Goal: Information Seeking & Learning: Learn about a topic

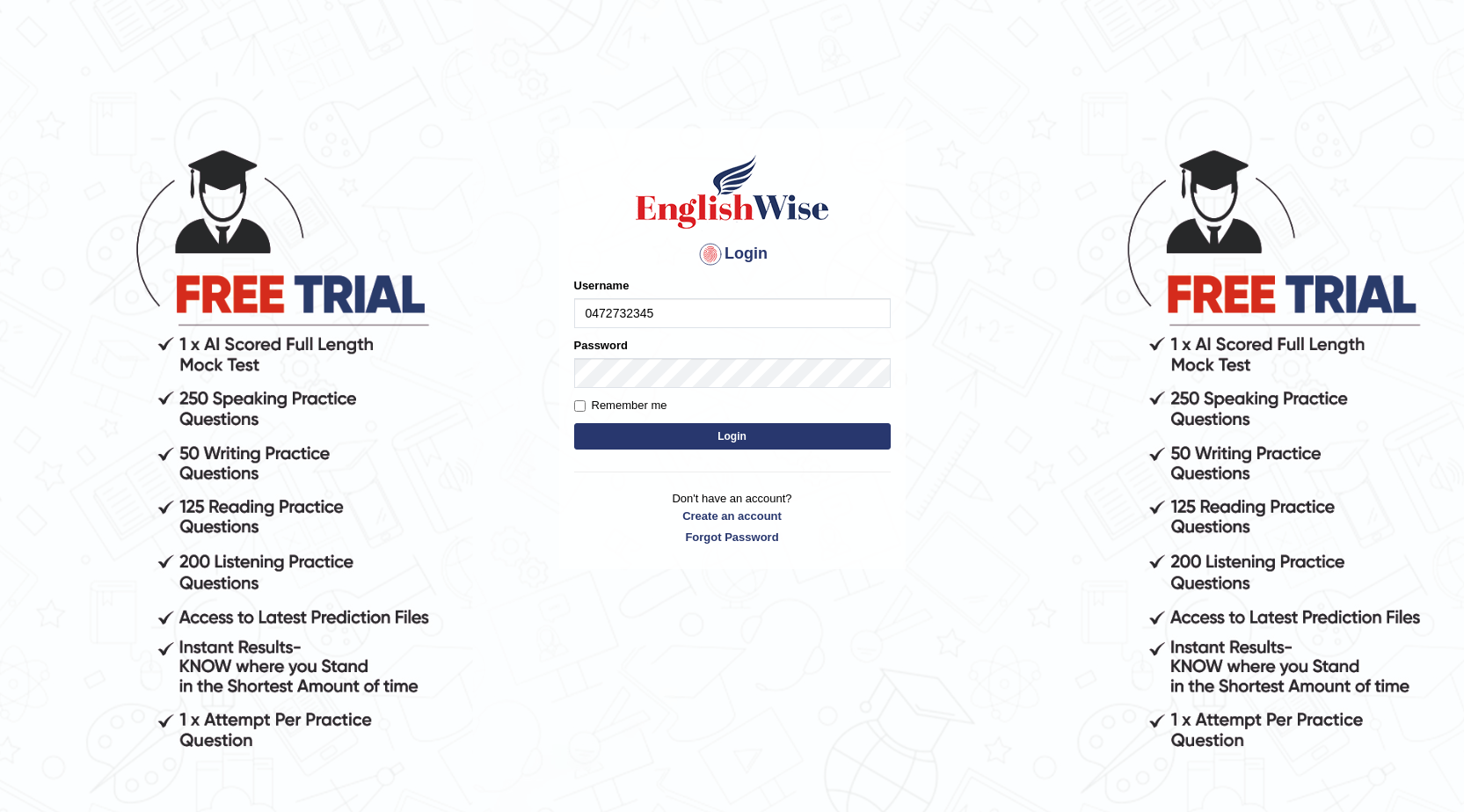
type input "0472732345"
click at [720, 341] on div "Password" at bounding box center [732, 363] width 316 height 51
click at [670, 692] on div "Login Please fix the following errors: Username 0472732345 Password Remember me…" at bounding box center [732, 479] width 352 height 812
click at [738, 434] on button "Login" at bounding box center [732, 436] width 316 height 27
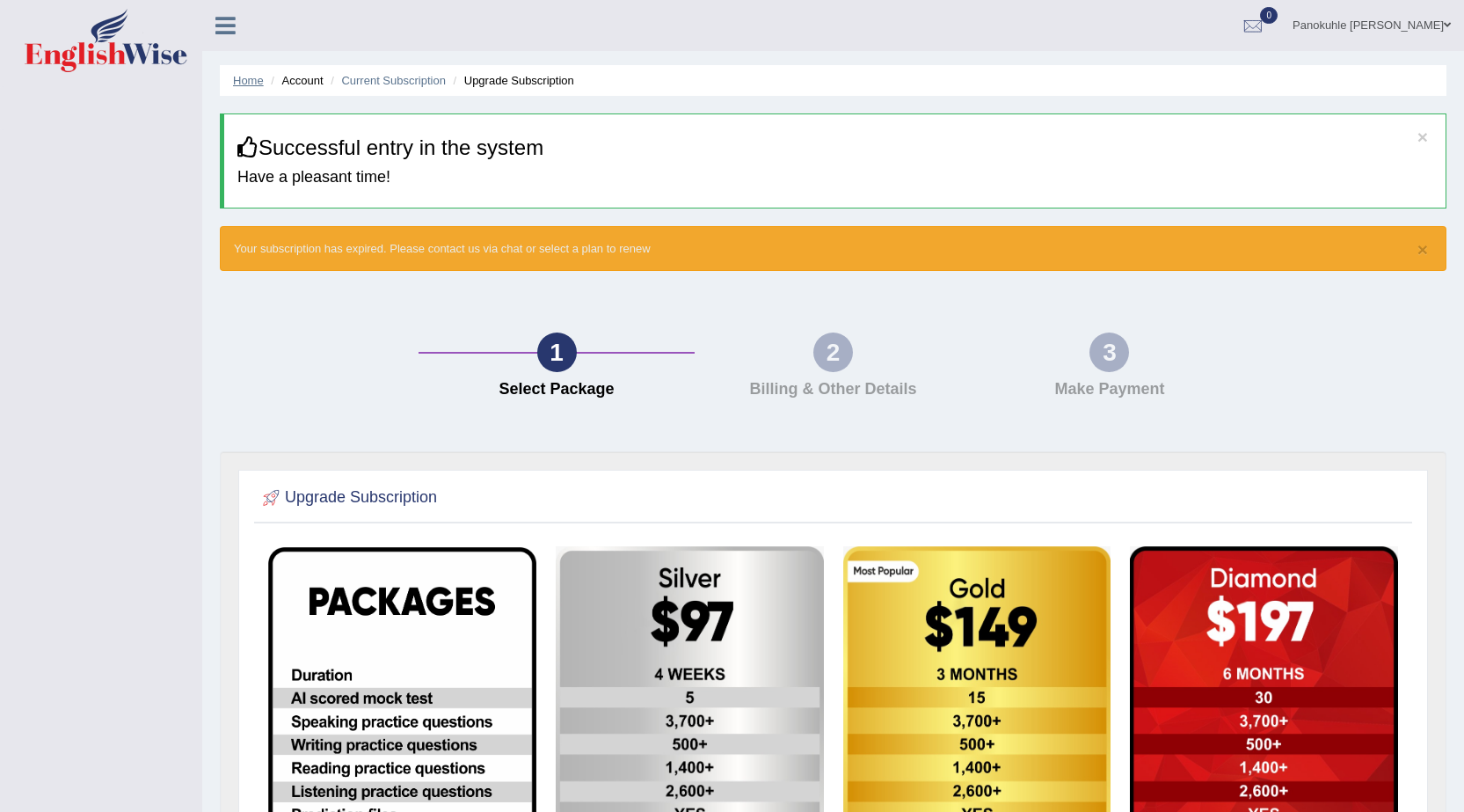
click at [255, 85] on link "Home" at bounding box center [248, 80] width 31 height 13
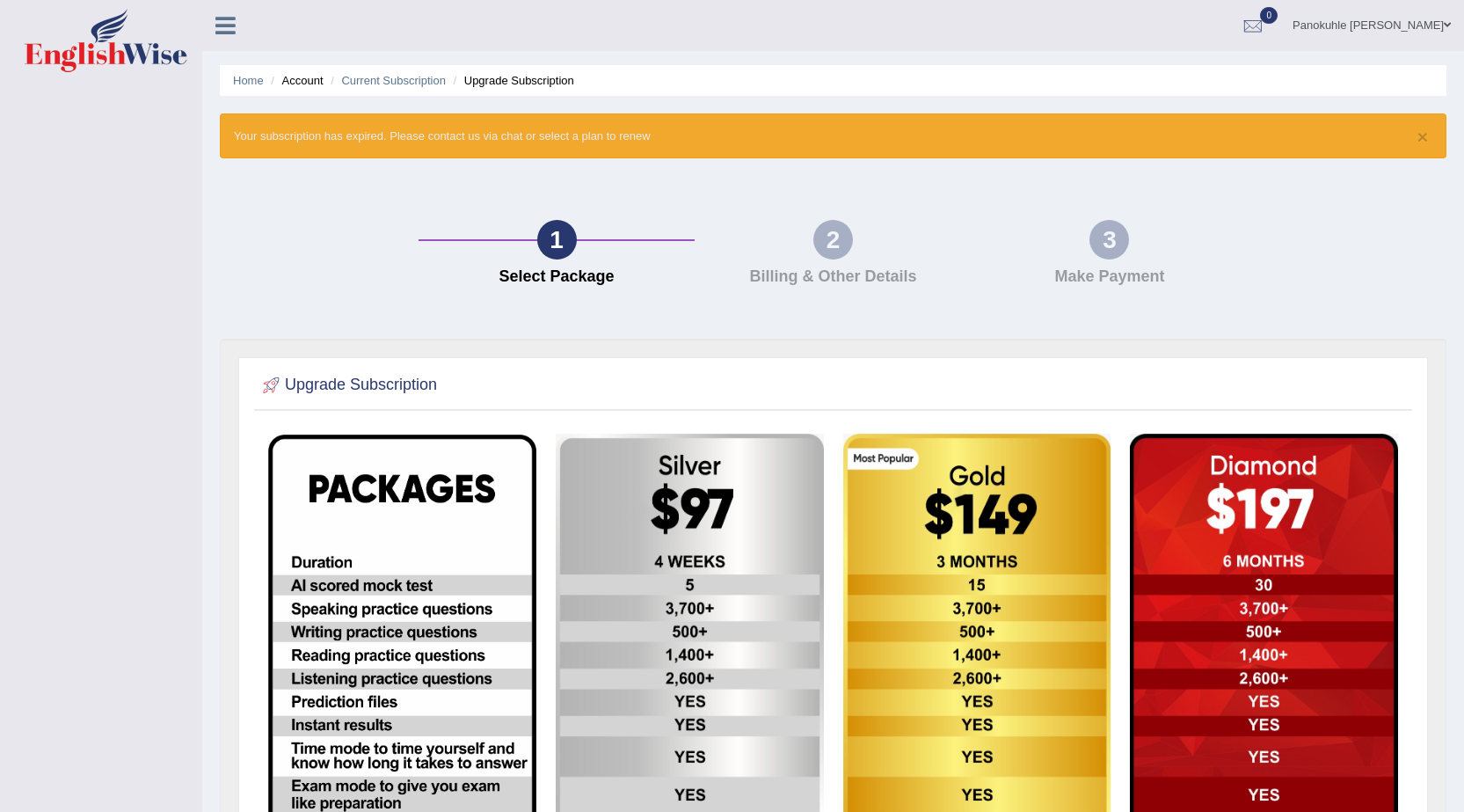
click at [255, 85] on link "Home" at bounding box center [248, 80] width 31 height 13
click at [1379, 23] on link "Panokuhle [PERSON_NAME]" at bounding box center [1371, 23] width 185 height 45
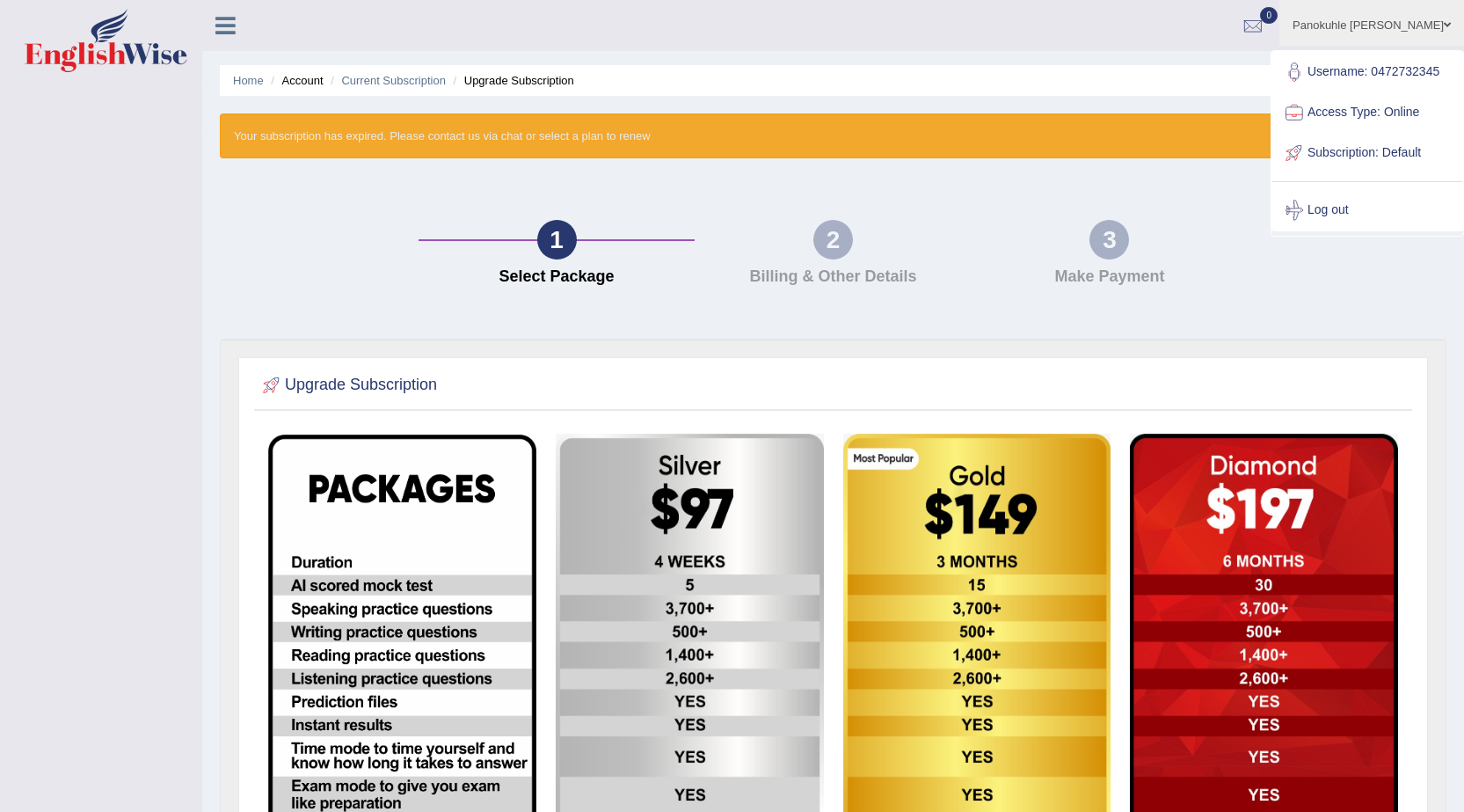
click at [1333, 116] on link "Access Type: Online" at bounding box center [1367, 112] width 190 height 41
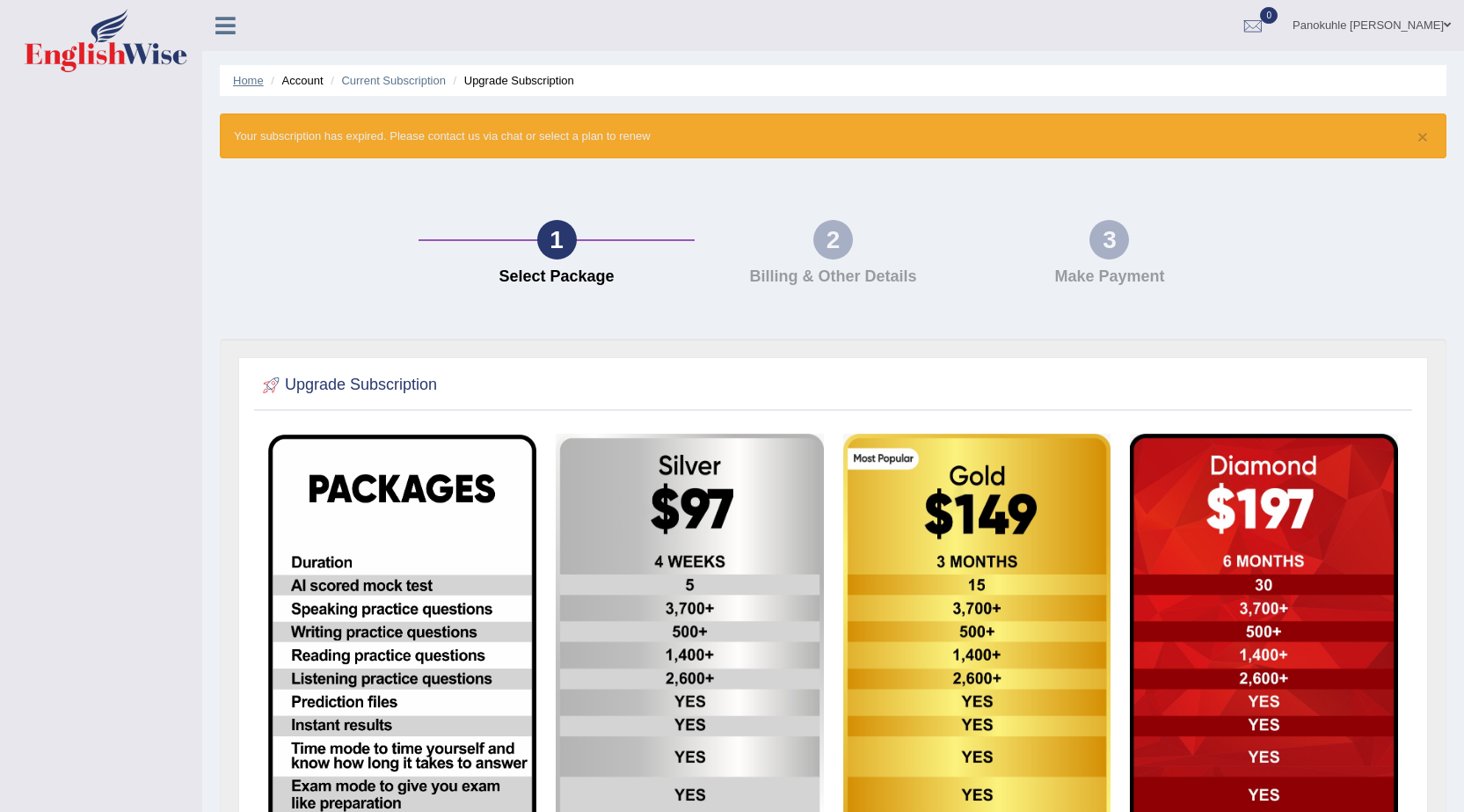
click at [255, 82] on link "Home" at bounding box center [248, 80] width 31 height 13
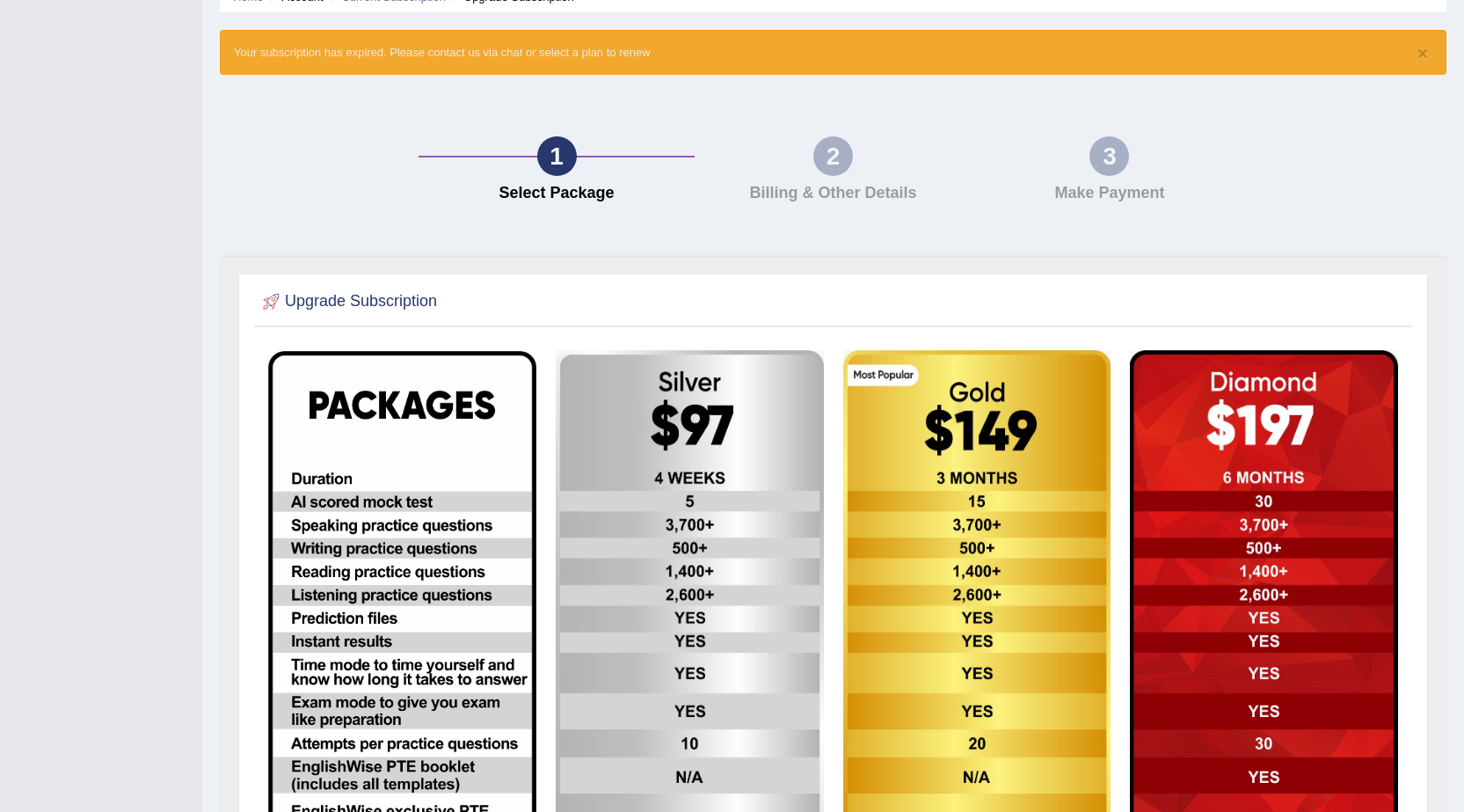
scroll to position [363, 0]
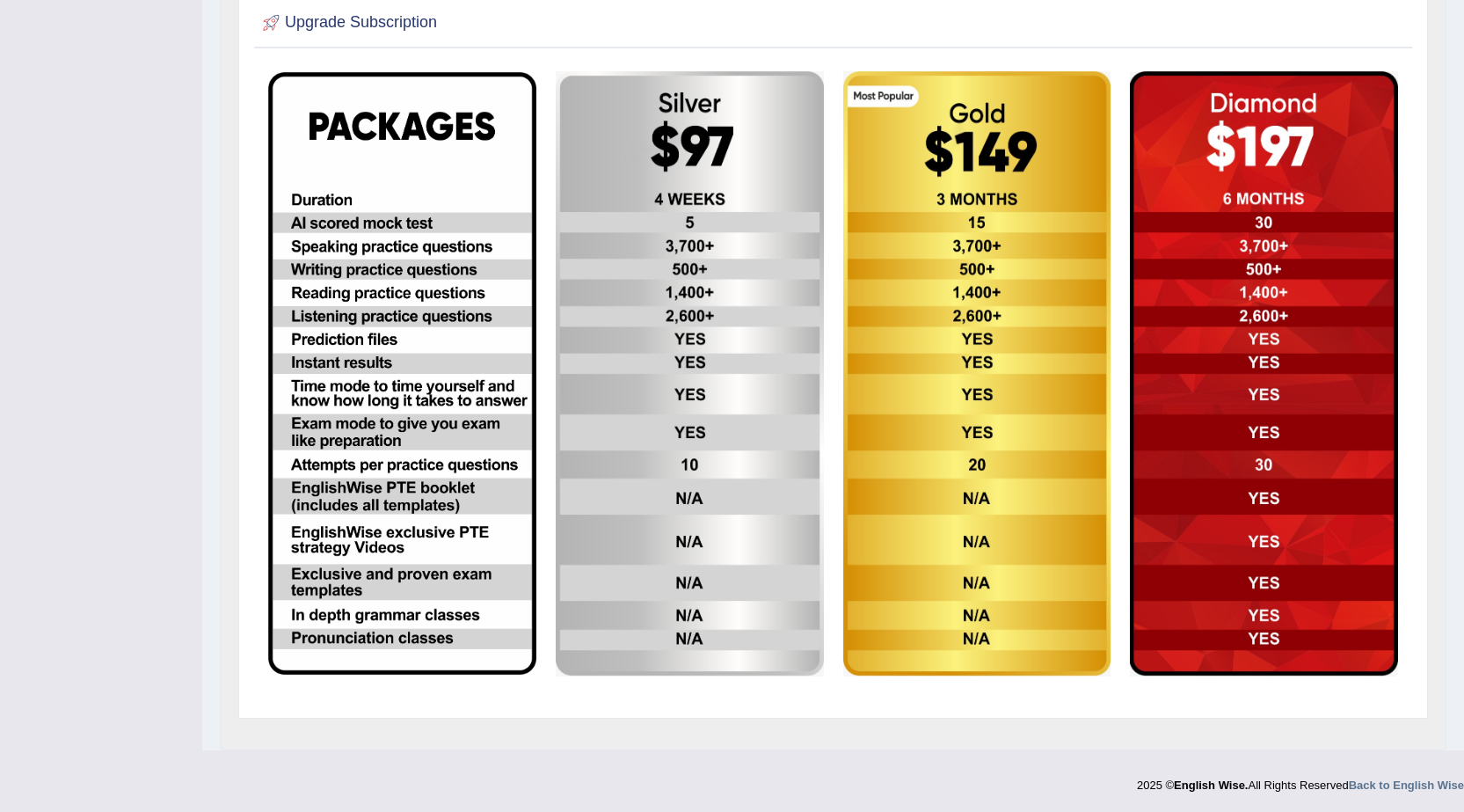
click at [388, 111] on img at bounding box center [401, 373] width 268 height 603
click at [390, 123] on img at bounding box center [401, 373] width 268 height 603
click at [407, 412] on img at bounding box center [401, 373] width 268 height 603
click at [407, 411] on img at bounding box center [401, 373] width 268 height 603
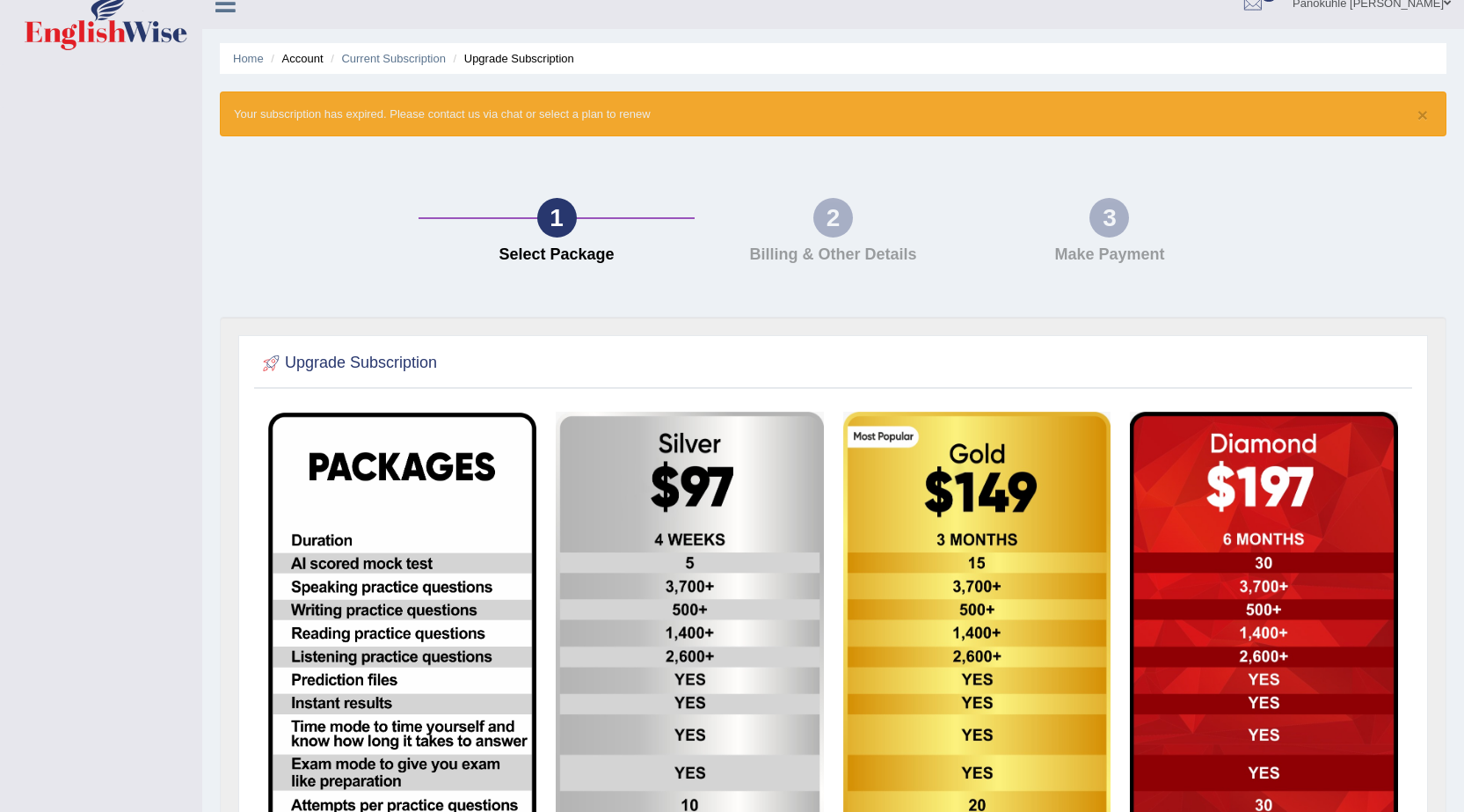
scroll to position [0, 0]
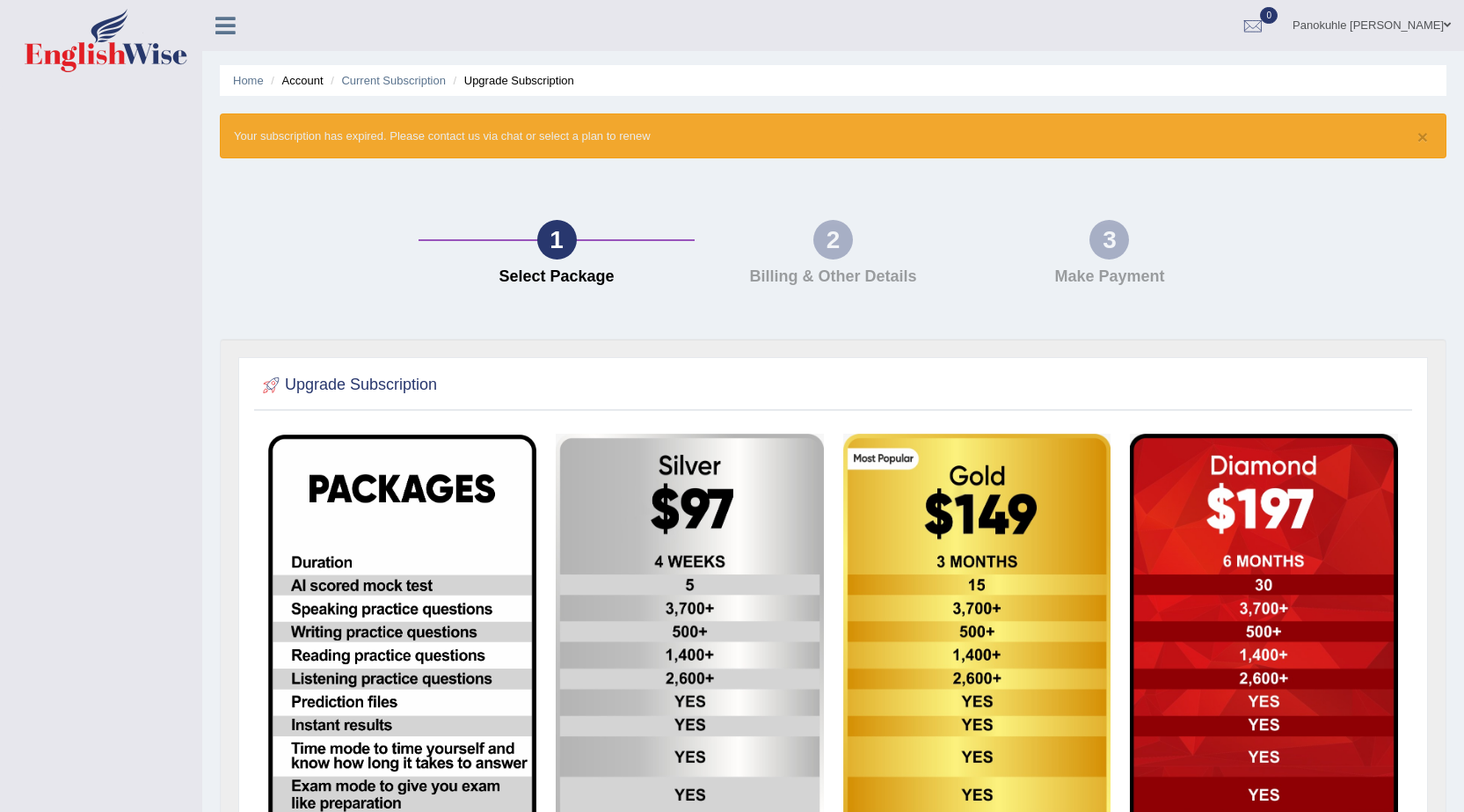
click at [562, 244] on div "1" at bounding box center [557, 240] width 40 height 40
drag, startPoint x: 561, startPoint y: 244, endPoint x: 532, endPoint y: 256, distance: 31.4
click at [559, 244] on div "1" at bounding box center [557, 240] width 40 height 40
click at [155, 162] on div "Toggle navigation Panokuhle Bridget Gadzika Toggle navigation Username: 0472732…" at bounding box center [732, 582] width 1464 height 1165
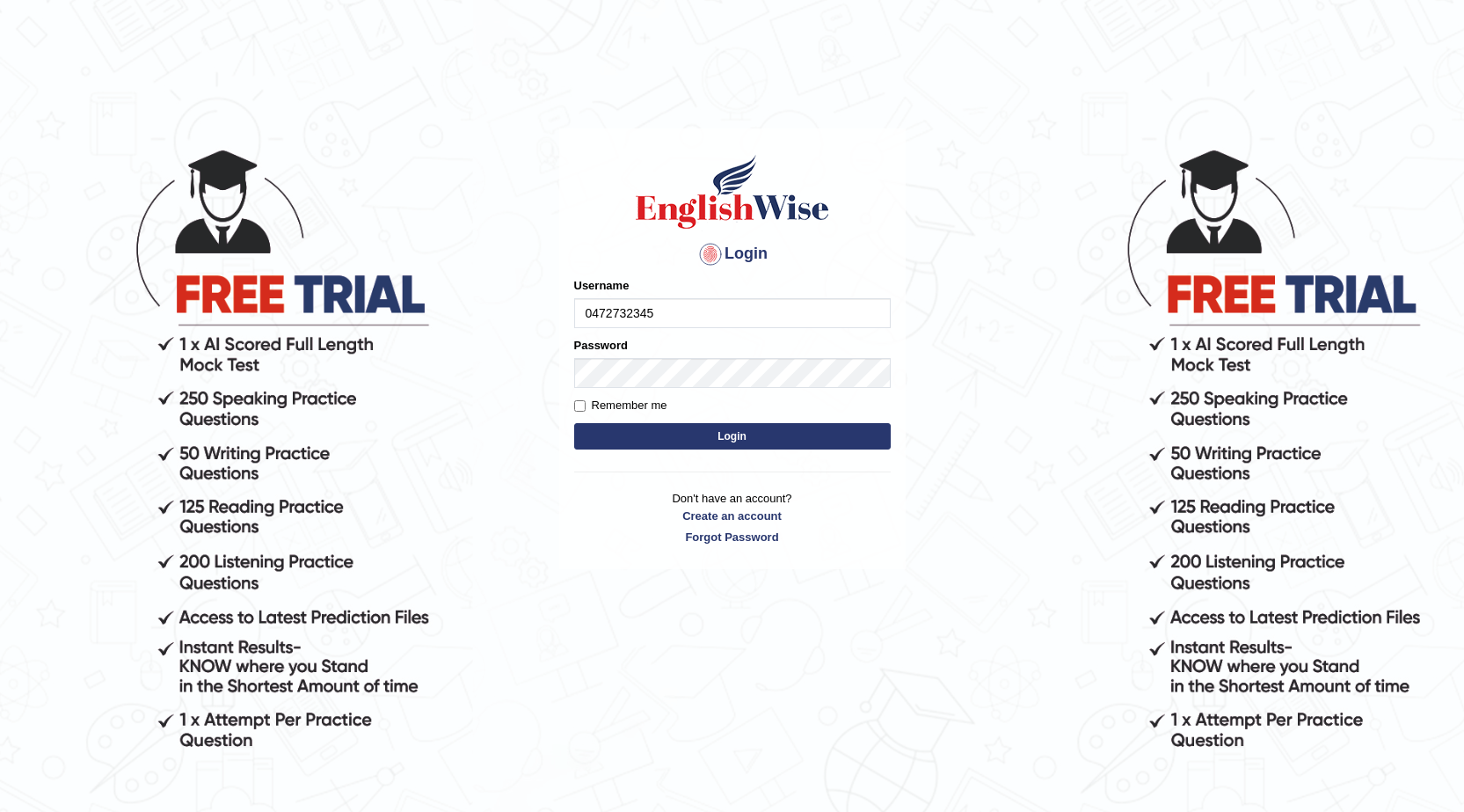
type input "0472732345"
click at [598, 431] on button "Login" at bounding box center [732, 436] width 316 height 27
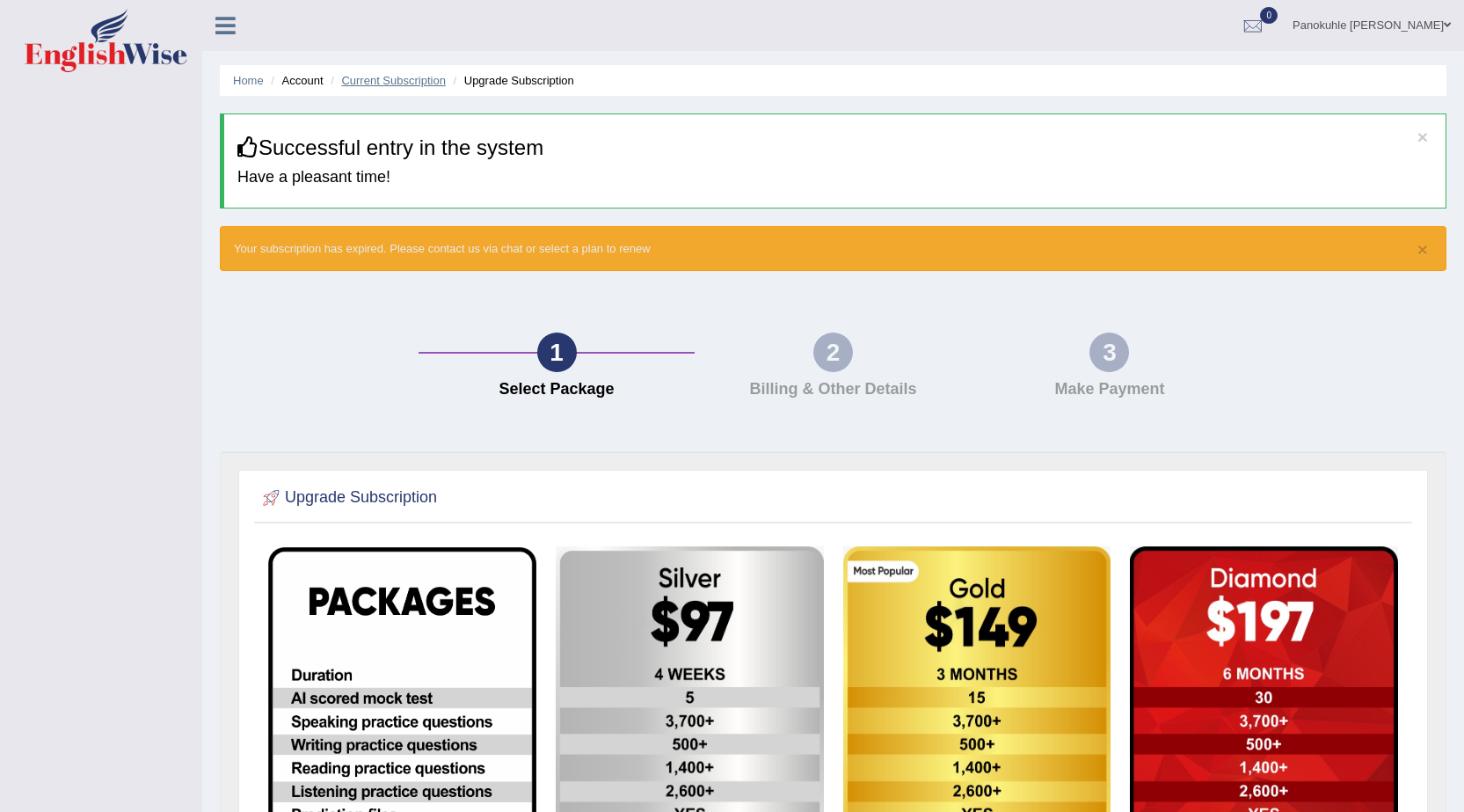
click at [378, 82] on link "Current Subscription" at bounding box center [393, 80] width 105 height 13
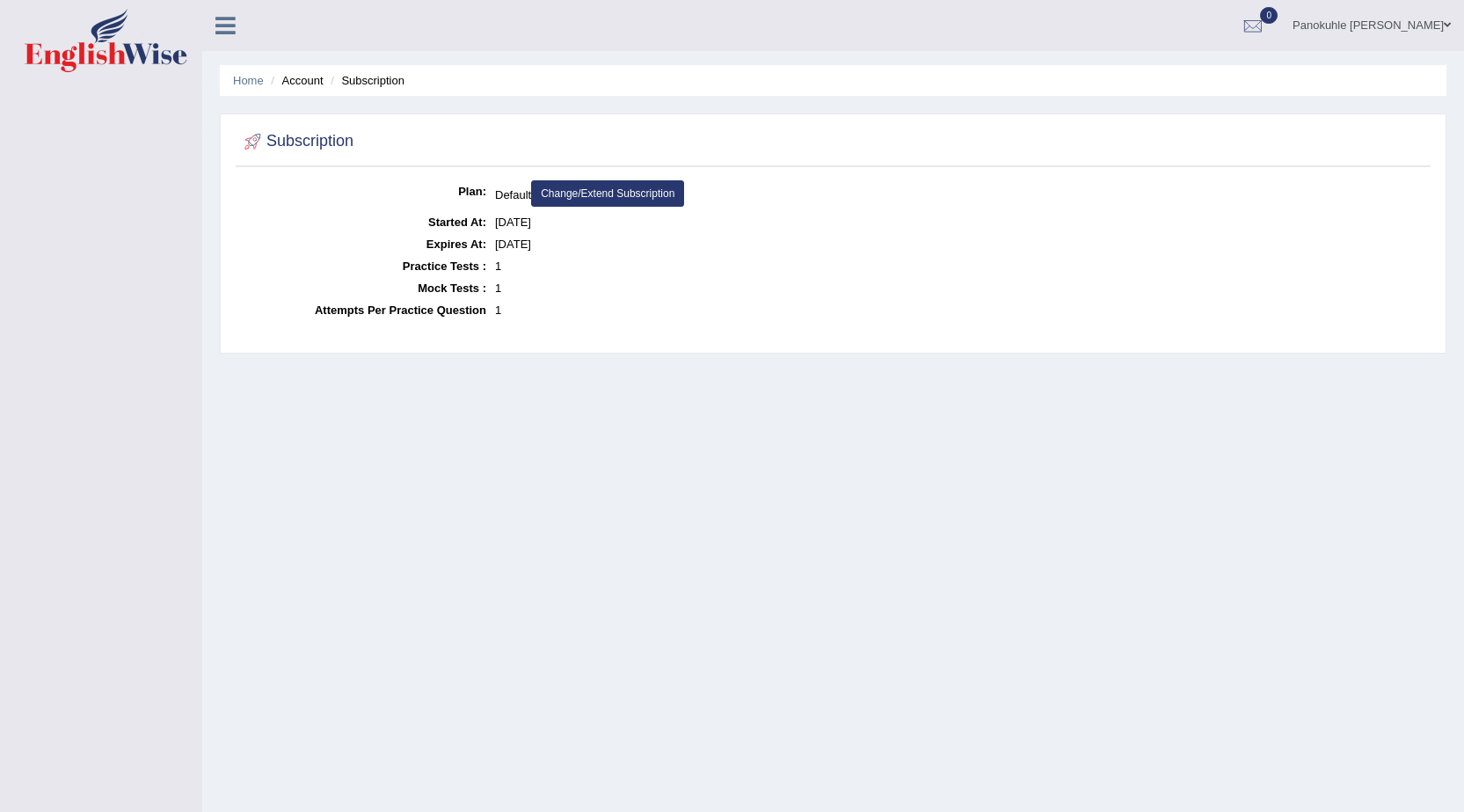
click at [187, 418] on div "Toggle navigation Panokuhle [PERSON_NAME] Toggle navigation Username: 047273234…" at bounding box center [732, 457] width 1464 height 915
click at [160, 412] on div "Toggle navigation Panokuhle [PERSON_NAME] Toggle navigation Username: 047273234…" at bounding box center [732, 457] width 1464 height 915
click at [163, 401] on div "Toggle navigation Panokuhle [PERSON_NAME] Toggle navigation Username: 047273234…" at bounding box center [732, 457] width 1464 height 915
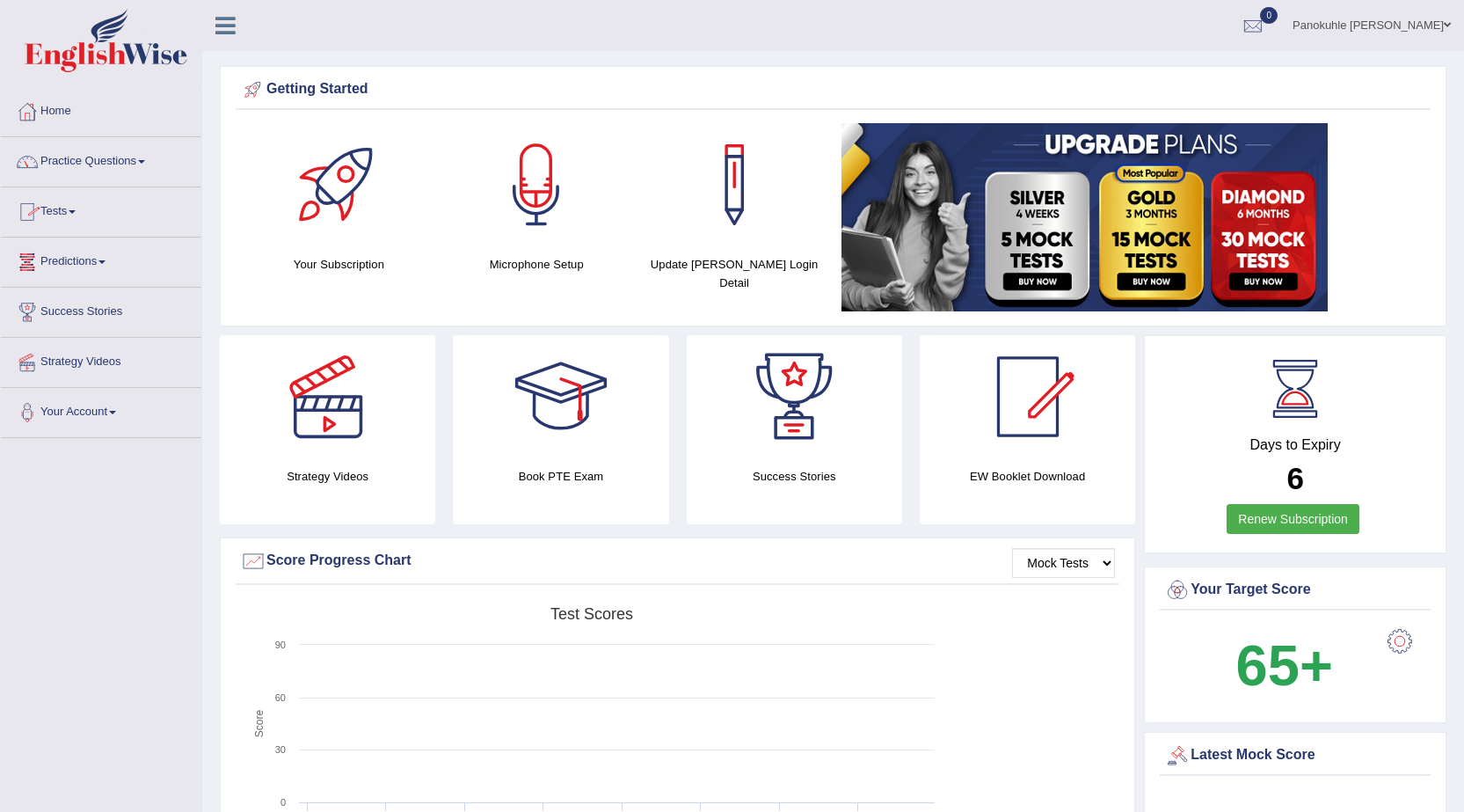
click at [147, 157] on link "Practice Questions" at bounding box center [101, 159] width 201 height 44
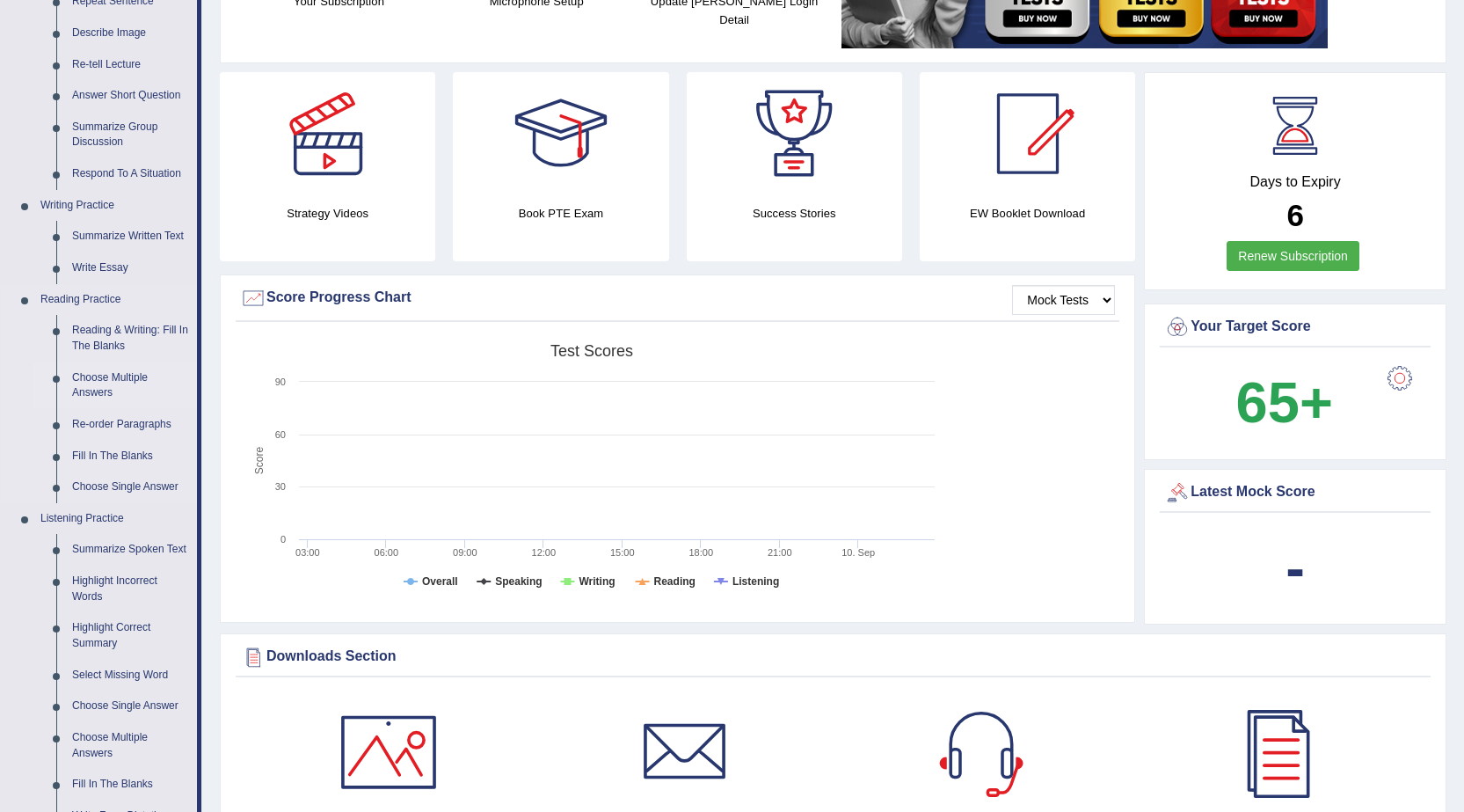
scroll to position [264, 0]
click at [100, 268] on link "Write Essay" at bounding box center [130, 268] width 132 height 32
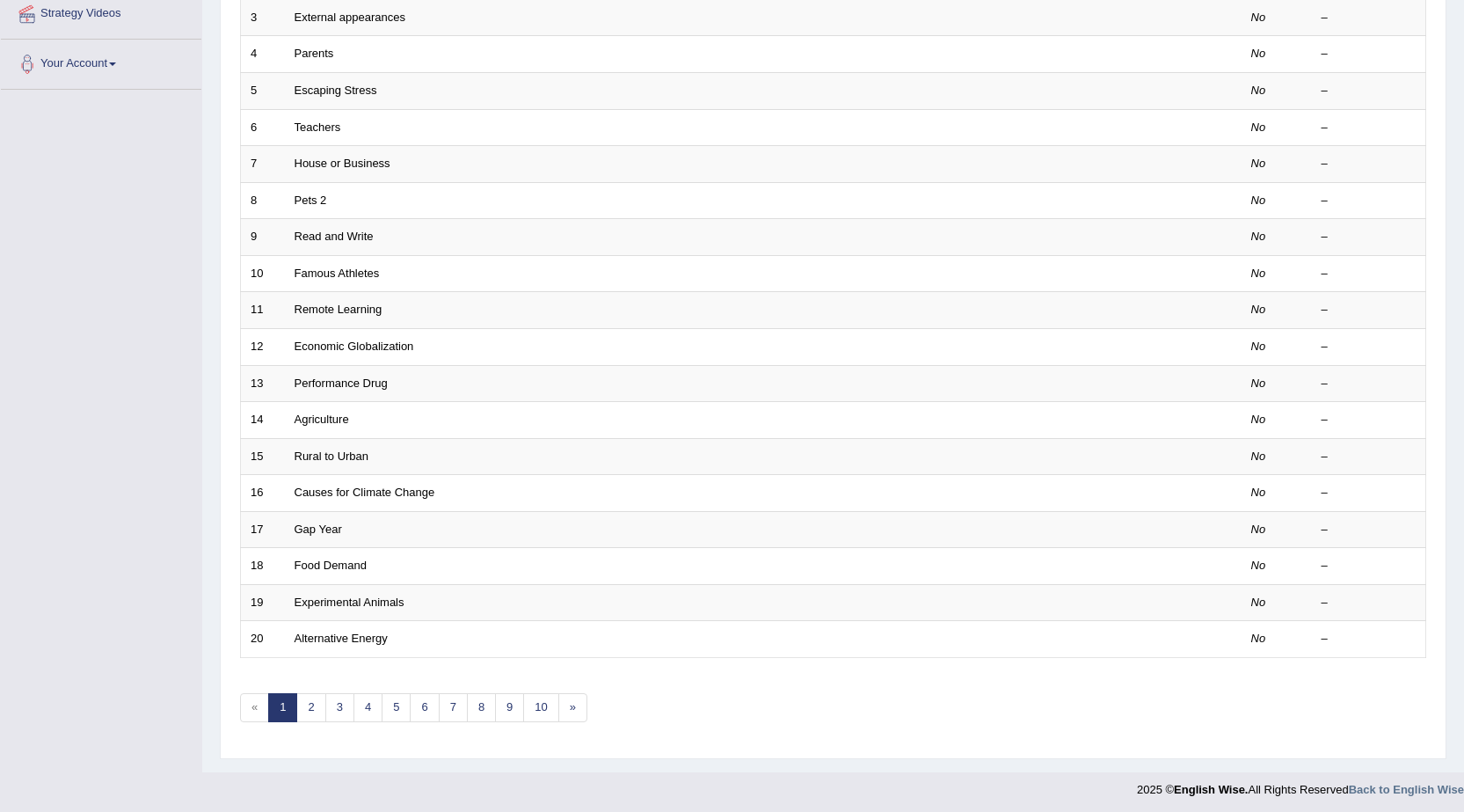
scroll to position [353, 0]
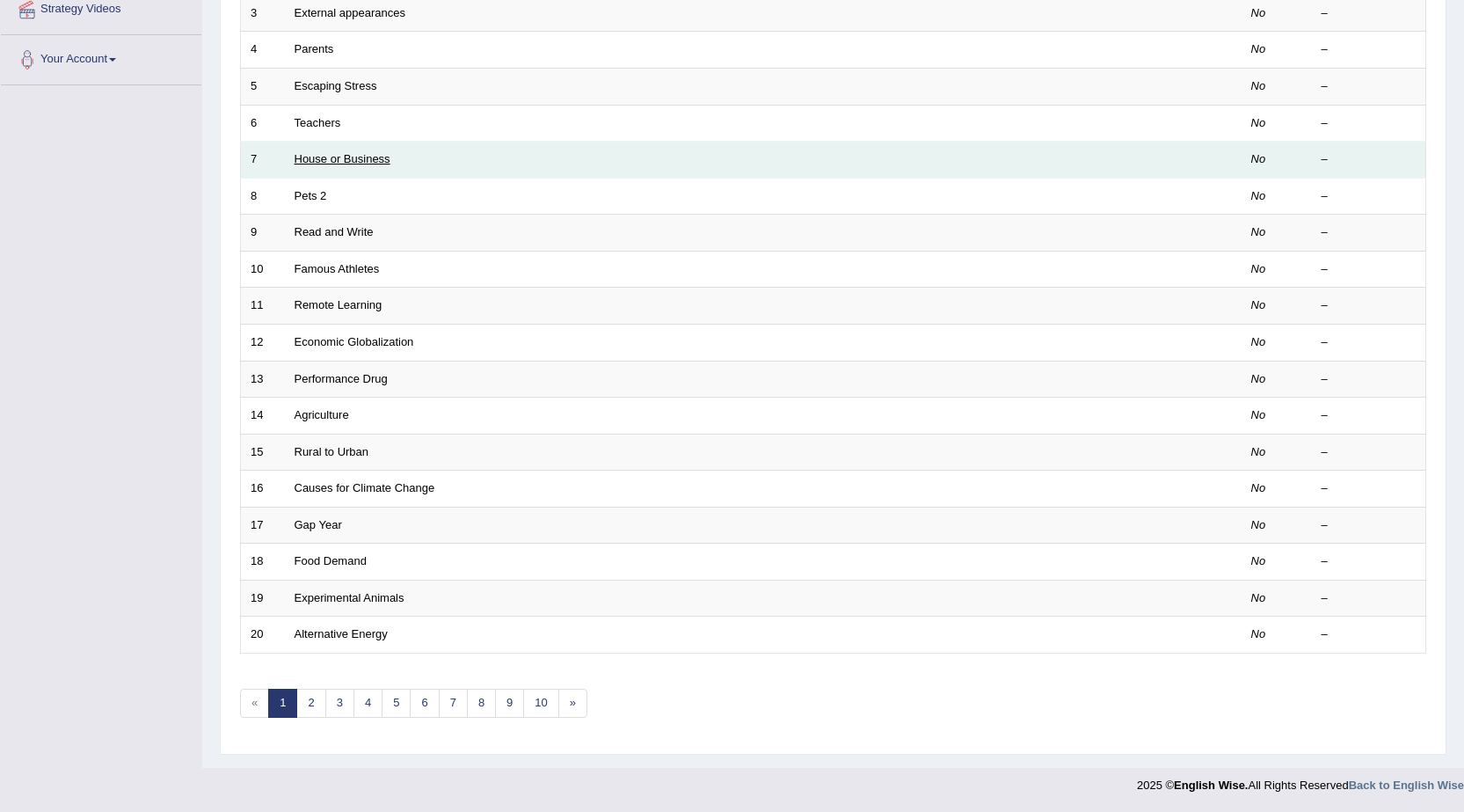
click at [338, 160] on link "House or Business" at bounding box center [342, 158] width 96 height 13
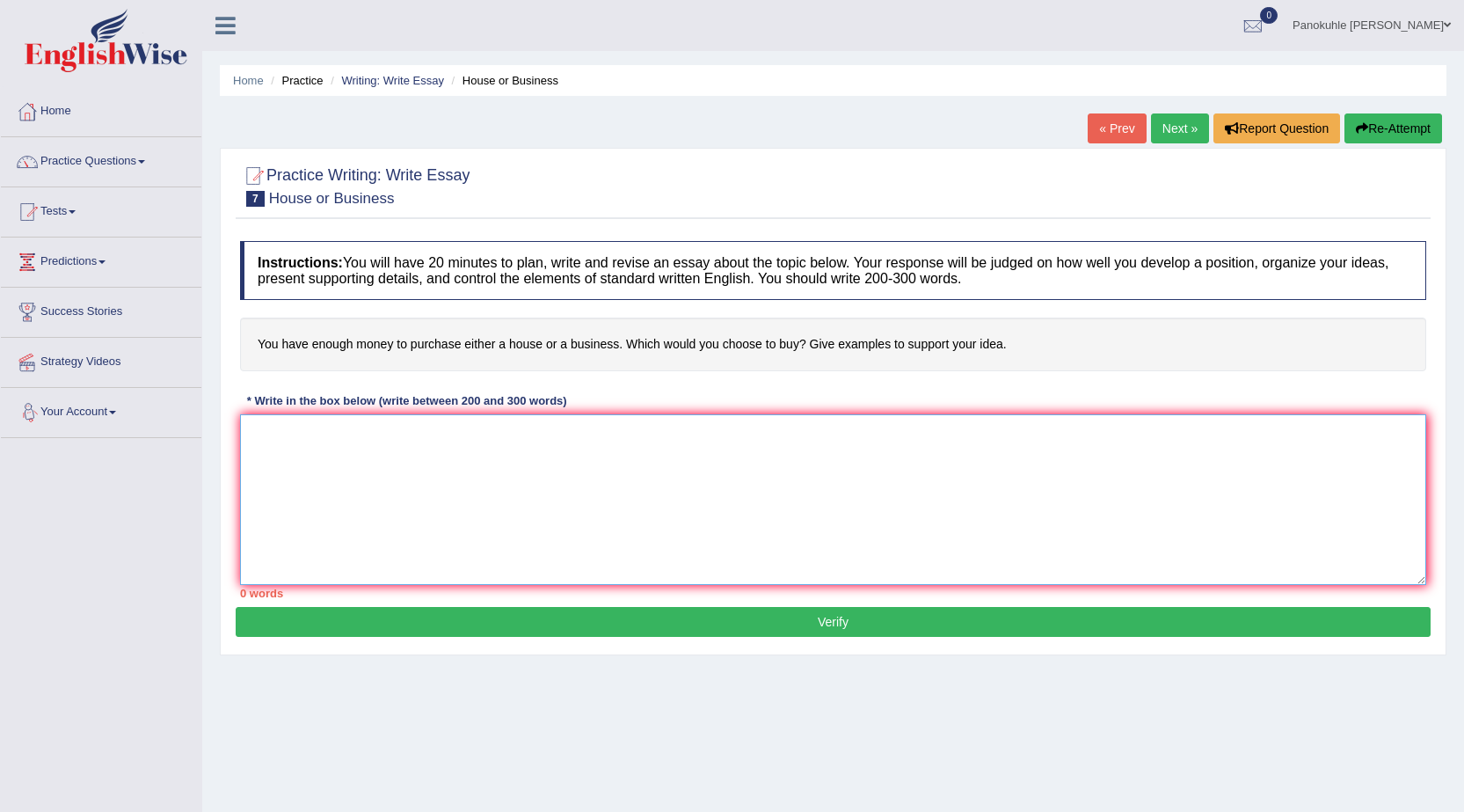
click at [287, 434] on textarea at bounding box center [833, 499] width 1186 height 171
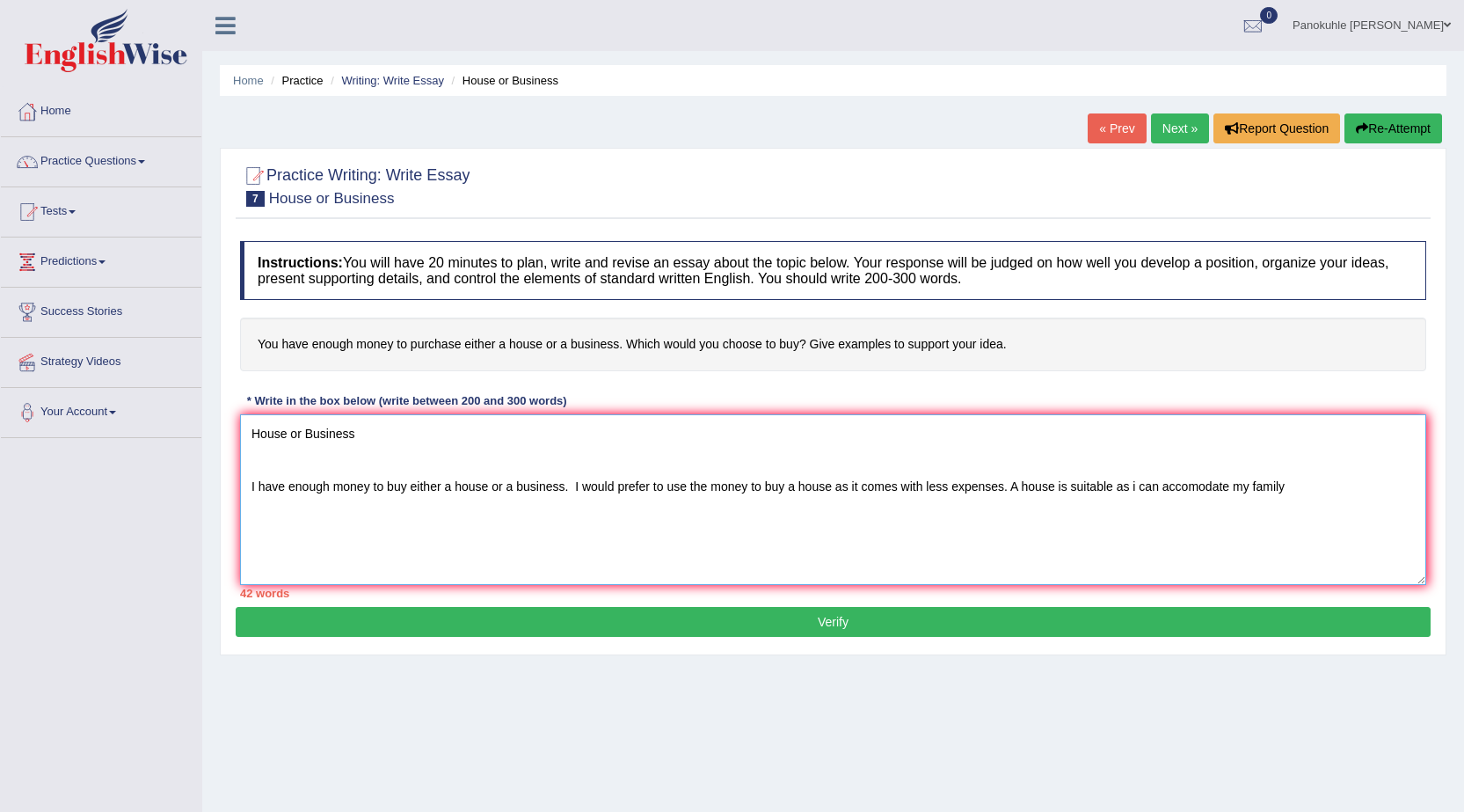
click at [1136, 490] on textarea "House or Business I have enough money to buy either a house or a business. I wo…" at bounding box center [833, 499] width 1186 height 171
click at [1307, 498] on textarea "House or Business I have enough money to buy either a house or a business. I wo…" at bounding box center [833, 499] width 1186 height 171
click at [572, 489] on textarea "House or Business I have enough money to buy either a house or a business. I wo…" at bounding box center [833, 499] width 1186 height 171
click at [1021, 490] on textarea "House or Business I have enough money to buy either a house or a business but I…" at bounding box center [833, 499] width 1186 height 171
click at [279, 517] on textarea "House or Business I have enough money to buy either a house or a business but I…" at bounding box center [833, 499] width 1186 height 171
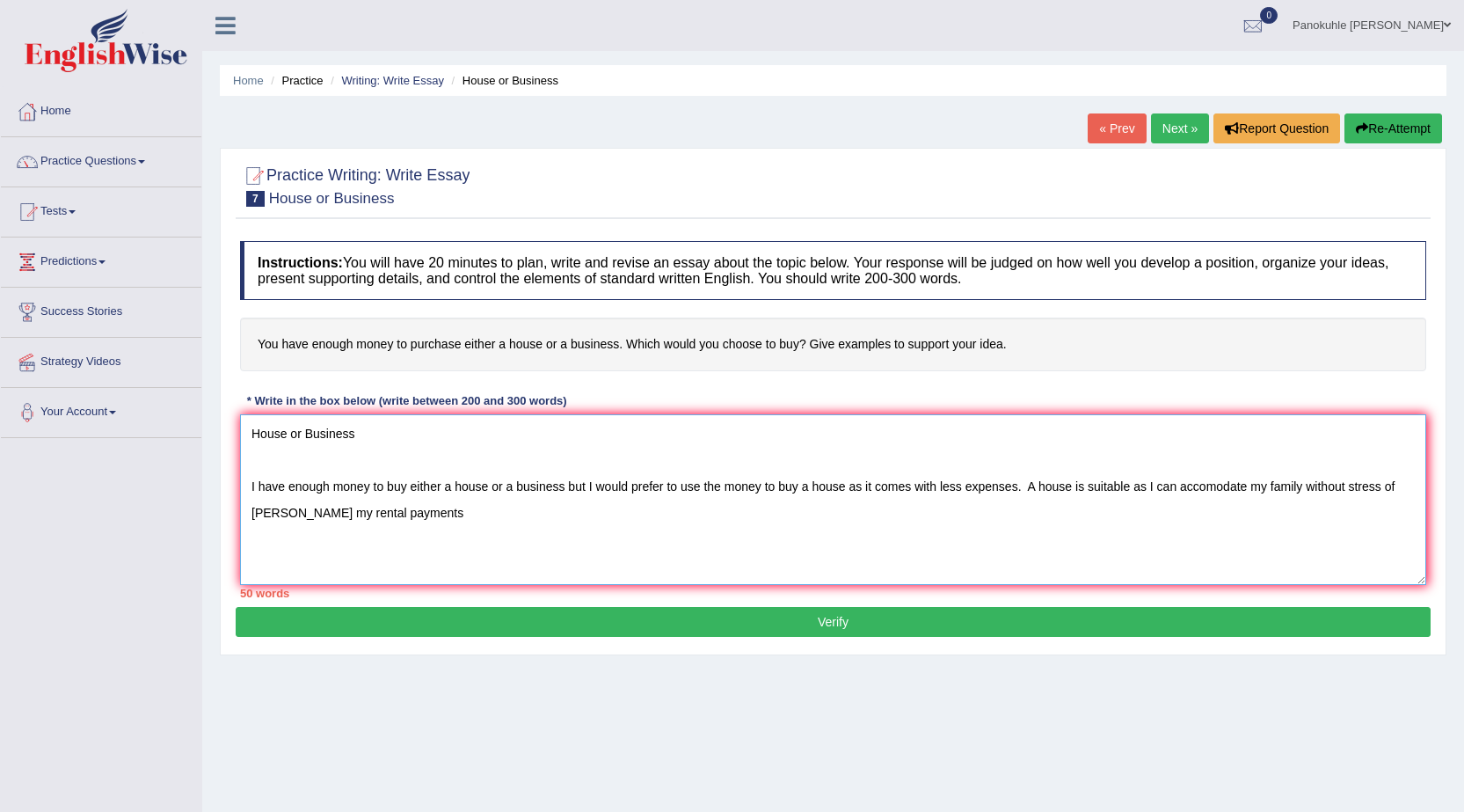
click at [282, 512] on textarea "House or Business I have enough money to buy either a house or a business but I…" at bounding box center [833, 499] width 1186 height 171
click at [279, 517] on textarea "House or Business I have enough money to buy either a house or a business but I…" at bounding box center [833, 499] width 1186 height 171
click at [411, 524] on textarea "House or Business I have enough money to buy either a house or a business but I…" at bounding box center [833, 499] width 1186 height 171
click at [501, 516] on textarea "House or Business I have enough money to buy either a house or a business but I…" at bounding box center [833, 499] width 1186 height 171
click at [502, 516] on textarea "House or Business I have enough money to buy either a house or a business but I…" at bounding box center [833, 499] width 1186 height 171
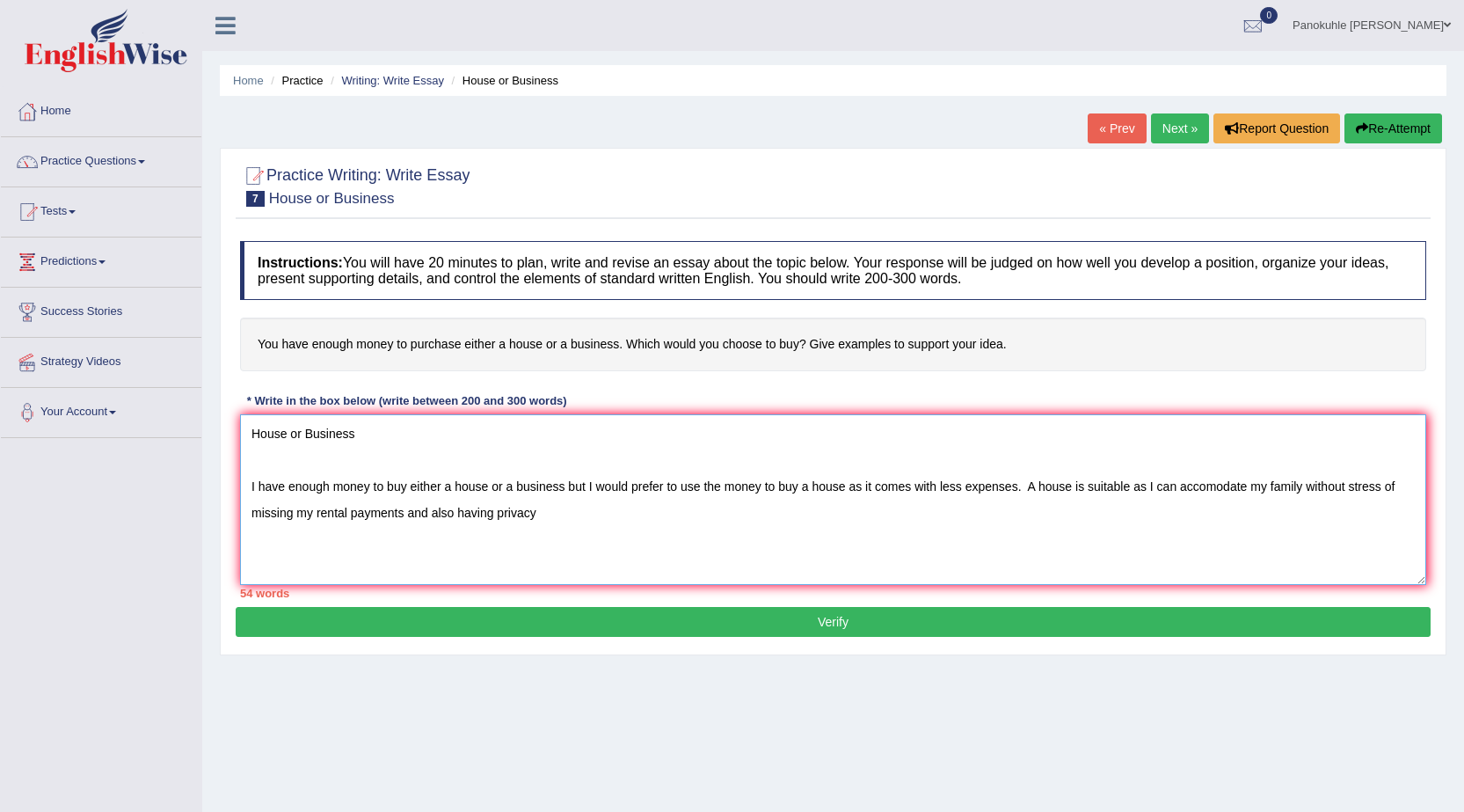
click at [537, 510] on textarea "House or Business I have enough money to buy either a house or a business but I…" at bounding box center [833, 499] width 1186 height 171
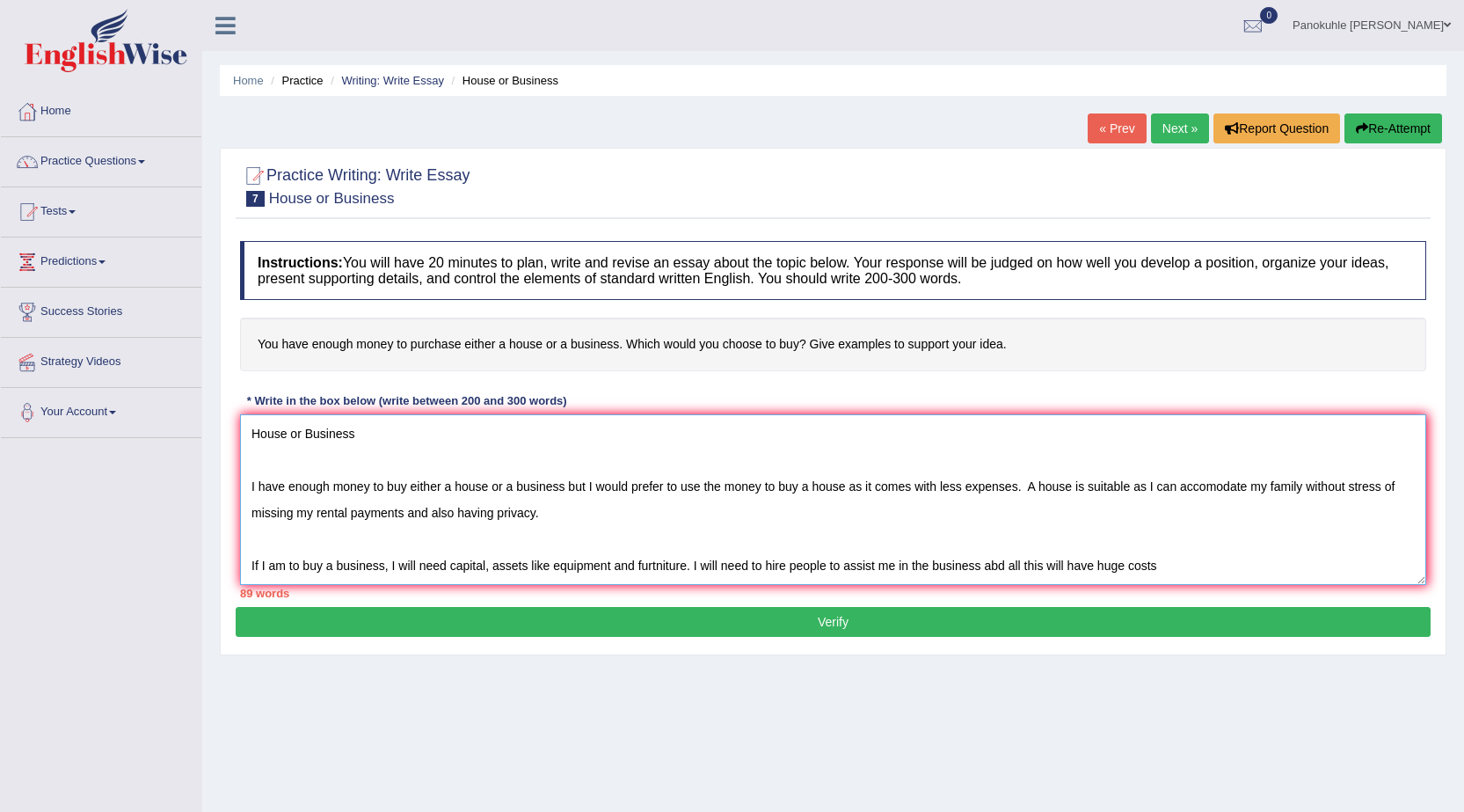
click at [997, 569] on textarea "House or Business I have enough money to buy either a house or a business but I…" at bounding box center [833, 499] width 1186 height 171
click at [1165, 567] on textarea "House or Business I have enough money to buy either a house or a business but I…" at bounding box center [833, 499] width 1186 height 171
click at [250, 559] on textarea "House or Business I have enough money to buy either a house or a business but I…" at bounding box center [833, 499] width 1186 height 171
click at [1185, 569] on textarea "House or Business I have enough money to buy either a house or a business but I…" at bounding box center [833, 499] width 1186 height 171
click at [1344, 567] on textarea "House or Business I have enough money to buy either a house or a business but I…" at bounding box center [833, 499] width 1186 height 171
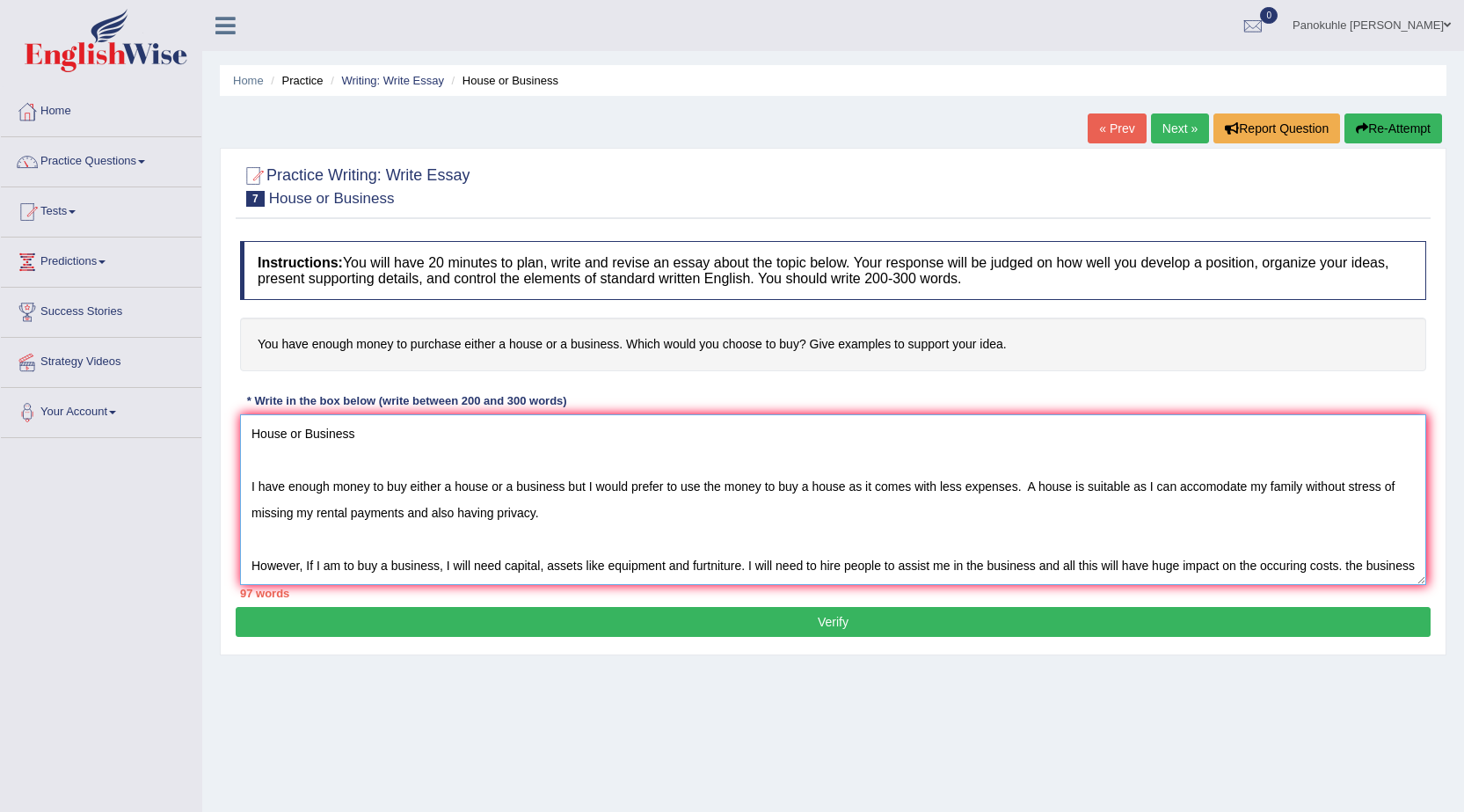
scroll to position [16, 0]
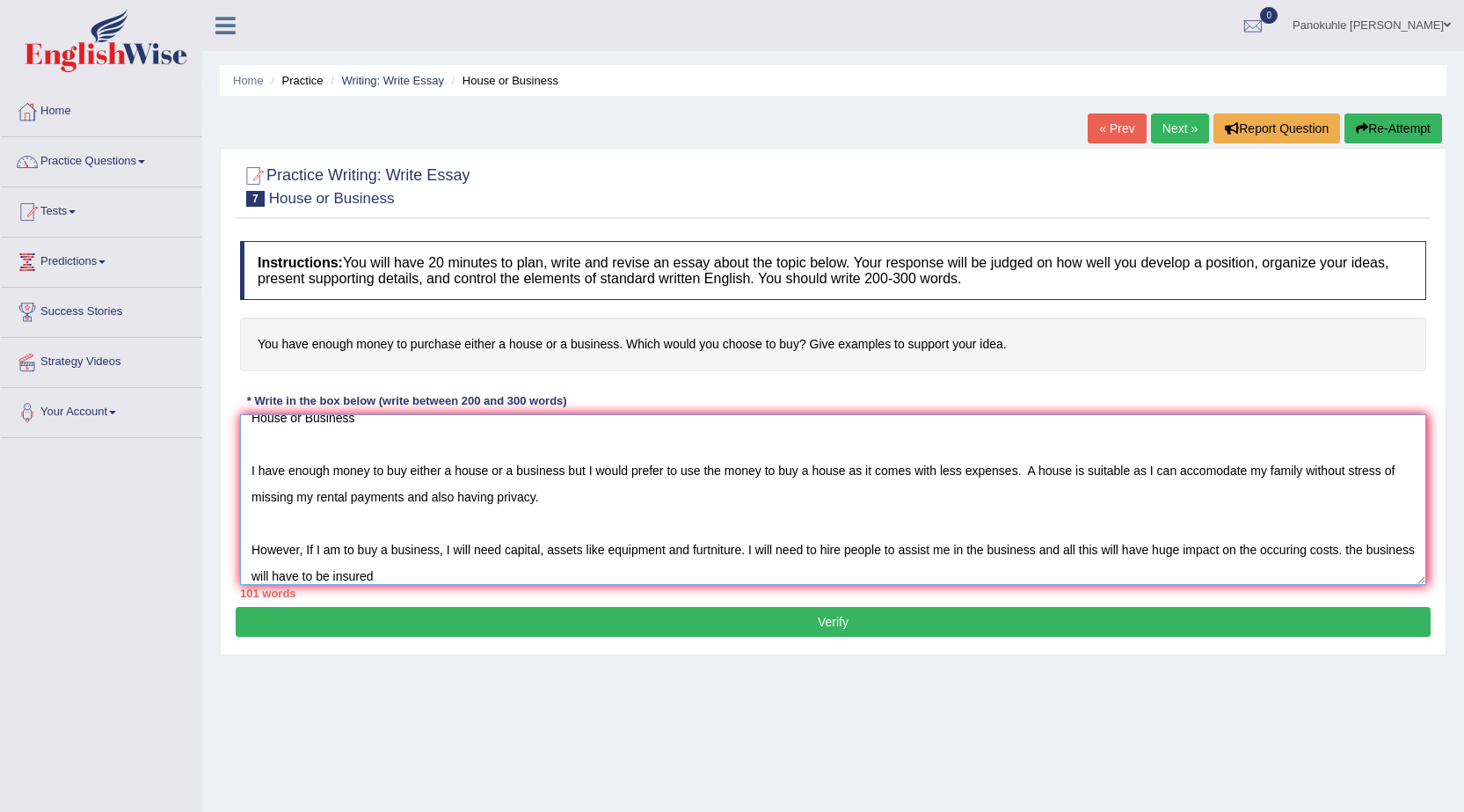
click at [1348, 552] on textarea "House or Business I have enough money to buy either a house or a business but I…" at bounding box center [833, 499] width 1186 height 171
click at [425, 574] on textarea "House or Business I have enough money to buy either a house or a business but I…" at bounding box center [833, 499] width 1186 height 171
click at [404, 501] on textarea "House or Business I have enough money to buy either a house or a business but I…" at bounding box center [833, 499] width 1186 height 171
click at [411, 496] on textarea "House or Business I have enough money to buy either a house or a business but I…" at bounding box center [833, 499] width 1186 height 171
click at [644, 497] on textarea "House or Business I have enough money to buy either a house or a business but I…" at bounding box center [833, 499] width 1186 height 171
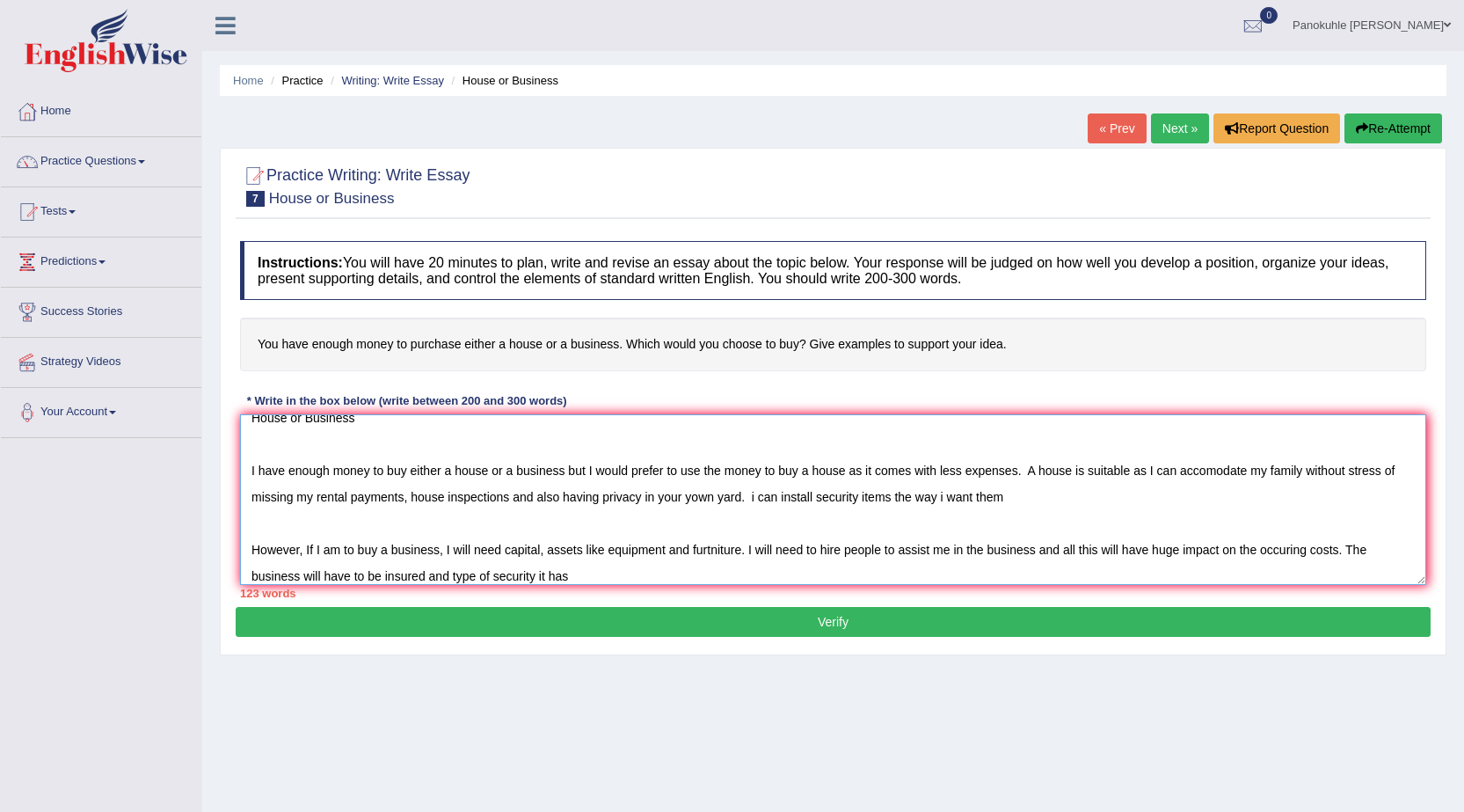
click at [944, 501] on textarea "House or Business I have enough money to buy either a house or a business but I…" at bounding box center [833, 499] width 1186 height 171
click at [1014, 502] on textarea "House or Business I have enough money to buy either a house or a business but I…" at bounding box center [833, 499] width 1186 height 171
click at [756, 498] on textarea "House or Business I have enough money to buy either a house or a business but I…" at bounding box center [833, 499] width 1186 height 171
click at [756, 497] on textarea "House or Business I have enough money to buy either a house or a business but I…" at bounding box center [833, 499] width 1186 height 171
click at [756, 498] on textarea "House or Business I have enough money to buy either a house or a business but I…" at bounding box center [833, 499] width 1186 height 171
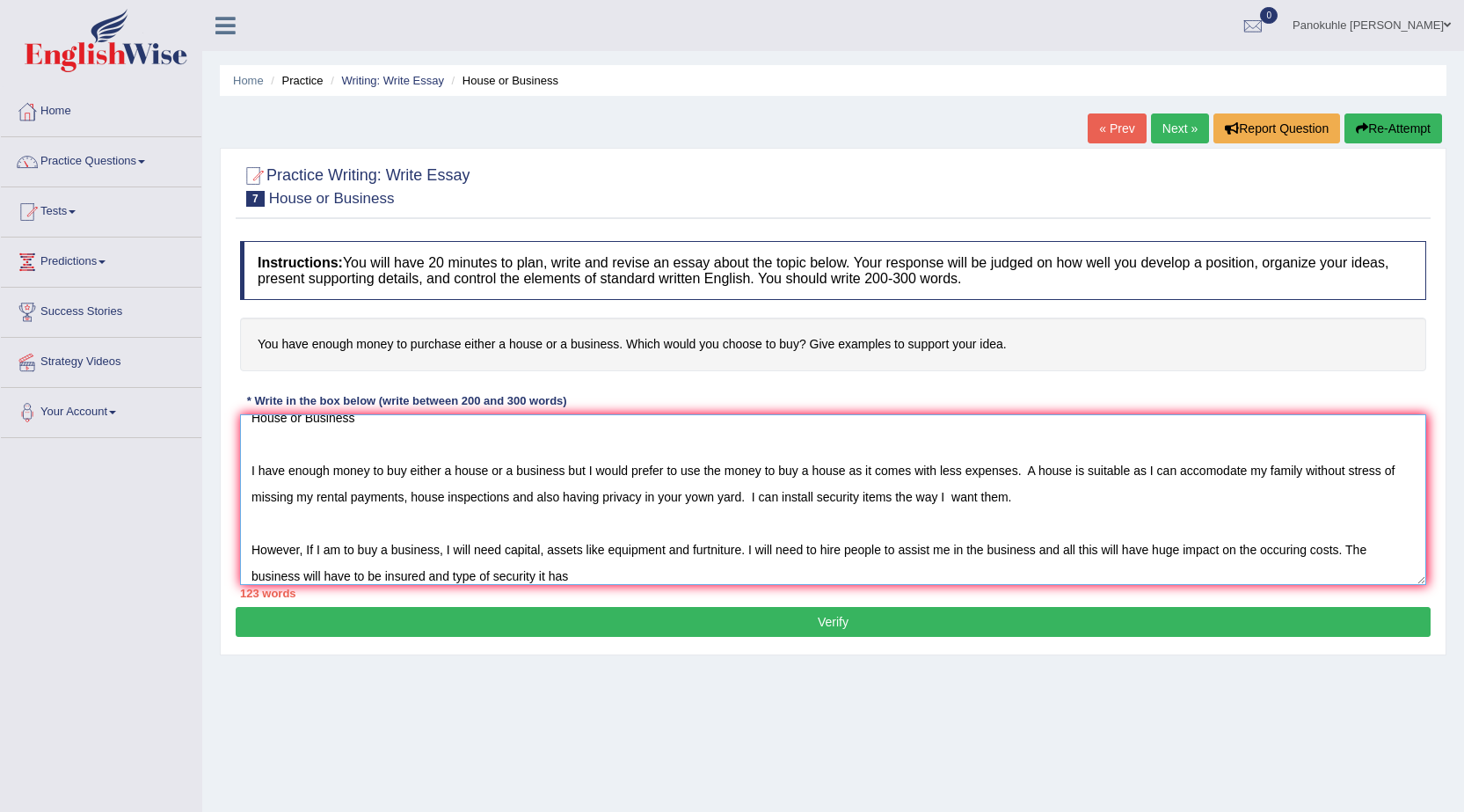
click at [1017, 492] on textarea "House or Business I have enough money to buy either a house or a business but I…" at bounding box center [833, 499] width 1186 height 171
click at [1070, 498] on textarea "House or Business I have enough money to buy either a house or a business but I…" at bounding box center [833, 499] width 1186 height 171
click at [1175, 497] on textarea "House or Business I have enough money to buy either a house or a business but I…" at bounding box center [833, 499] width 1186 height 171
click at [1020, 494] on textarea "House or Business I have enough money to buy either a house or a business but I…" at bounding box center [833, 499] width 1186 height 171
click at [1185, 501] on textarea "House or Business I have enough money to buy either a house or a business but I…" at bounding box center [833, 499] width 1186 height 171
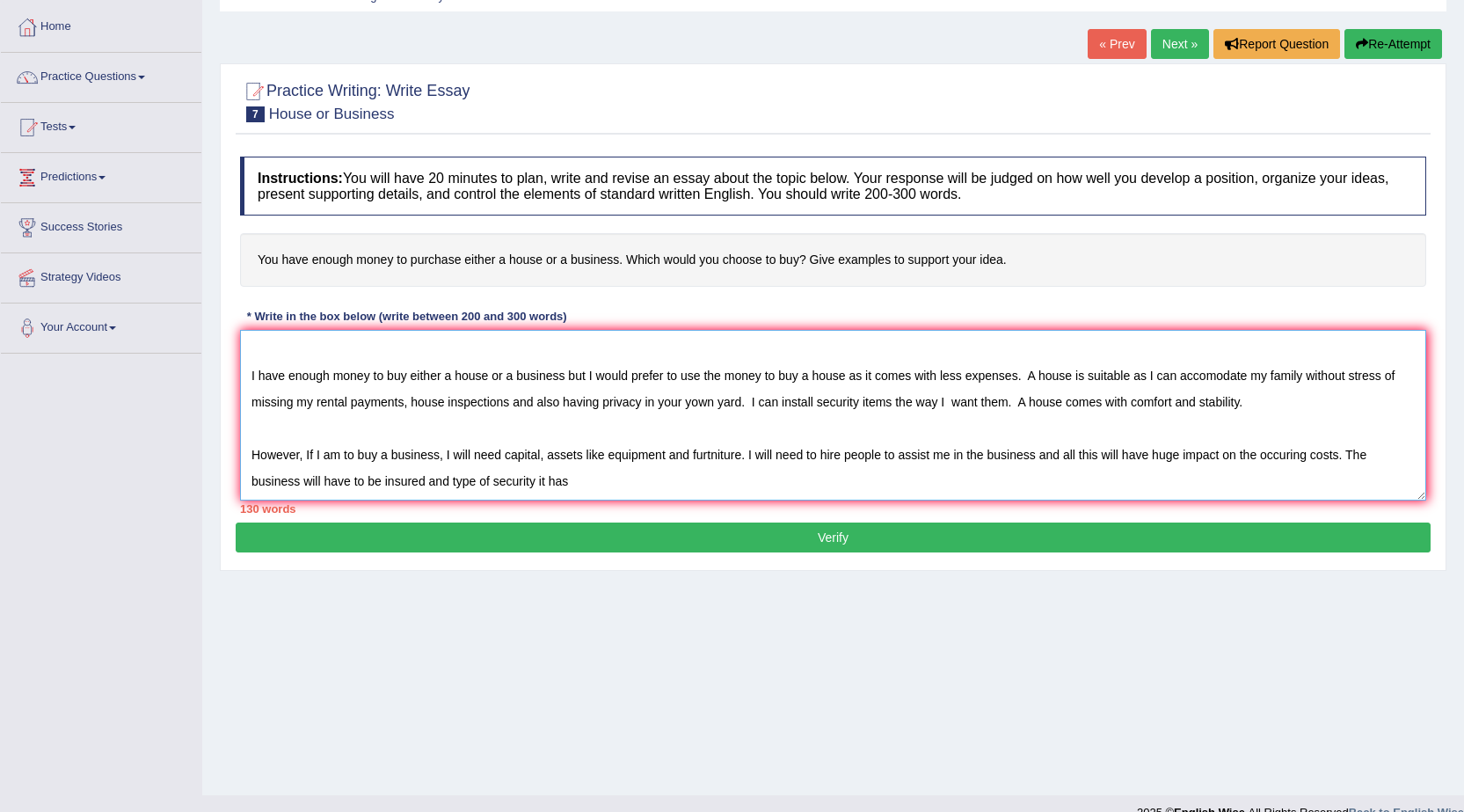
scroll to position [112, 0]
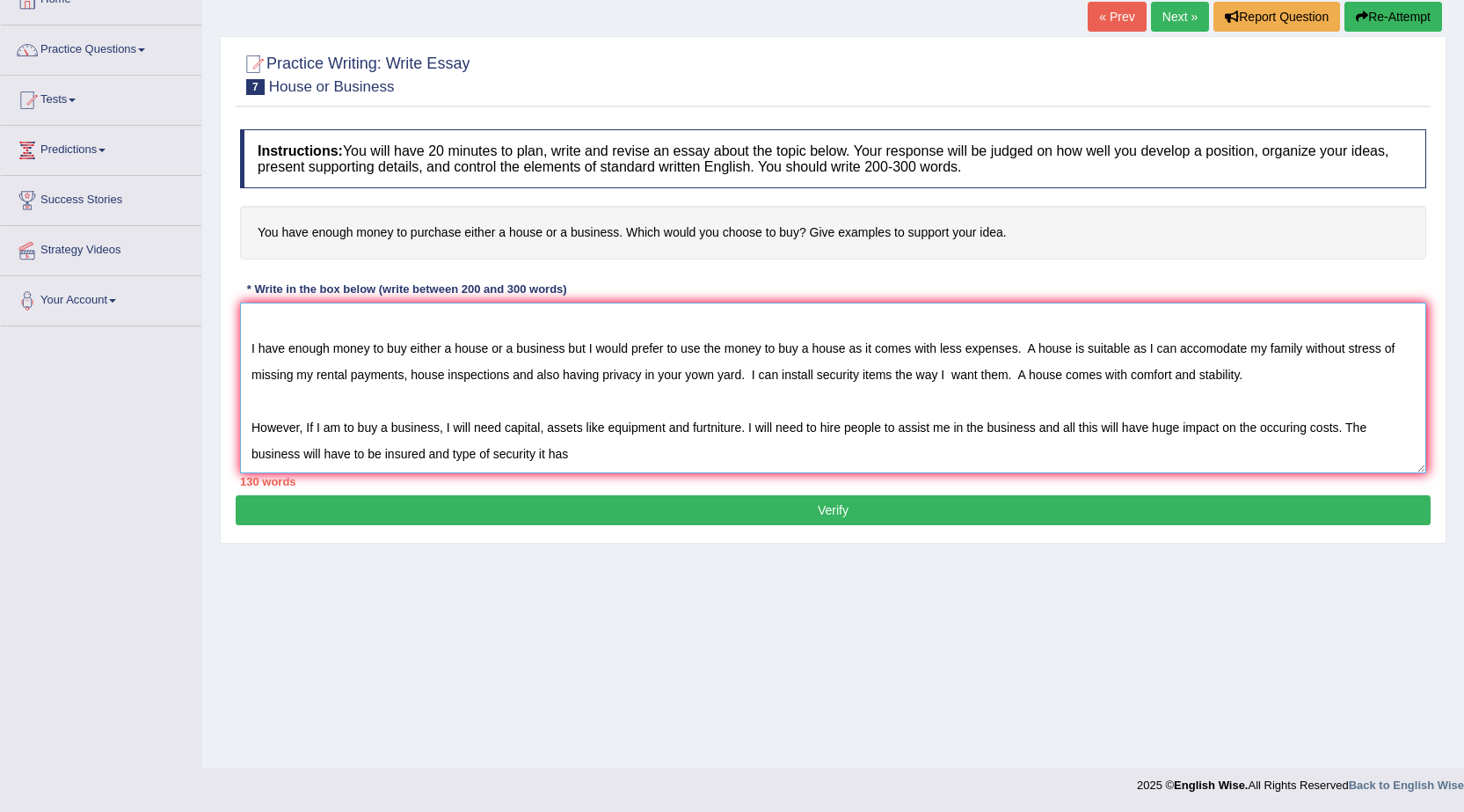
click at [450, 452] on textarea "House or Business I have enough money to buy either a house or a business but I…" at bounding box center [833, 387] width 1186 height 171
click at [644, 454] on textarea "House or Business I have enough money to buy either a house or a business but I…" at bounding box center [833, 387] width 1186 height 171
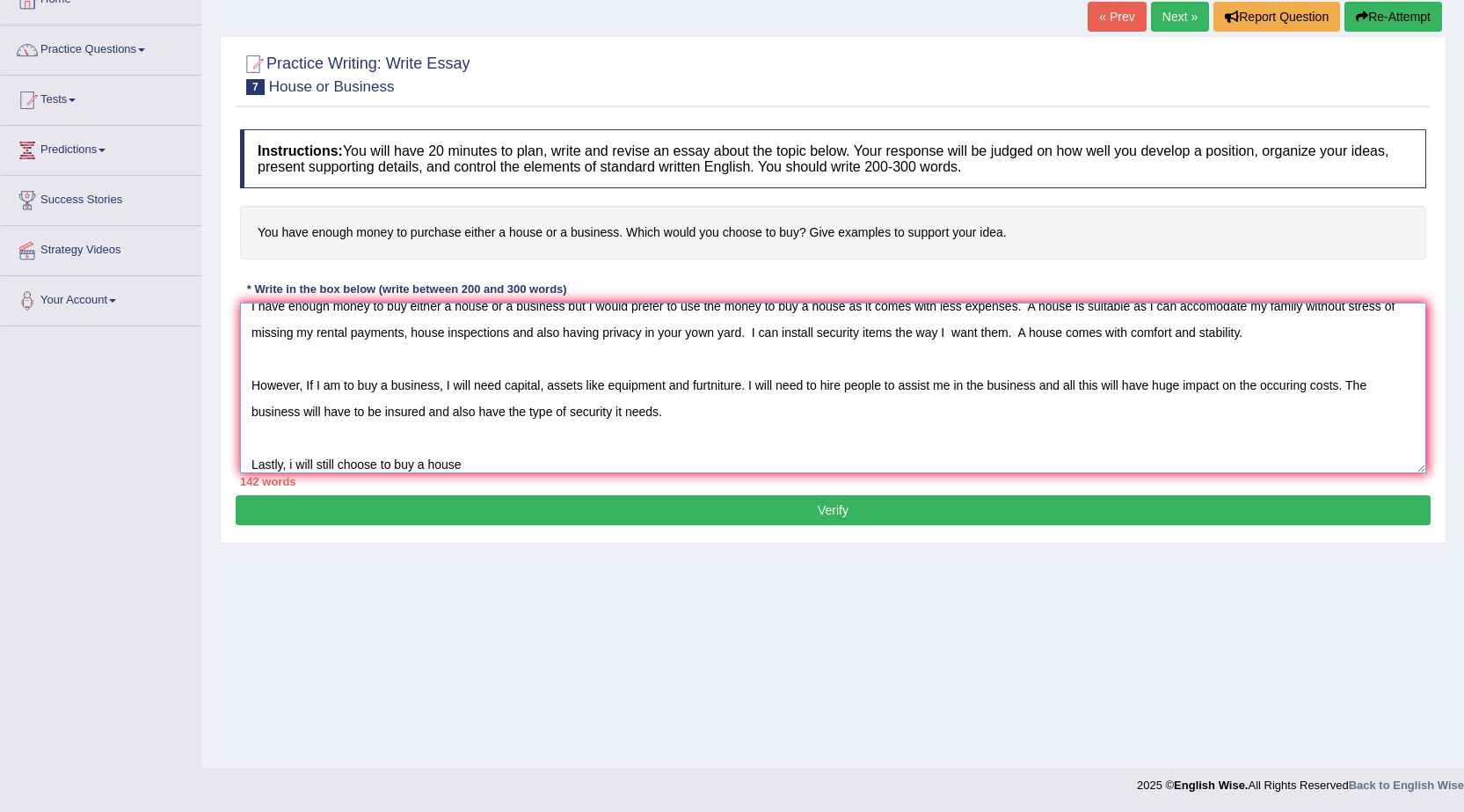
click at [296, 472] on textarea "House or Business I have enough money to buy either a house or a business but I…" at bounding box center [833, 387] width 1186 height 171
click at [476, 461] on textarea "House or Business I have enough money to buy either a house or a business but I…" at bounding box center [833, 387] width 1186 height 171
click at [484, 470] on textarea "House or Business I have enough money to buy either a house or a business but I…" at bounding box center [833, 387] width 1186 height 171
click at [554, 468] on textarea "House or Business I have enough money to buy either a house or a business but I…" at bounding box center [833, 387] width 1186 height 171
click at [489, 466] on textarea "House or Business I have enough money to buy either a house or a business but I…" at bounding box center [833, 387] width 1186 height 171
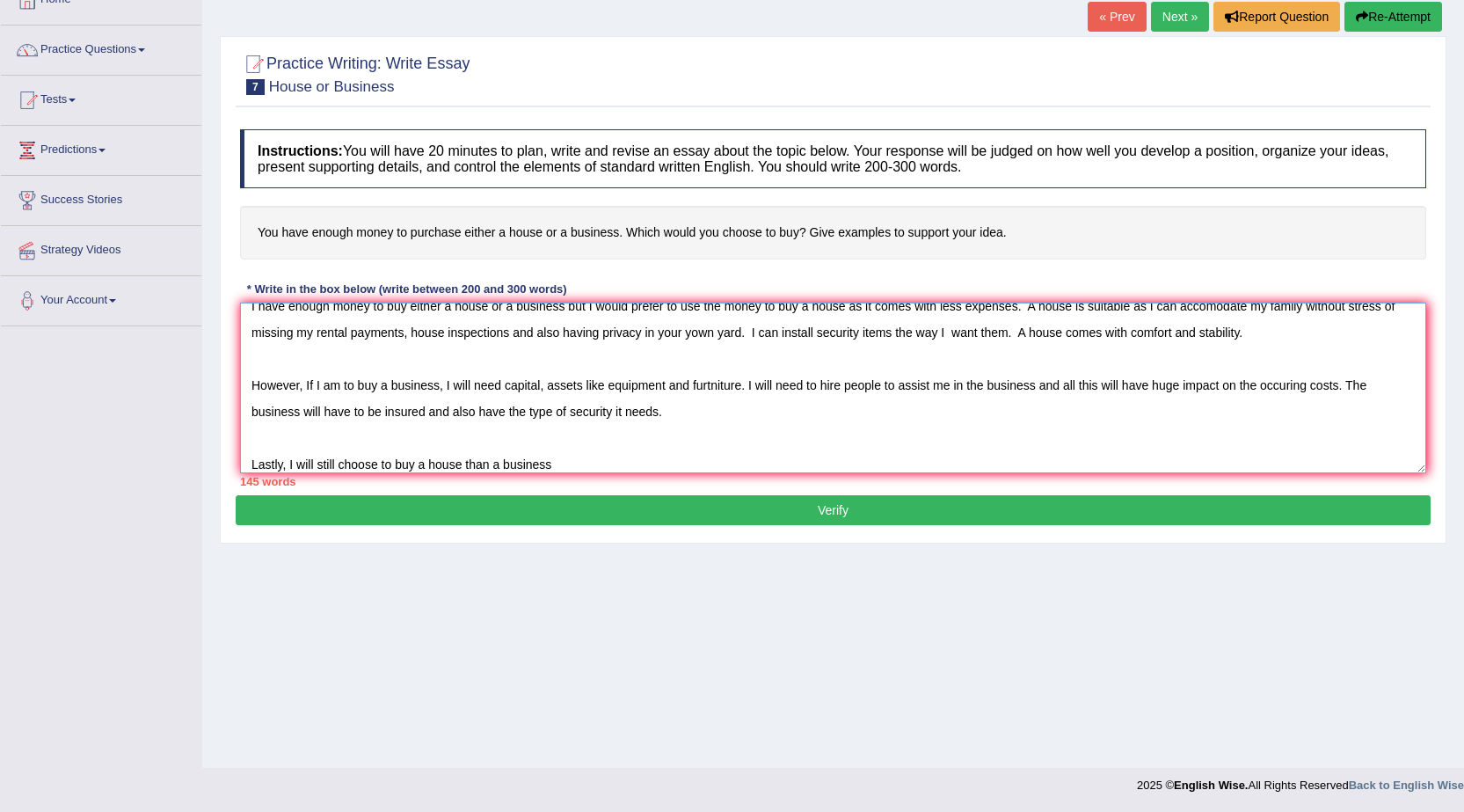
click at [552, 464] on textarea "House or Business I have enough money to buy either a house or a business but I…" at bounding box center [833, 387] width 1186 height 171
type textarea "House or Business I have enough money to buy either a house or a business but I…"
click at [790, 500] on button "Verify" at bounding box center [834, 510] width 1195 height 30
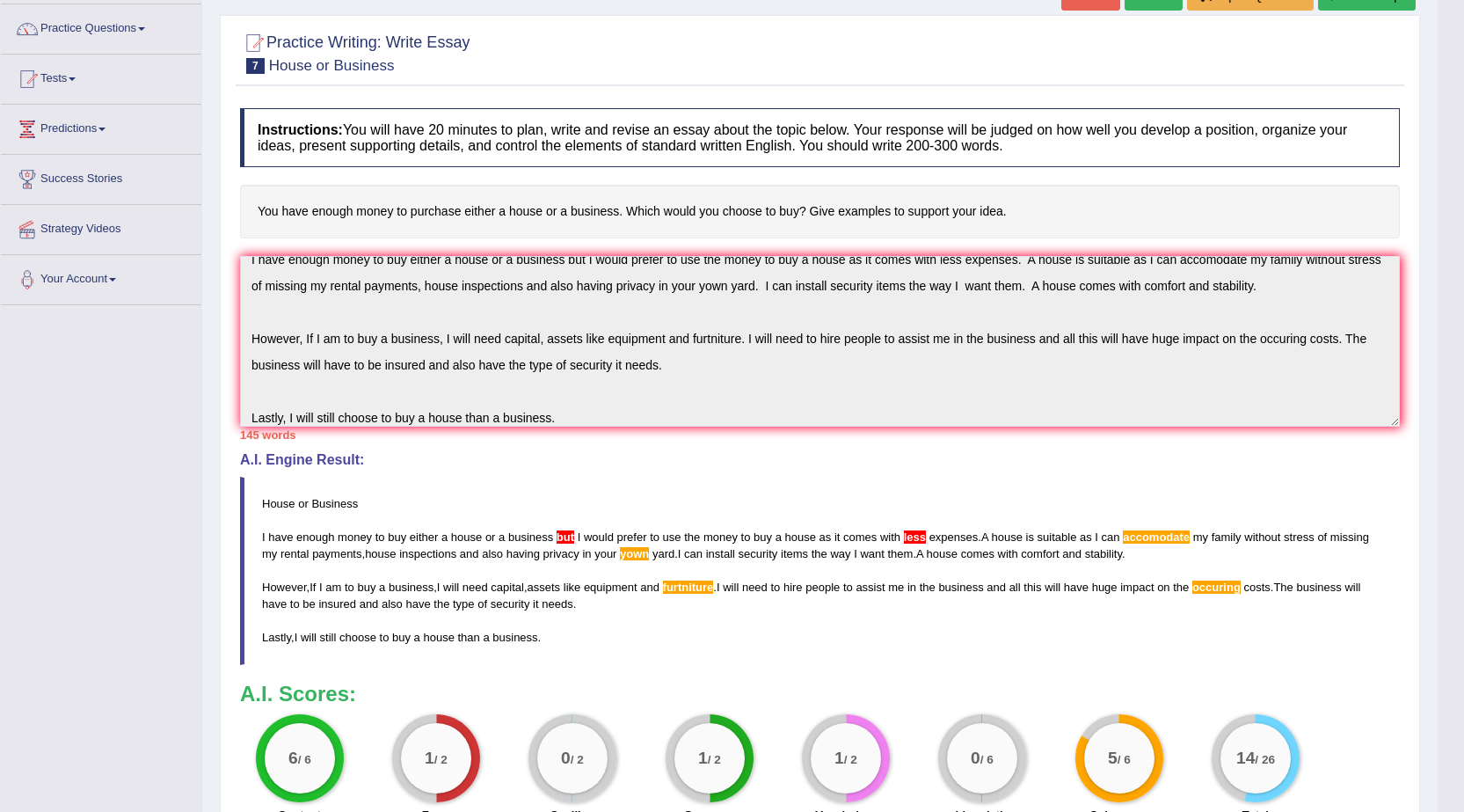
scroll to position [318, 0]
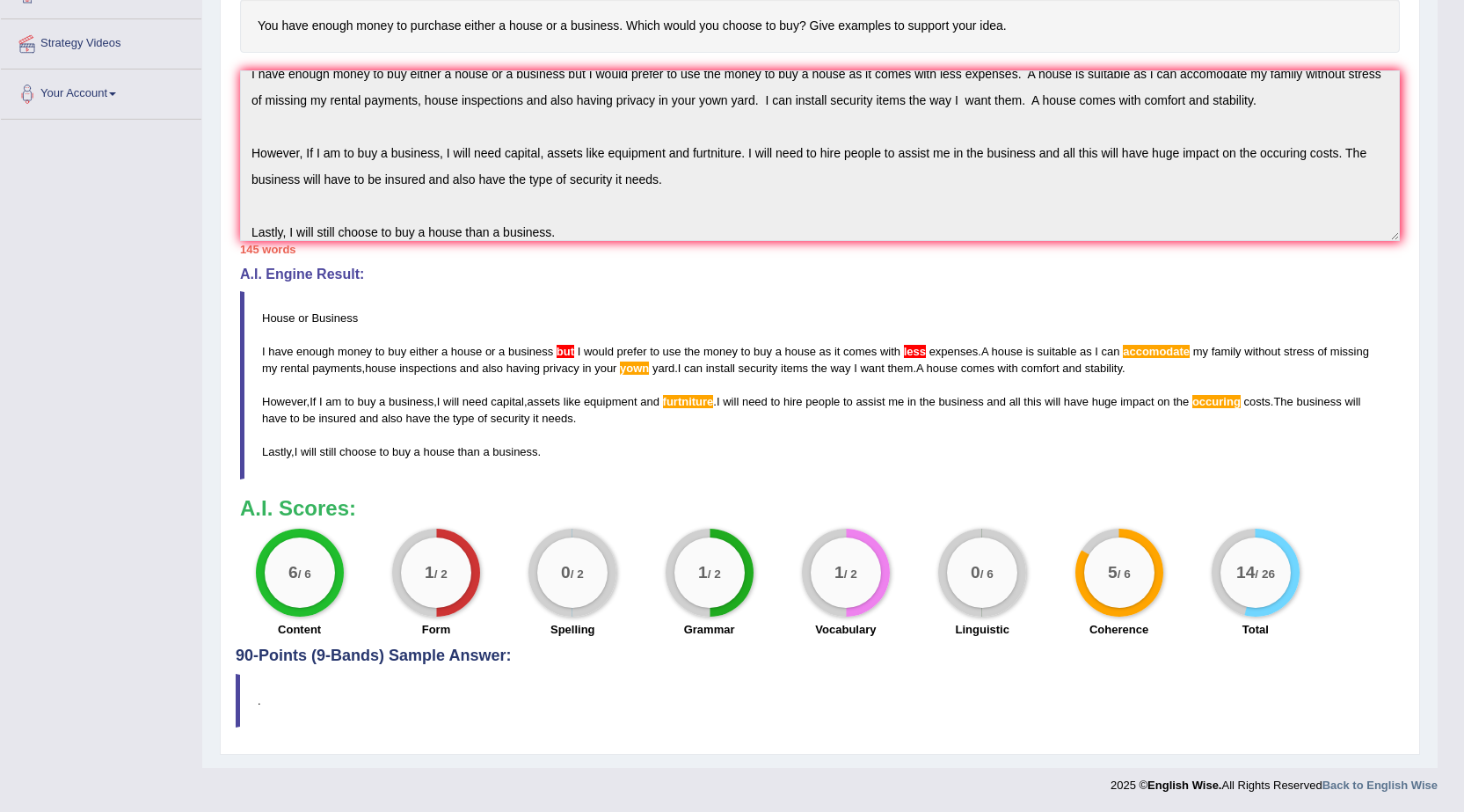
click at [544, 660] on h4 "90-Points (9-Bands) Sample Answer:" at bounding box center [820, 286] width 1169 height 756
click at [285, 658] on h4 "90-Points (9-Bands) Sample Answer:" at bounding box center [820, 286] width 1169 height 756
click at [244, 653] on h4 "90-Points (9-Bands) Sample Answer:" at bounding box center [820, 286] width 1169 height 756
click at [246, 706] on blockquote "." at bounding box center [820, 700] width 1169 height 53
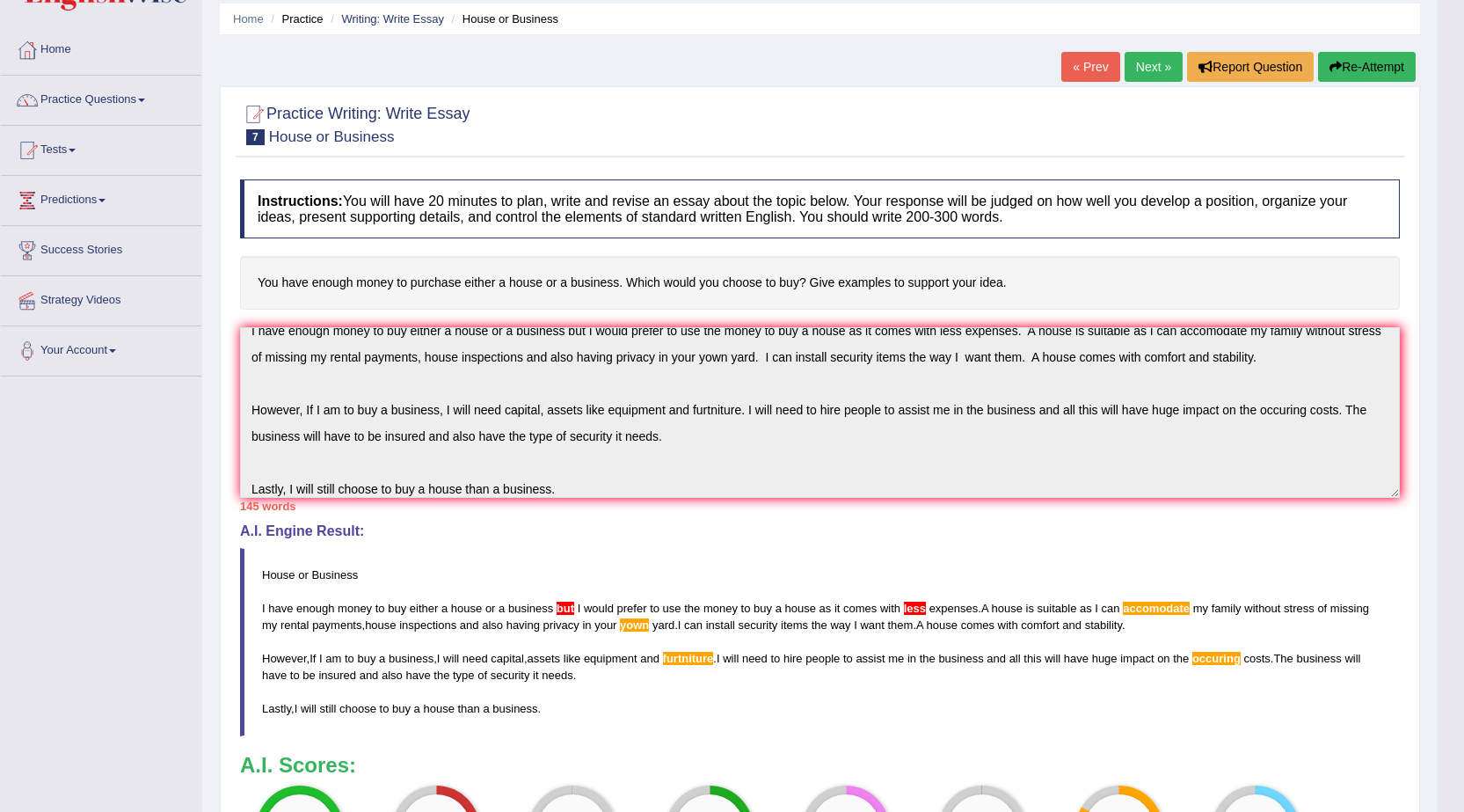
scroll to position [54, 0]
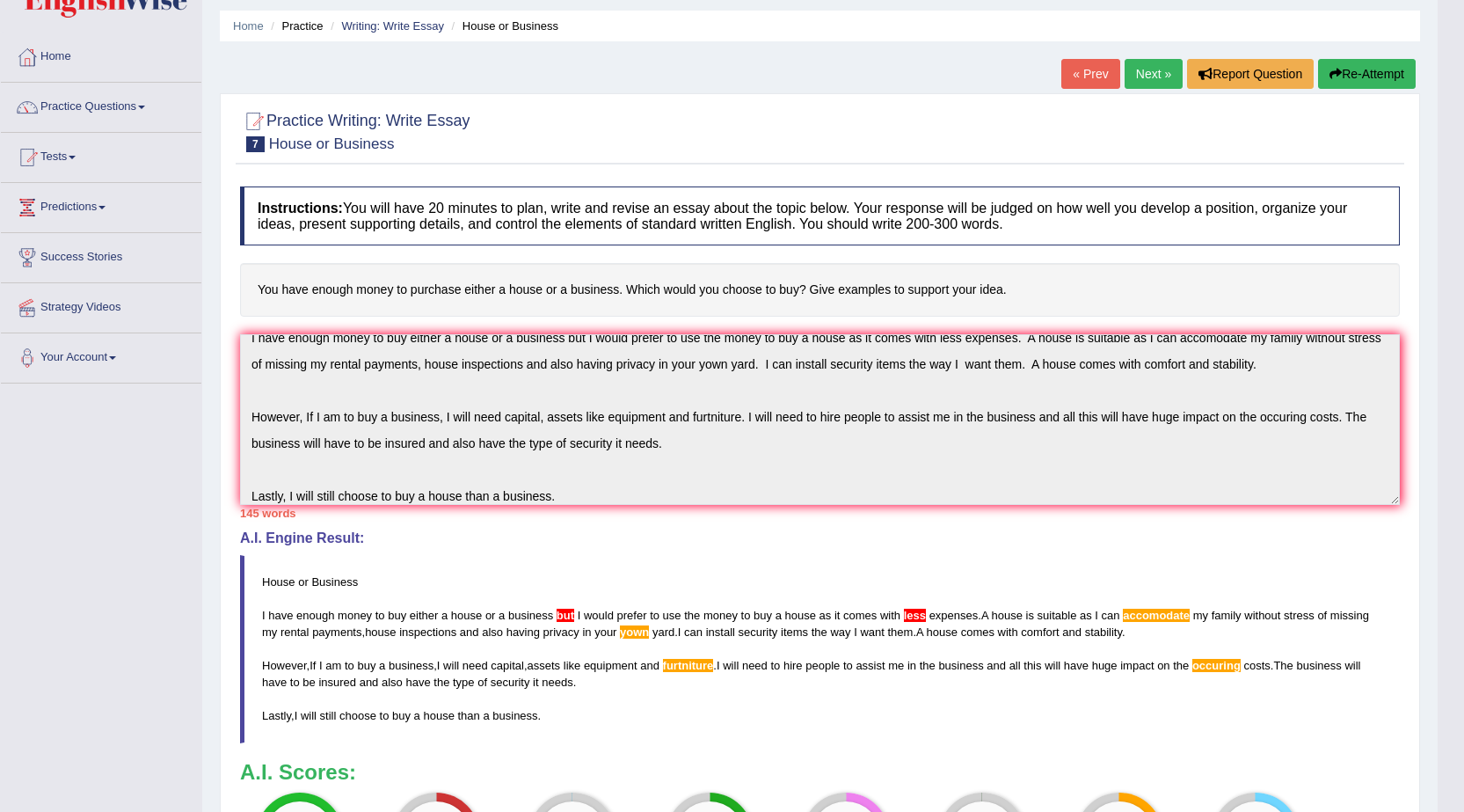
drag, startPoint x: 261, startPoint y: 581, endPoint x: 587, endPoint y: 699, distance: 346.7
click at [587, 699] on blockquote "House or Business I have enough money to buy either a house or a business but I…" at bounding box center [820, 649] width 1160 height 188
click at [1139, 67] on link "Next »" at bounding box center [1153, 74] width 58 height 30
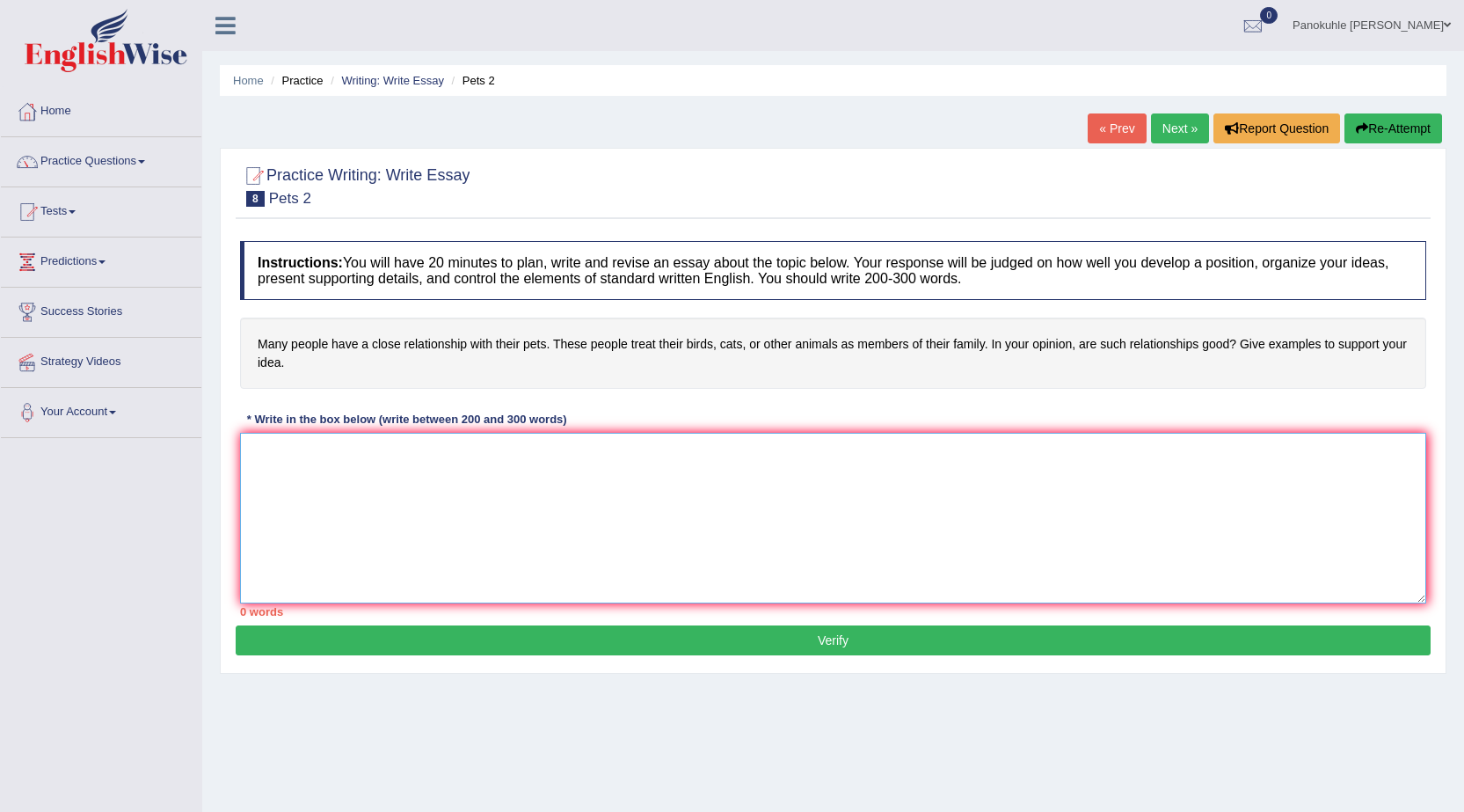
click at [284, 457] on textarea at bounding box center [833, 518] width 1186 height 171
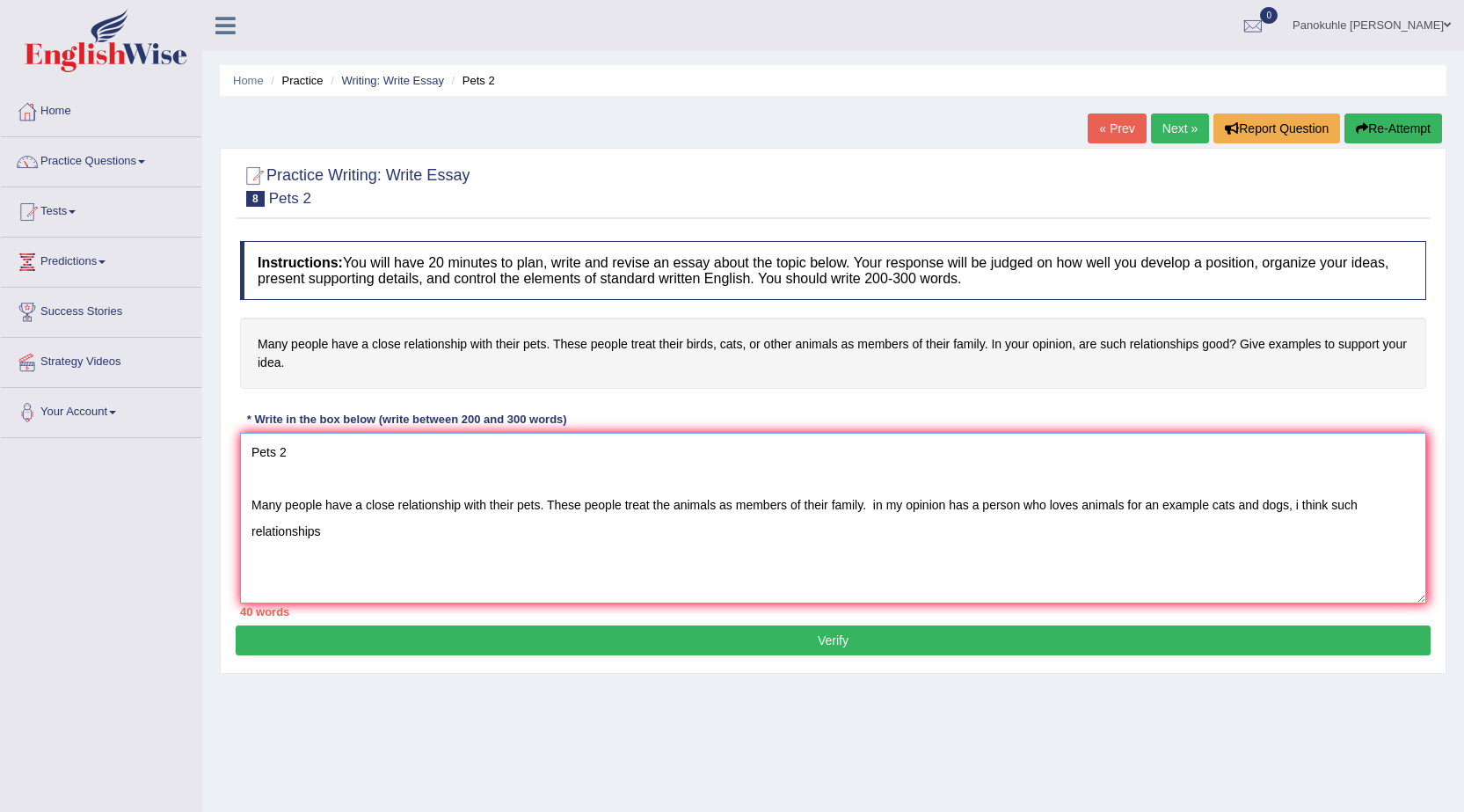
click at [1300, 507] on textarea "Pets 2 Many people have a close relationship with their pets. These people trea…" at bounding box center [833, 518] width 1186 height 171
click at [349, 543] on textarea "Pets 2 Many people have a close relationship with their pets. These people trea…" at bounding box center [833, 518] width 1186 height 171
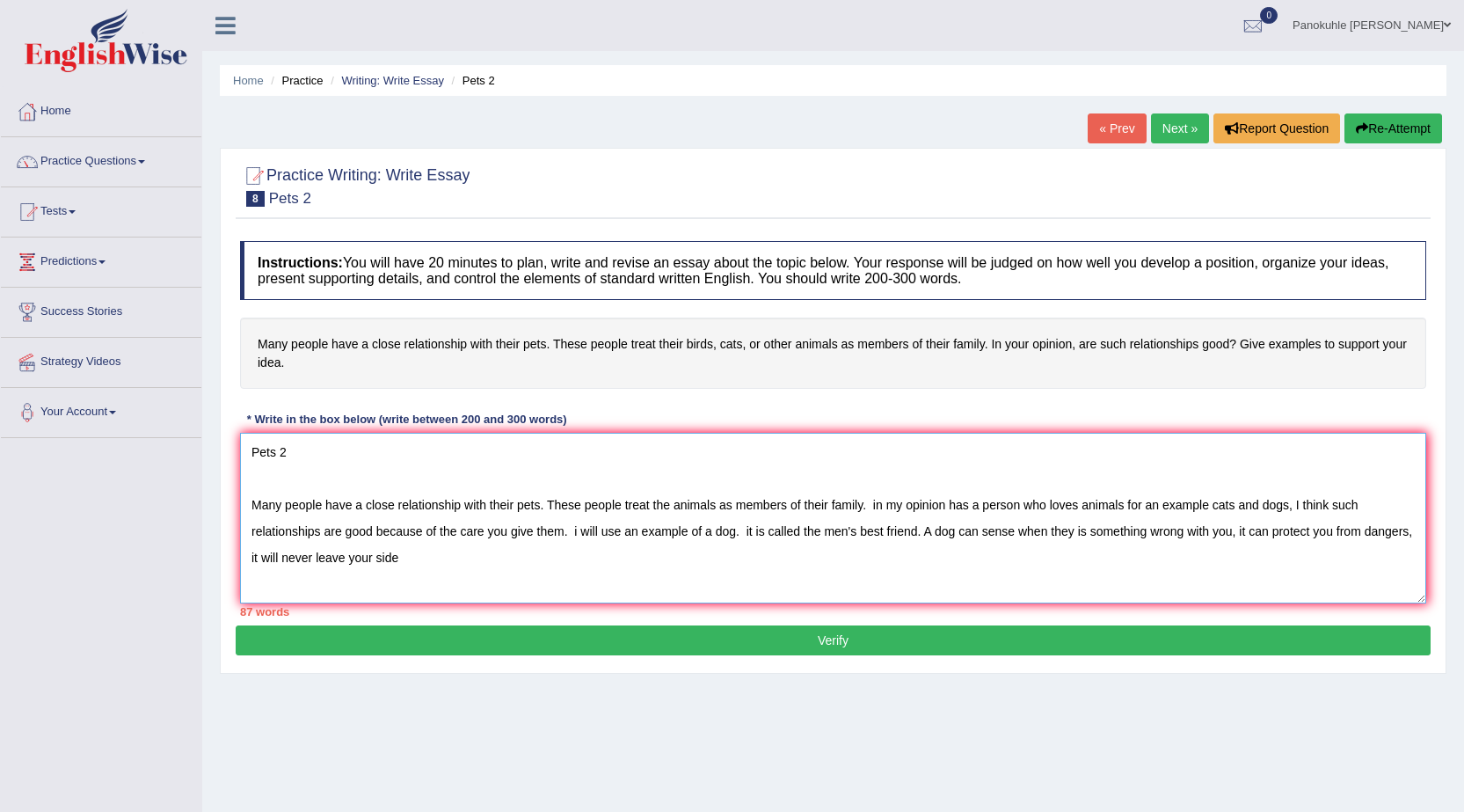
click at [876, 509] on textarea "Pets 2 Many people have a close relationship with their pets. These people trea…" at bounding box center [833, 518] width 1186 height 171
click at [579, 533] on textarea "Pets 2 Many people have a close relationship with their pets. These people trea…" at bounding box center [833, 518] width 1186 height 171
click at [750, 532] on textarea "Pets 2 Many people have a close relationship with their pets. These people trea…" at bounding box center [833, 518] width 1186 height 171
click at [740, 531] on textarea "Pets 2 Many people have a close relationship with their pets. These people trea…" at bounding box center [833, 518] width 1186 height 171
click at [752, 538] on textarea "Pets 2 Many people have a close relationship with their pets. These people trea…" at bounding box center [833, 518] width 1186 height 171
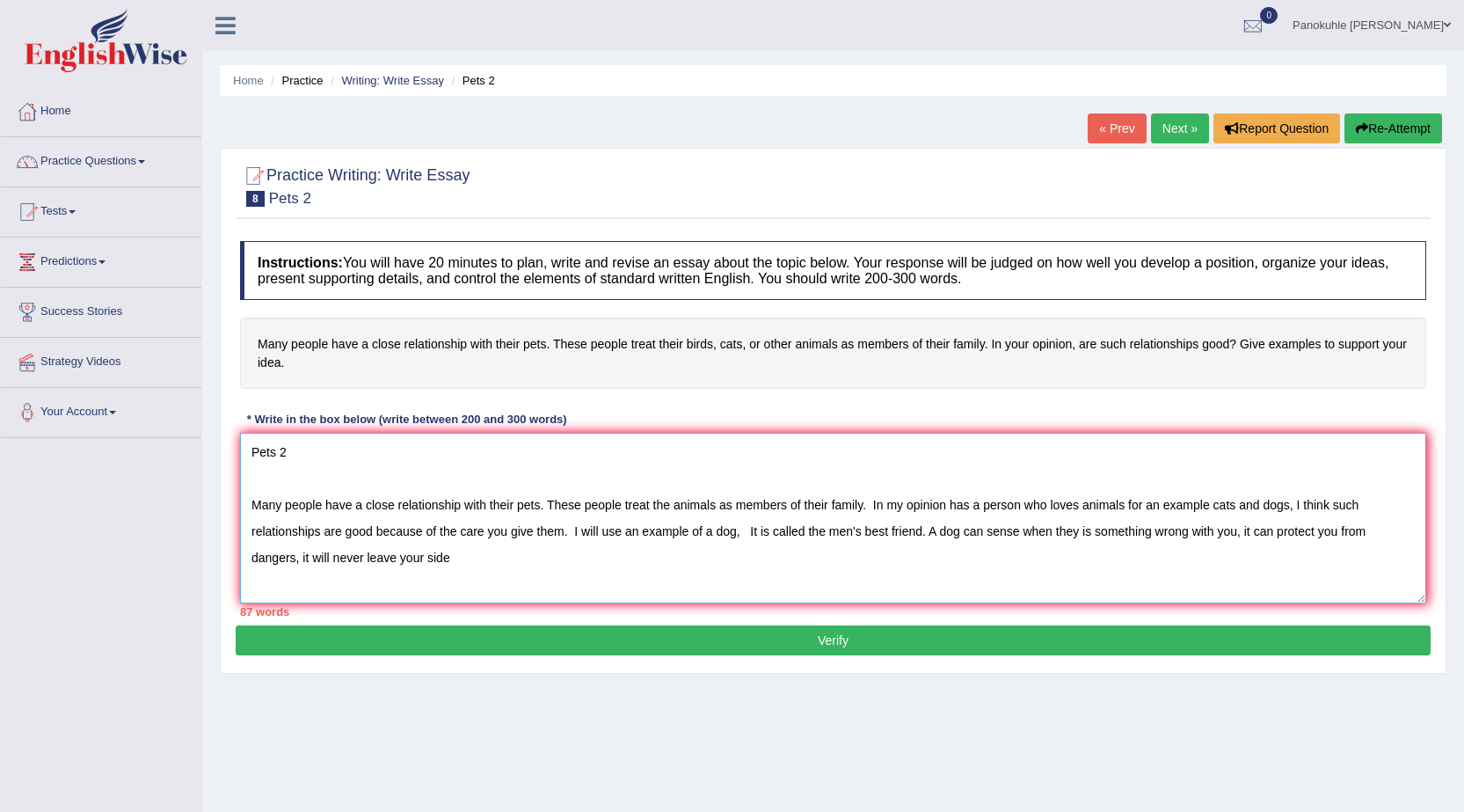
click at [754, 535] on textarea "Pets 2 Many people have a close relationship with their pets. These people trea…" at bounding box center [833, 518] width 1186 height 171
click at [405, 553] on textarea "Pets 2 Many people have a close relationship with their pets. These people trea…" at bounding box center [833, 518] width 1186 height 171
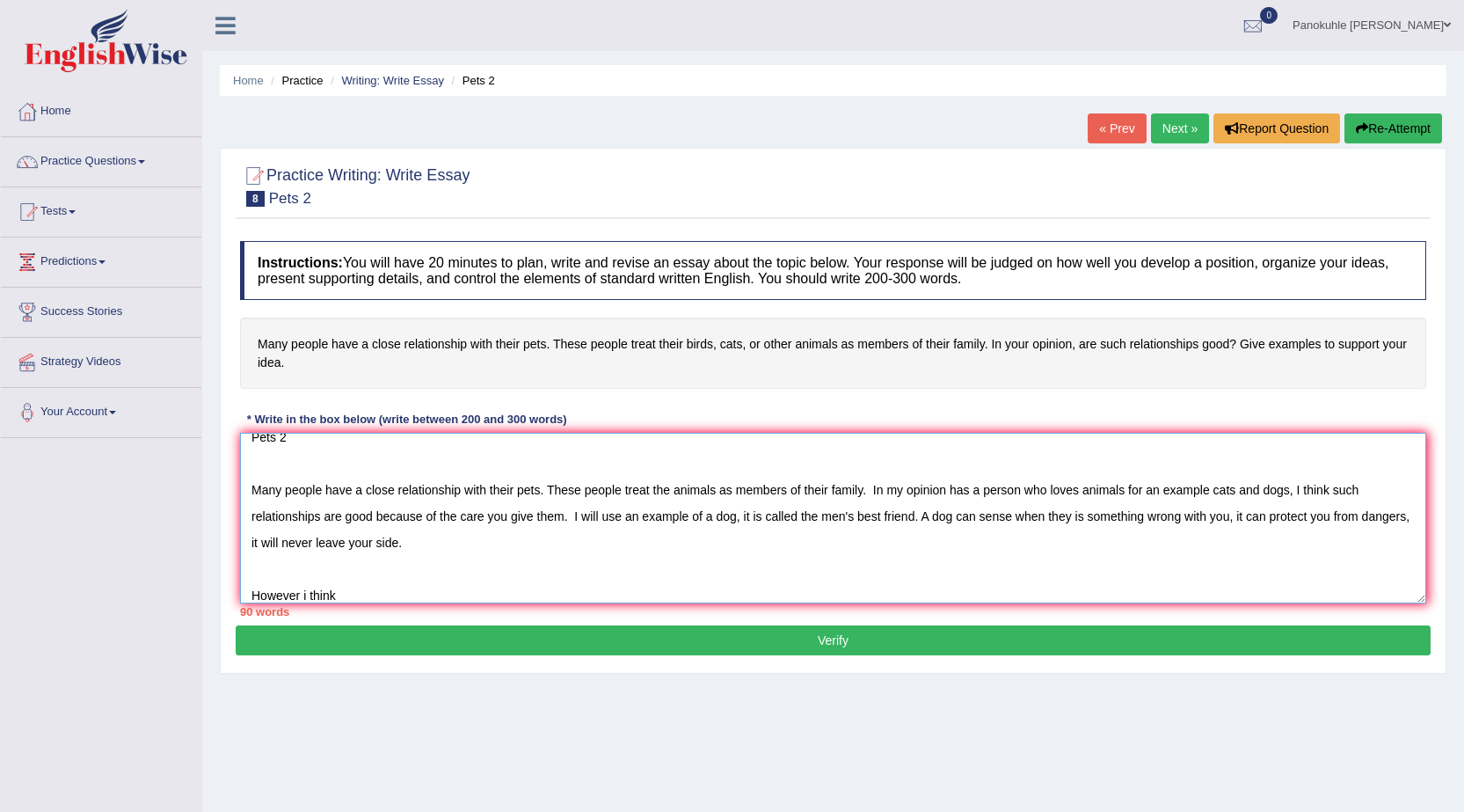
click at [308, 596] on textarea "Pets 2 Many people have a close relationship with their pets. These people trea…" at bounding box center [833, 518] width 1186 height 171
click at [353, 596] on textarea "Pets 2 Many people have a close relationship with their pets. These people trea…" at bounding box center [833, 518] width 1186 height 171
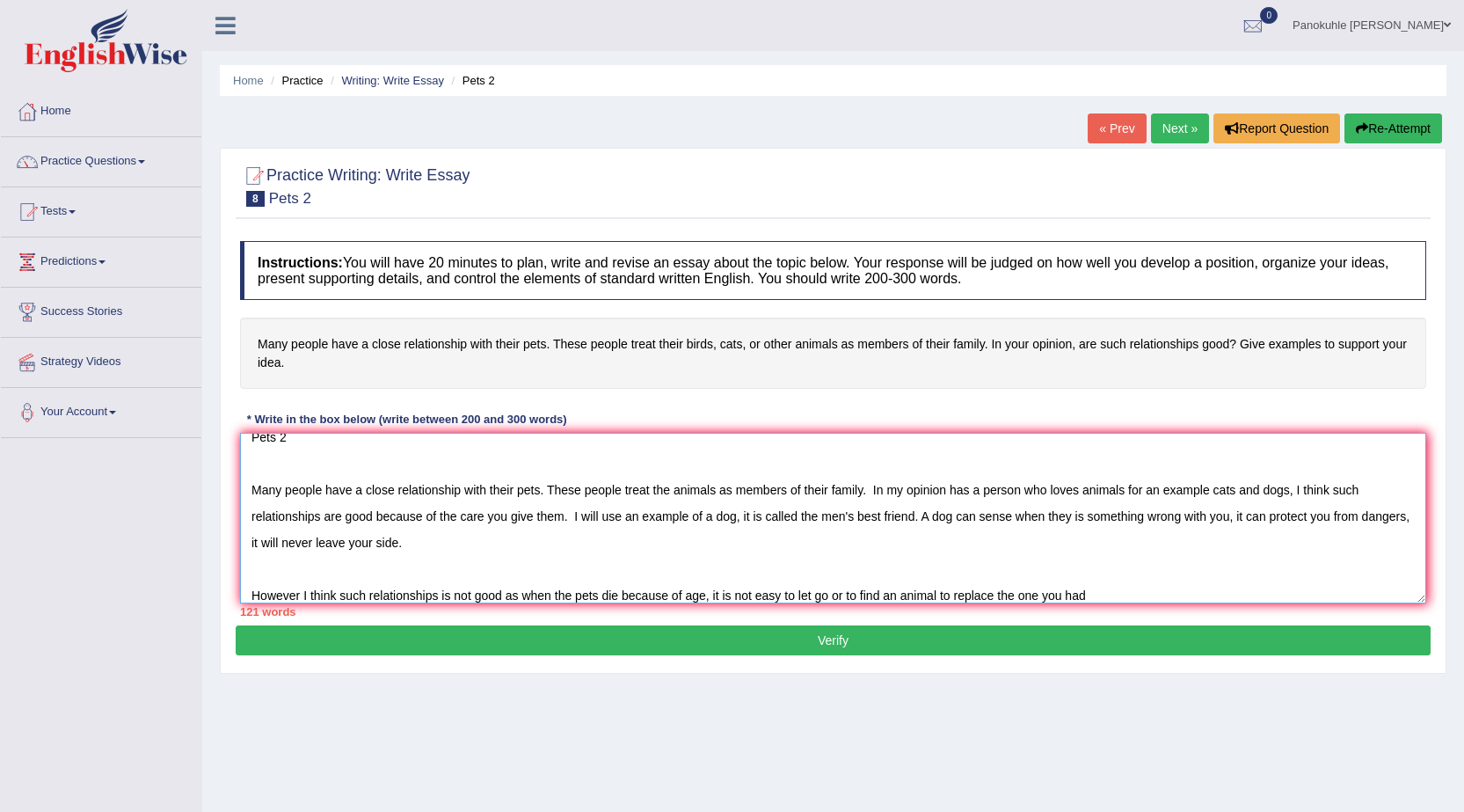
click at [369, 595] on textarea "Pets 2 Many people have a close relationship with their pets. These people trea…" at bounding box center [833, 518] width 1186 height 171
click at [471, 592] on textarea "Pets 2 Many people have a close relationship with their pets. These people trea…" at bounding box center [833, 518] width 1186 height 171
click at [711, 596] on textarea "Pets 2 Many people have a close relationship with their pets. These people trea…" at bounding box center [833, 518] width 1186 height 171
click at [721, 598] on textarea "Pets 2 Many people have a close relationship with their pets. These people trea…" at bounding box center [833, 518] width 1186 height 171
click at [1217, 594] on textarea "Pets 2 Many people have a close relationship with their pets. These people trea…" at bounding box center [833, 518] width 1186 height 171
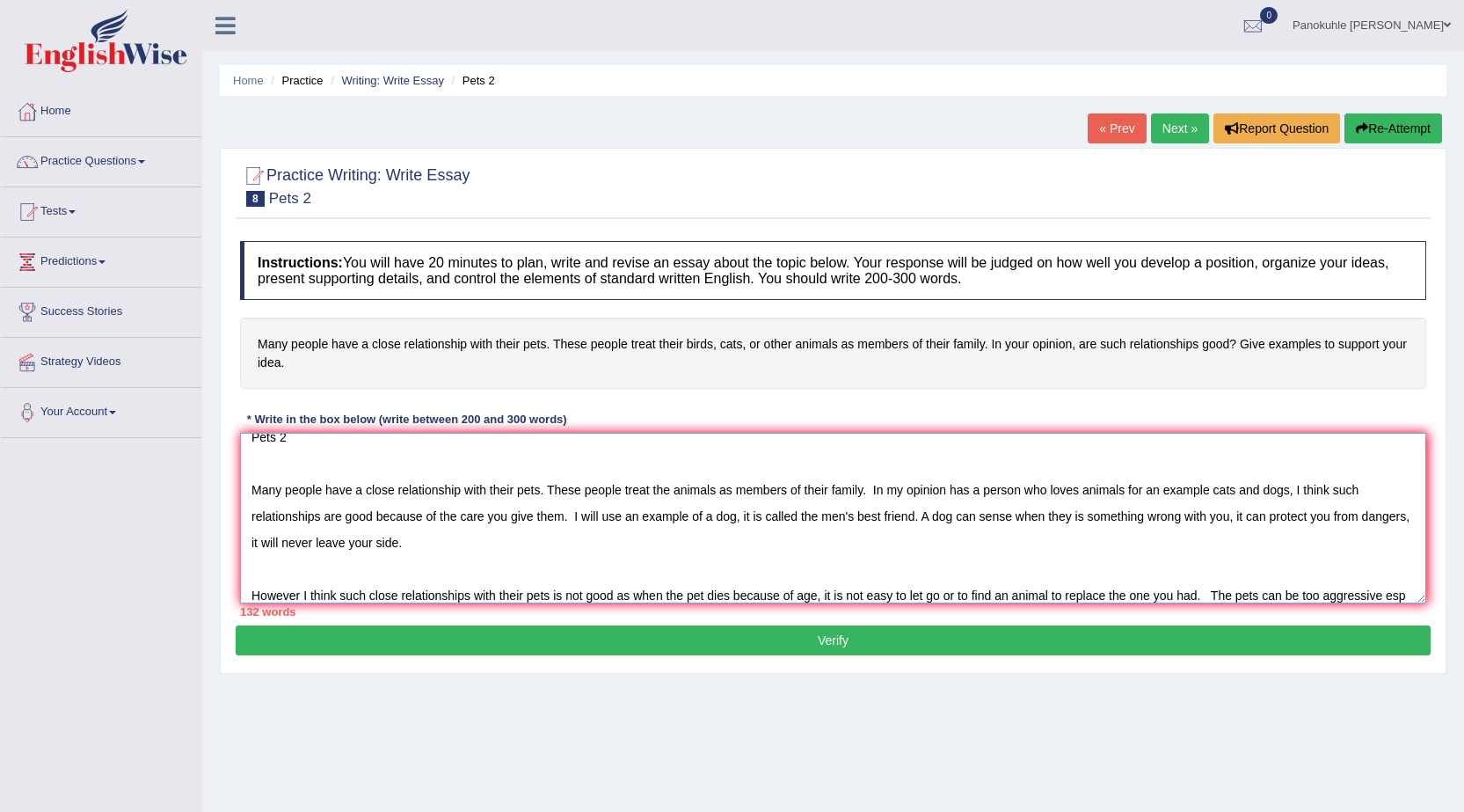
scroll to position [41, 0]
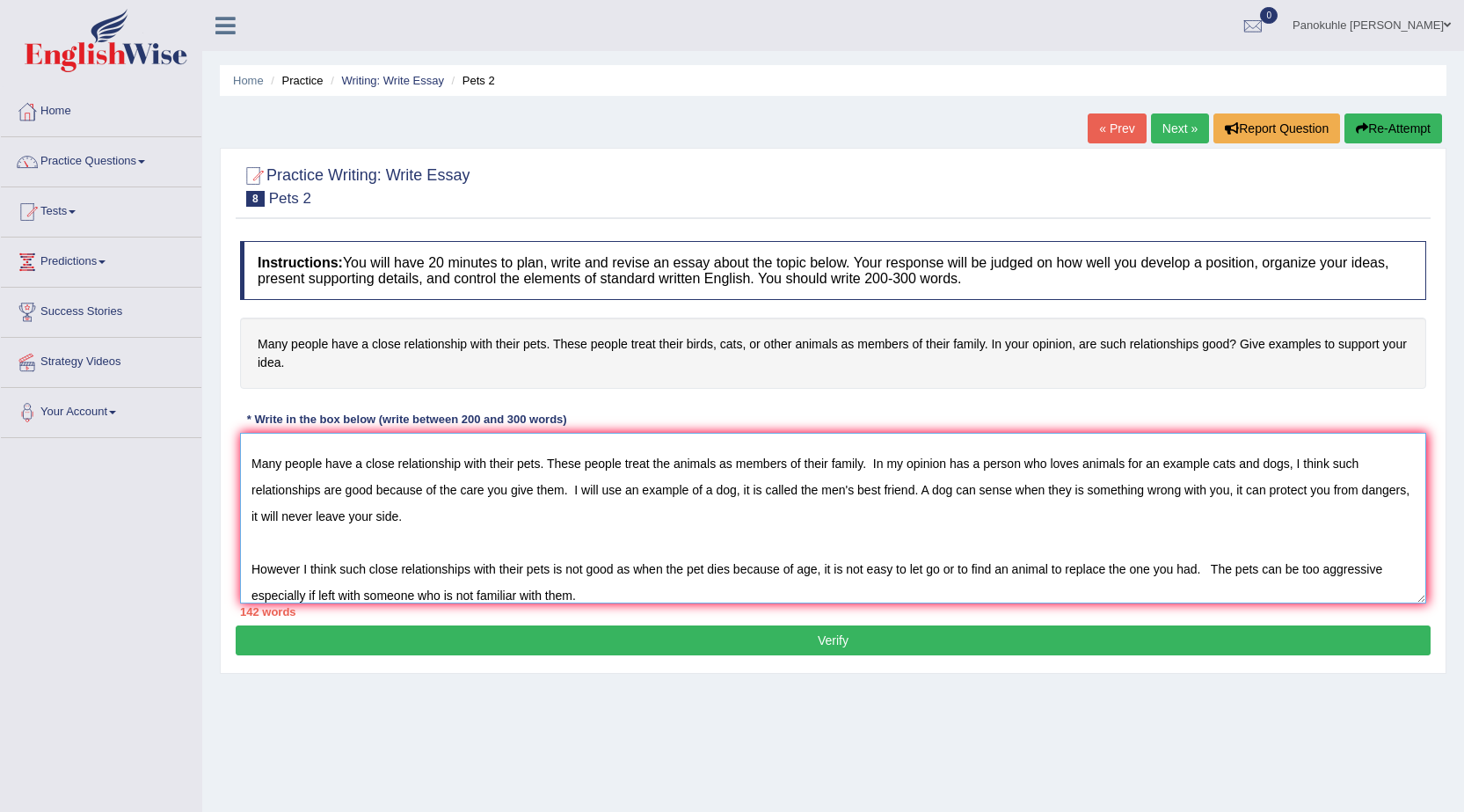
click at [302, 514] on textarea "Pets 2 Many people have a close relationship with their pets. These people trea…" at bounding box center [833, 518] width 1186 height 171
click at [301, 520] on textarea "Pets 2 Many people have a close relationship with their pets. These people trea…" at bounding box center [833, 518] width 1186 height 171
click at [954, 463] on textarea "Pets 2 Many people have a close relationship with their pets. These people trea…" at bounding box center [833, 518] width 1186 height 171
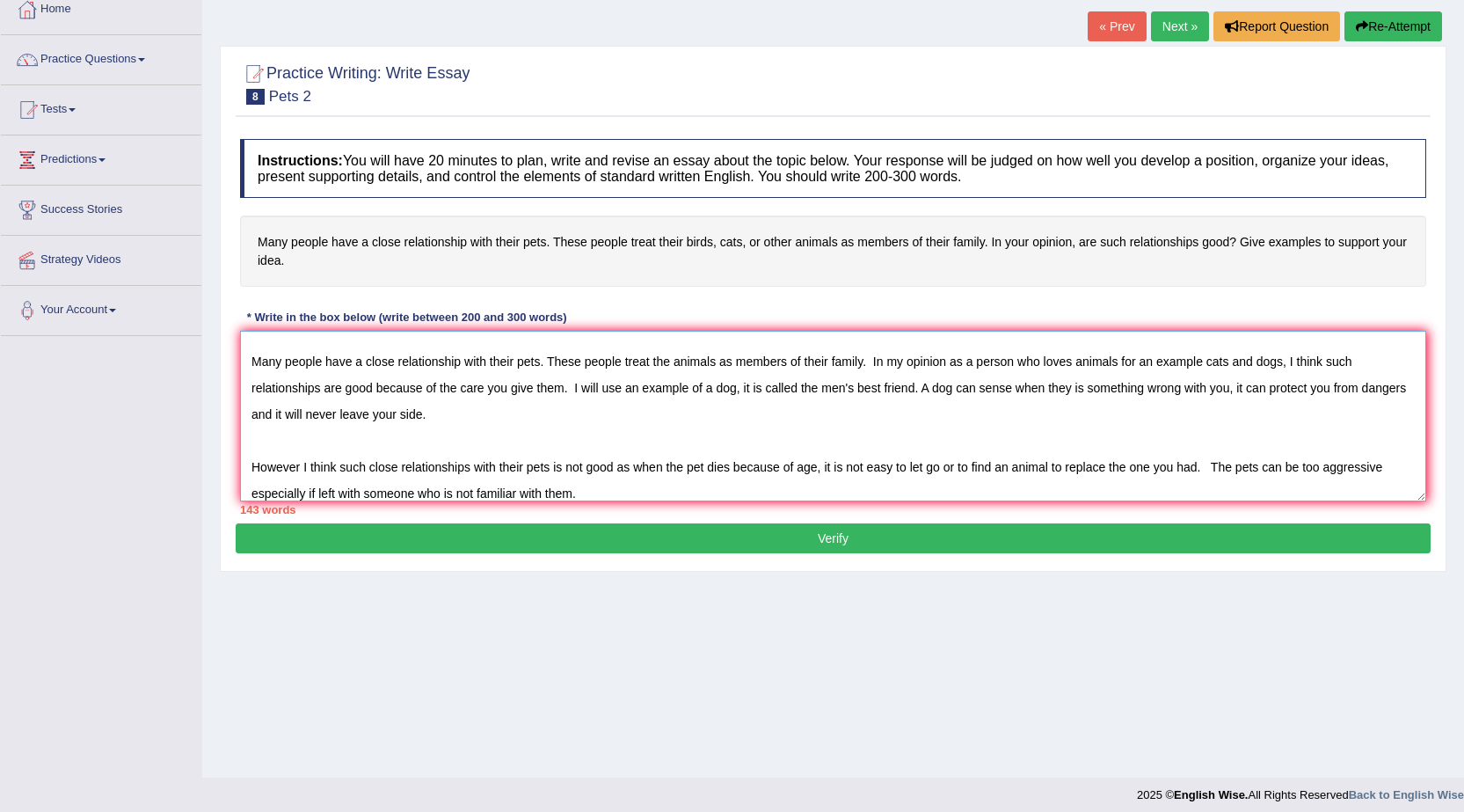
scroll to position [112, 0]
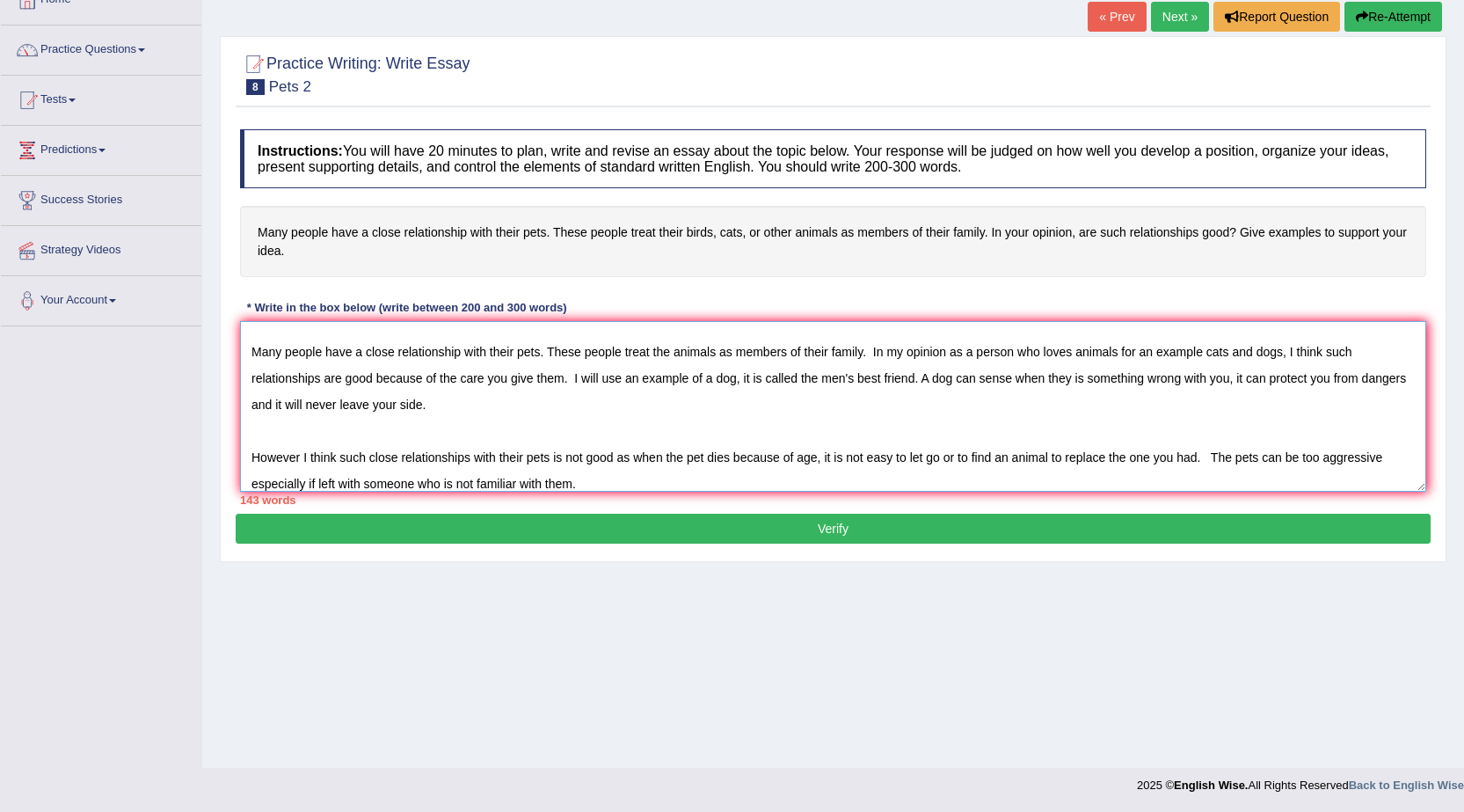
click at [596, 488] on textarea "Pets 2 Many people have a close relationship with their pets. These people trea…" at bounding box center [833, 406] width 1186 height 171
type textarea "Pets 2 Many people have a close relationship with their pets. These people trea…"
click at [815, 530] on button "Verify" at bounding box center [834, 528] width 1195 height 30
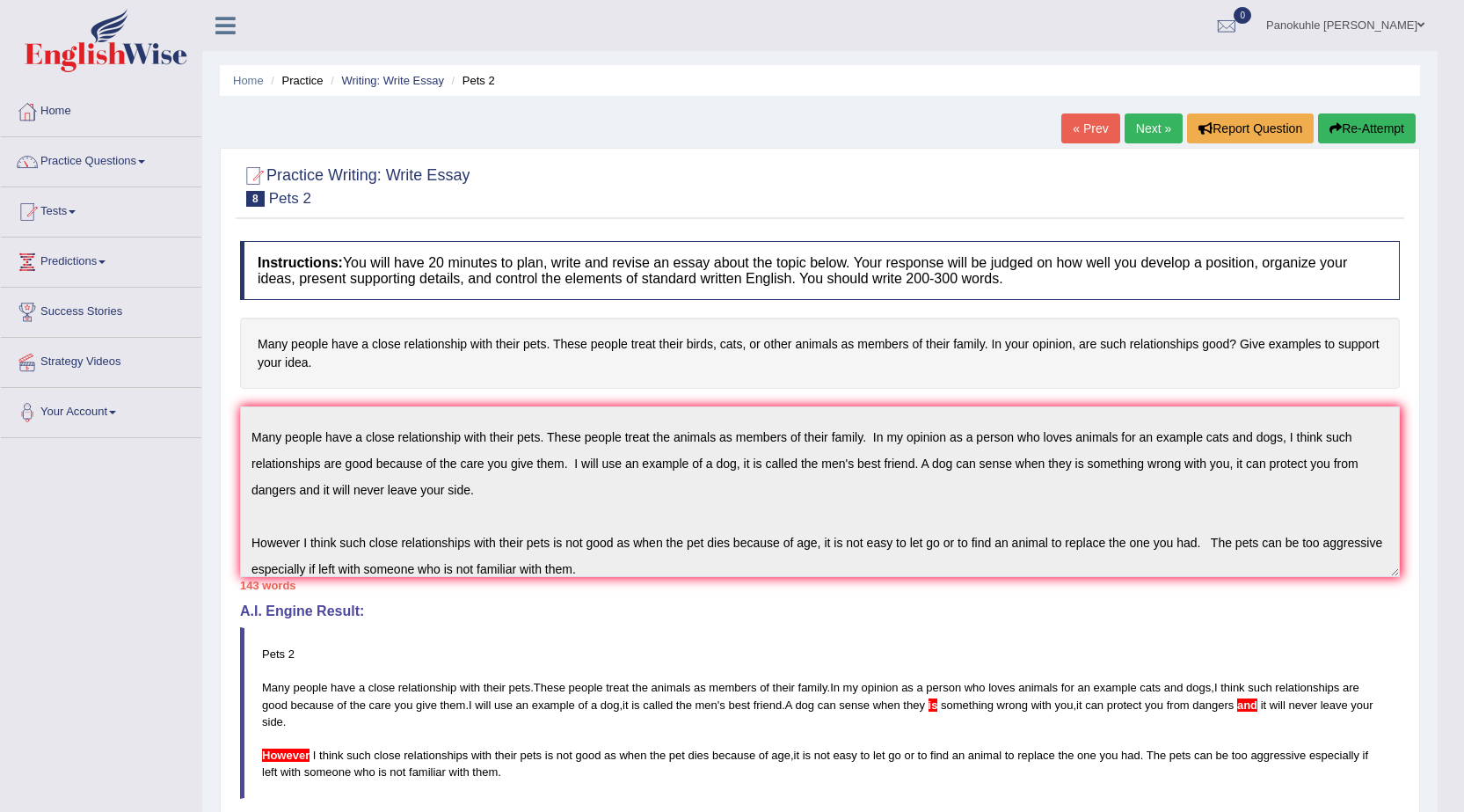
scroll to position [0, 0]
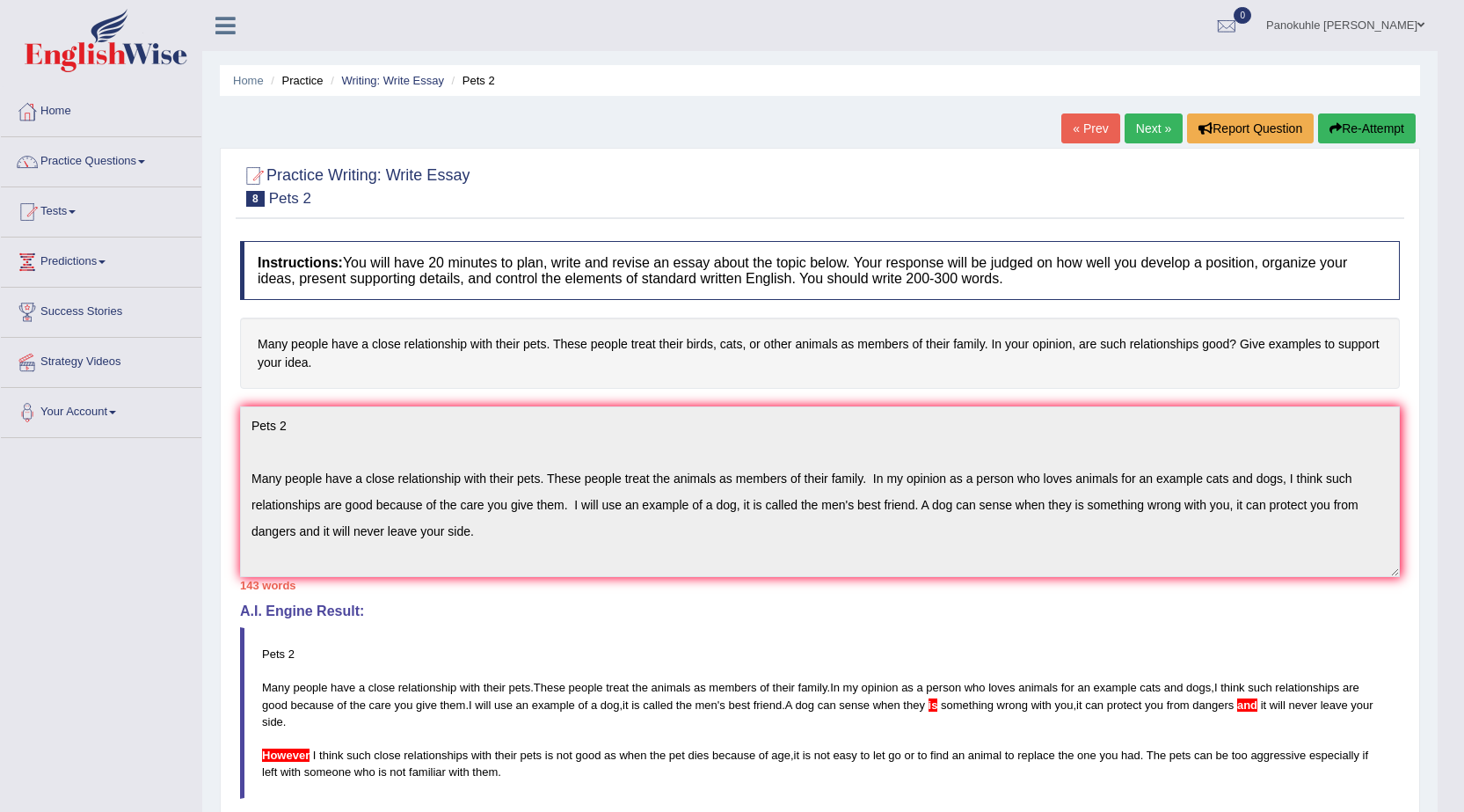
click at [1144, 125] on link "Next »" at bounding box center [1153, 128] width 58 height 30
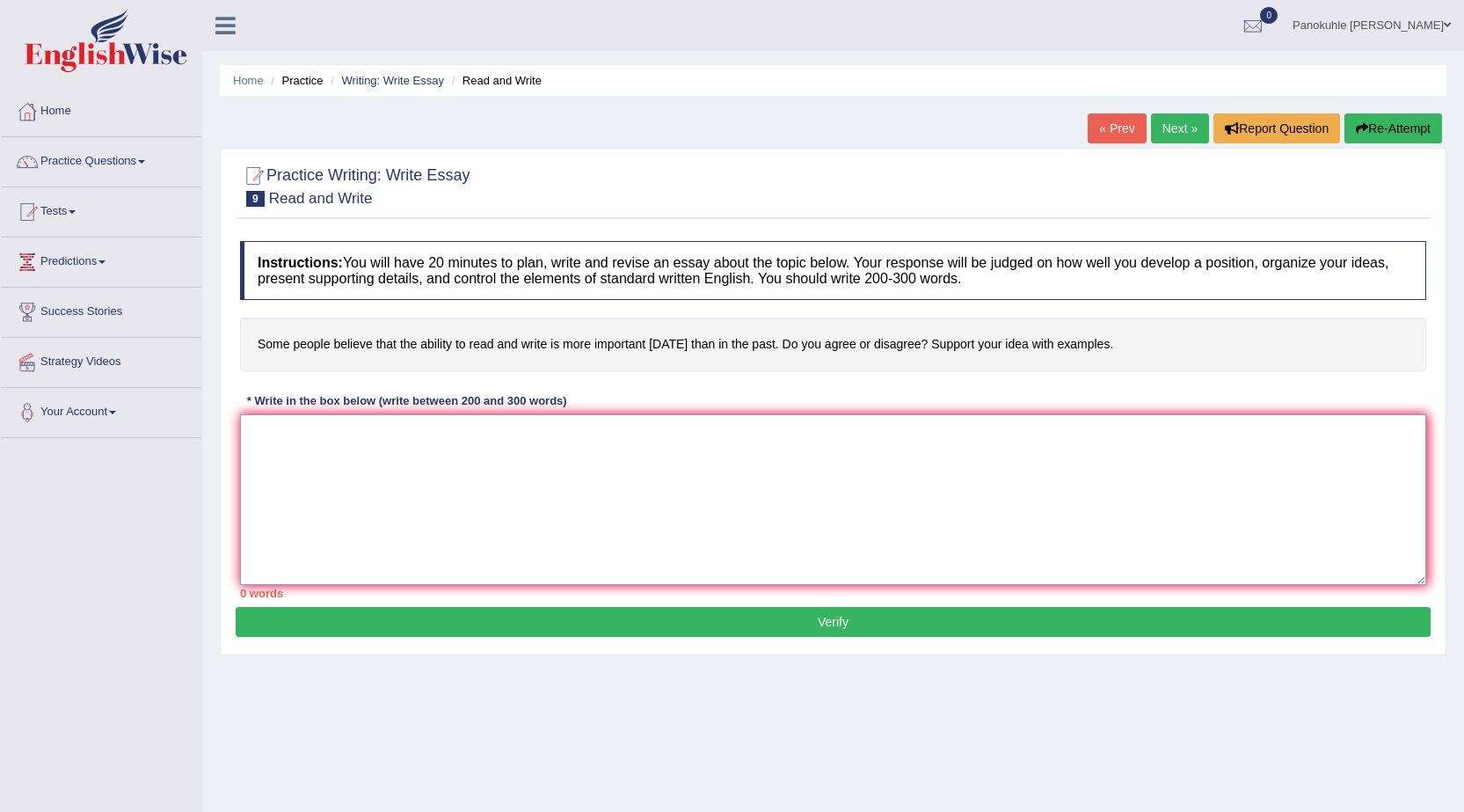
click at [275, 447] on textarea at bounding box center [833, 499] width 1186 height 171
click at [269, 473] on textarea "Read and Write" at bounding box center [833, 499] width 1186 height 171
click at [345, 433] on textarea "Read and Write" at bounding box center [833, 499] width 1186 height 171
click at [380, 488] on textarea "Read and Write Some people believe tht the ability to read and write is more im…" at bounding box center [833, 499] width 1186 height 171
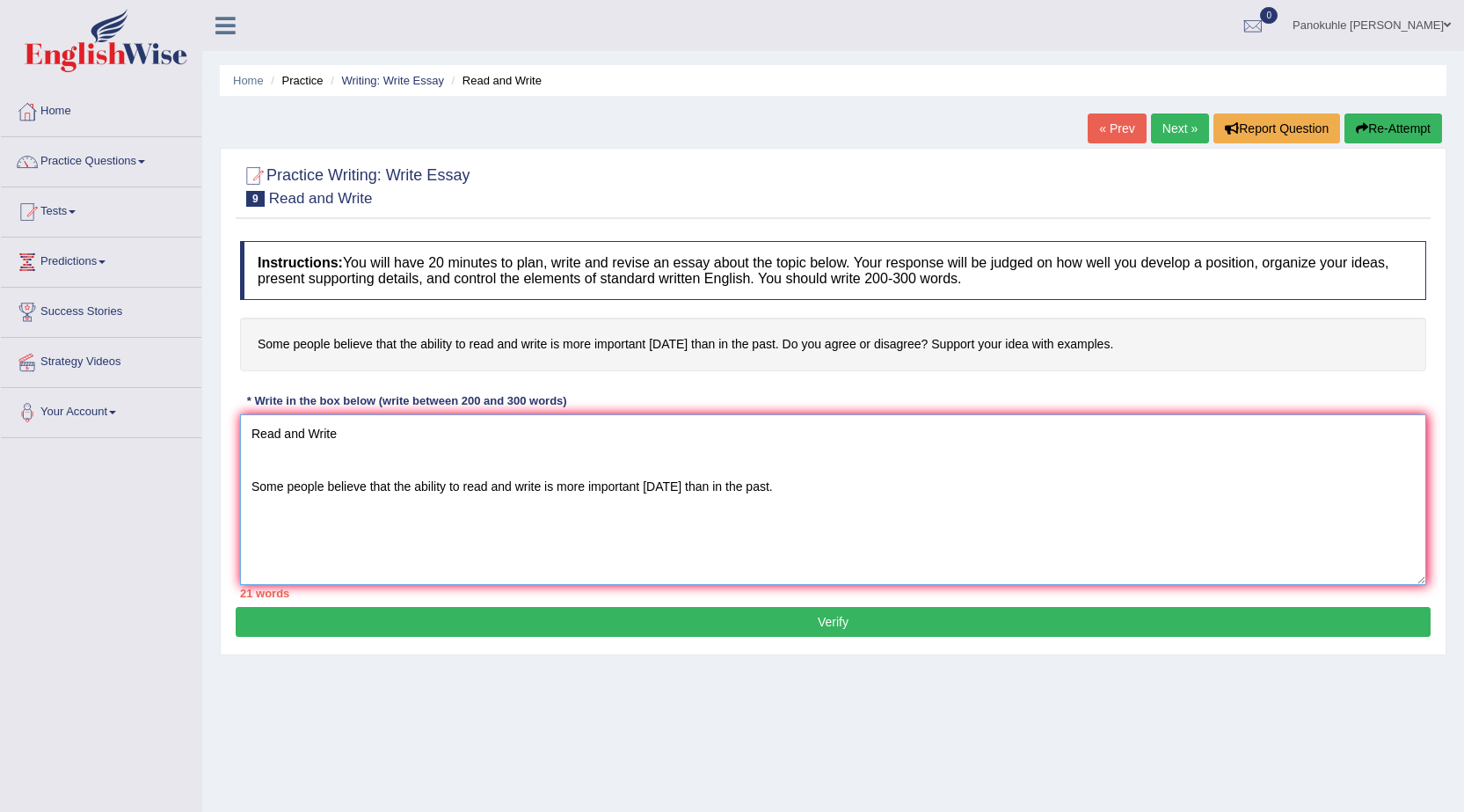
click at [770, 485] on textarea "Read and Write Some people believe that the ability to read and write is more i…" at bounding box center [833, 499] width 1186 height 171
click at [592, 538] on textarea "Read and Write Some people believe that the ability to read and write is more i…" at bounding box center [833, 499] width 1186 height 171
click at [586, 540] on textarea "Read and Write Some people believe that the ability to read and write is more i…" at bounding box center [833, 499] width 1186 height 171
click at [704, 546] on textarea "Read and Write Some people believe that the ability to read and write is more i…" at bounding box center [833, 499] width 1186 height 171
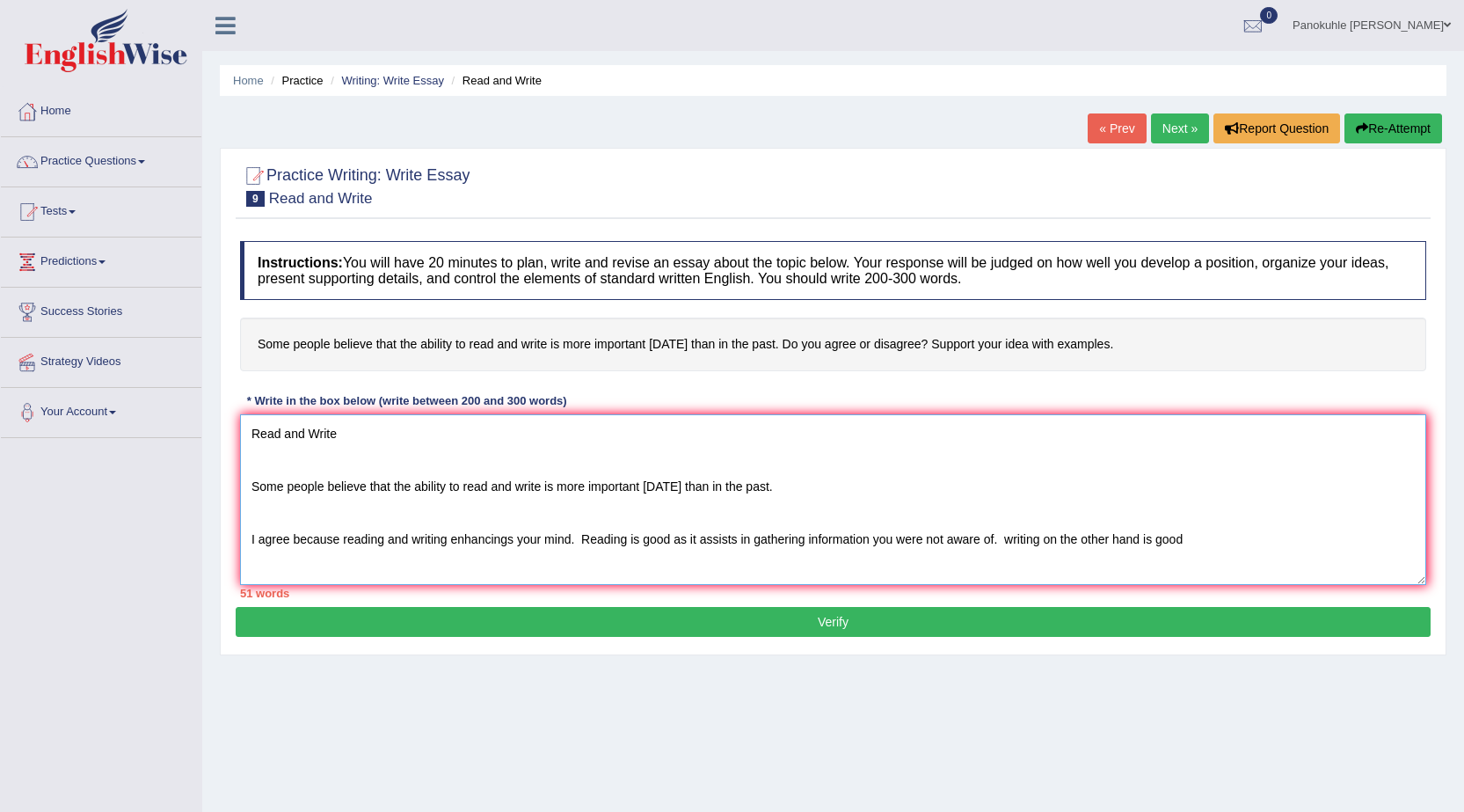
click at [1151, 543] on textarea "Read and Write Some people believe that the ability to read and write is more i…" at bounding box center [833, 499] width 1186 height 171
click at [1241, 547] on textarea "Read and Write Some people believe that the ability to read and write is more i…" at bounding box center [833, 499] width 1186 height 171
click at [1010, 541] on textarea "Read and Write Some people believe that the ability to read and write is more i…" at bounding box center [833, 499] width 1186 height 171
click at [1238, 536] on textarea "Read and Write Some people believe that the ability to read and write is more i…" at bounding box center [833, 499] width 1186 height 171
click at [1351, 539] on textarea "Read and Write Some people believe that the ability to read and write is more i…" at bounding box center [833, 499] width 1186 height 171
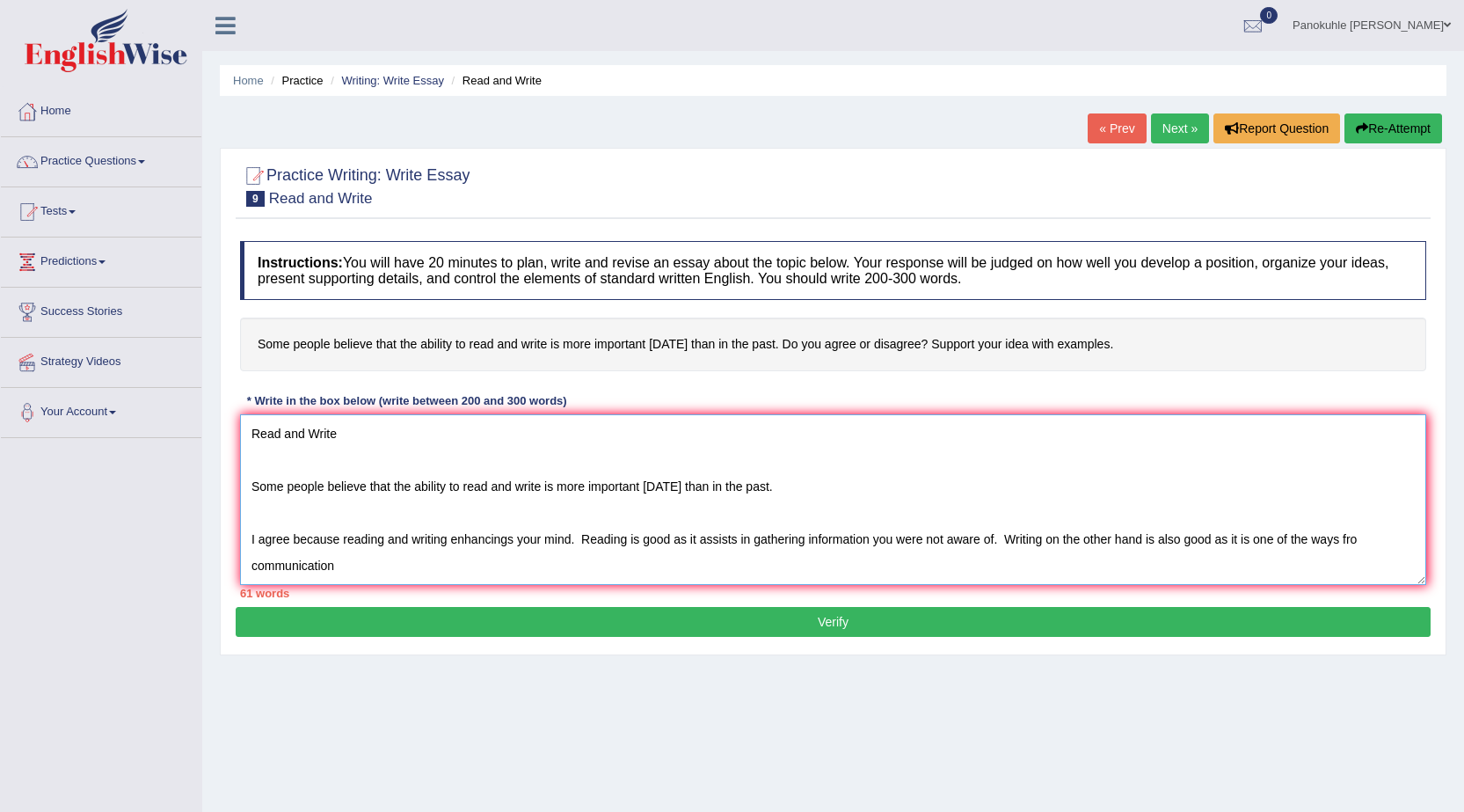
click at [1361, 539] on textarea "Read and Write Some people believe that the ability to read and write is more i…" at bounding box center [833, 499] width 1186 height 171
click at [351, 570] on textarea "Read and Write Some people believe that the ability to read and write is more i…" at bounding box center [833, 499] width 1186 height 171
click at [338, 569] on textarea "Read and Write Some people believe that the ability to read and write is more i…" at bounding box center [833, 499] width 1186 height 171
click at [587, 568] on textarea "Read and Write Some people believe that the ability to read and write is more i…" at bounding box center [833, 499] width 1186 height 171
click at [668, 566] on textarea "Read and Write Some people believe that the ability to read and write is more i…" at bounding box center [833, 499] width 1186 height 171
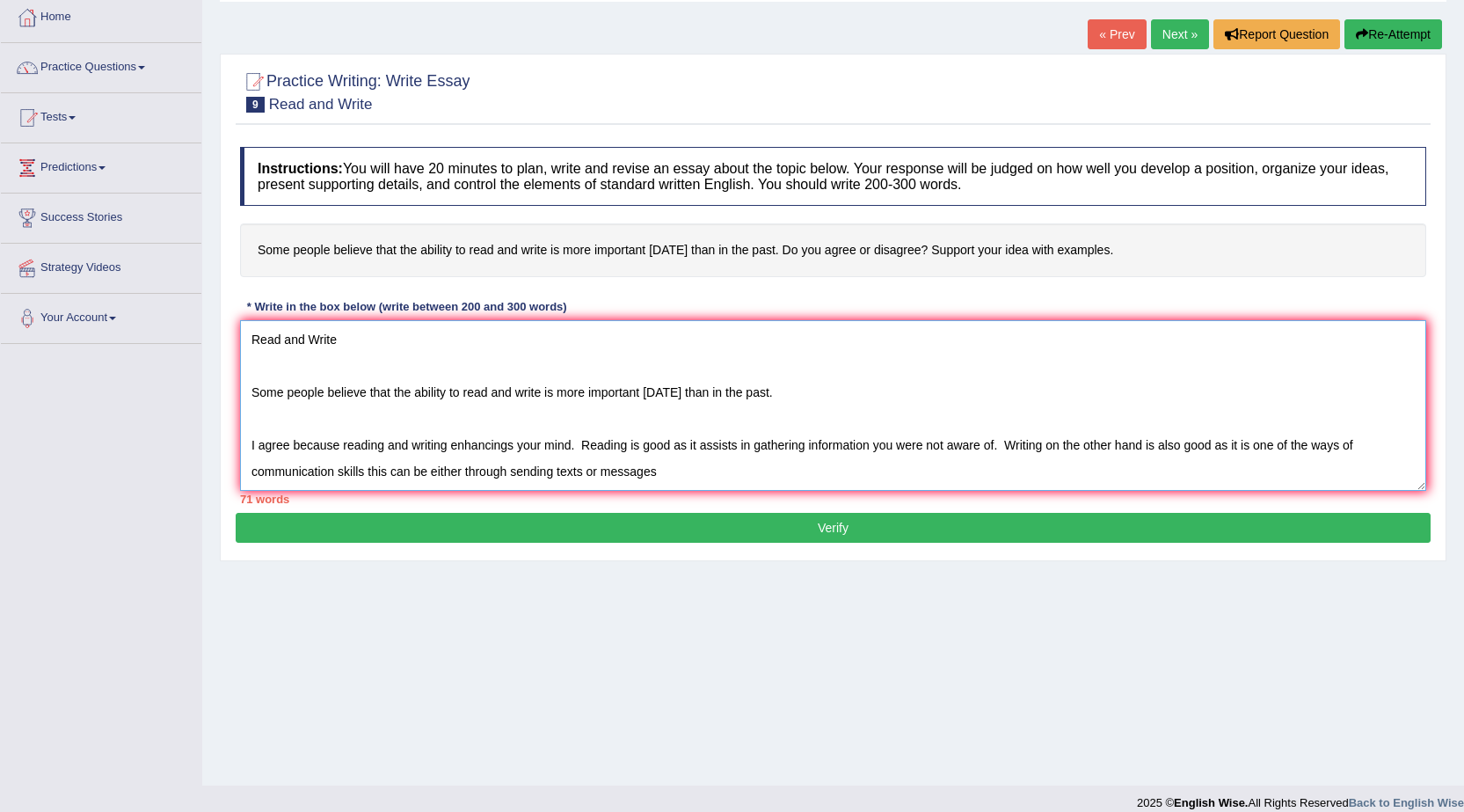
scroll to position [112, 0]
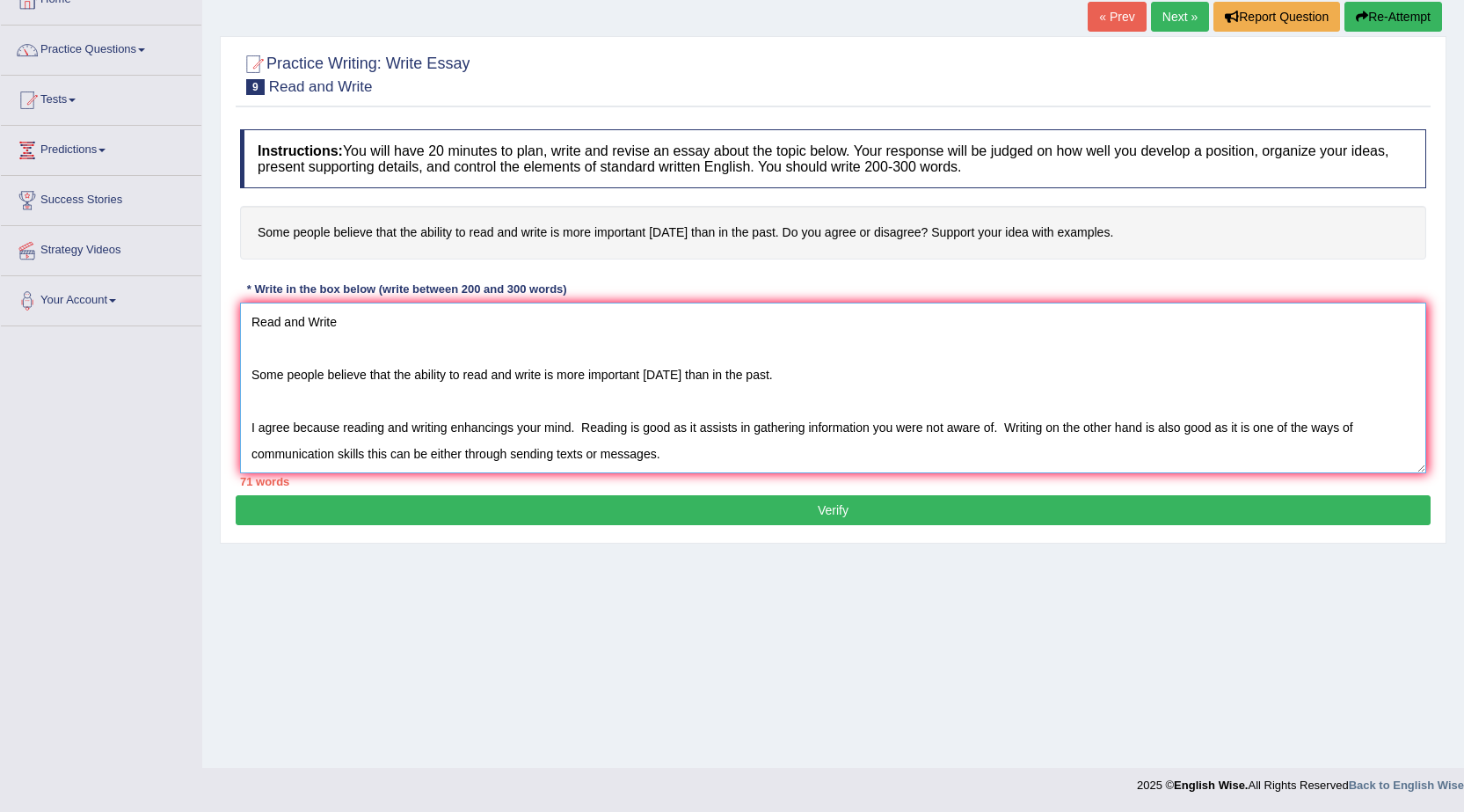
click at [695, 452] on textarea "Read and Write Some people believe that the ability to read and write is more i…" at bounding box center [833, 387] width 1186 height 171
click at [660, 451] on textarea "Read and Write Some people believe that the ability to read and write is more i…" at bounding box center [833, 387] width 1186 height 171
click at [661, 452] on textarea "Read and Write Some people believe that the ability to read and write is more i…" at bounding box center [833, 387] width 1186 height 171
click at [773, 455] on textarea "Read and Write Some people believe that the ability to read and write is more i…" at bounding box center [833, 387] width 1186 height 171
click at [874, 456] on textarea "Read and Write Some people believe that the ability to read and write is more i…" at bounding box center [833, 387] width 1186 height 171
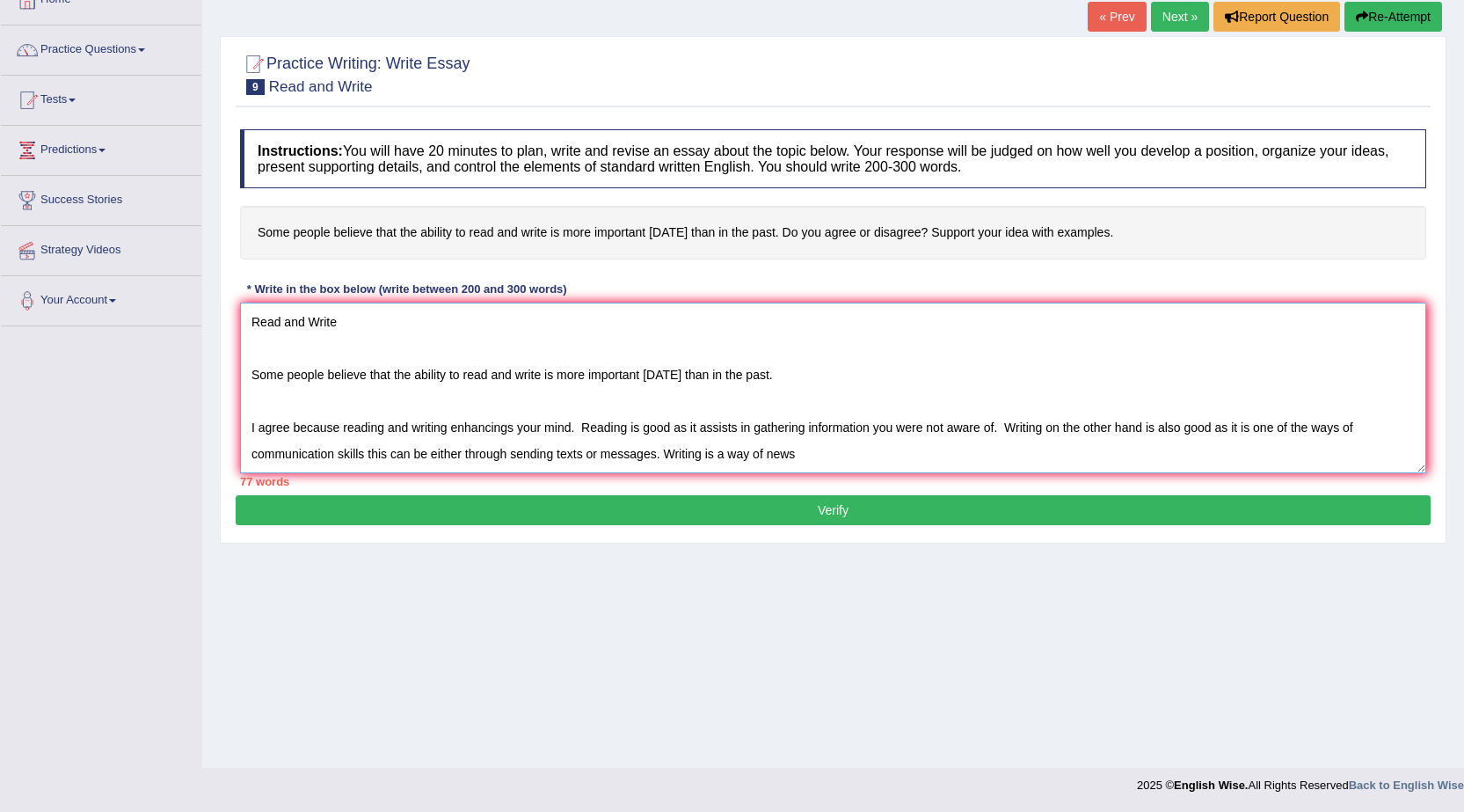
click at [767, 455] on textarea "Read and Write Some people believe that the ability to read and write is more i…" at bounding box center [833, 387] width 1186 height 171
click at [801, 452] on textarea "Read and Write Some people believe that the ability to read and write is more i…" at bounding box center [833, 387] width 1186 height 171
click at [723, 450] on textarea "Read and Write Some people believe that the ability to read and write is more i…" at bounding box center [833, 387] width 1186 height 171
click at [901, 453] on textarea "Read and Write Some people believe that the ability to read and write is more i…" at bounding box center [833, 387] width 1186 height 171
click at [1005, 431] on textarea "Read and Write Some people believe that the ability to read and write is more i…" at bounding box center [833, 387] width 1186 height 171
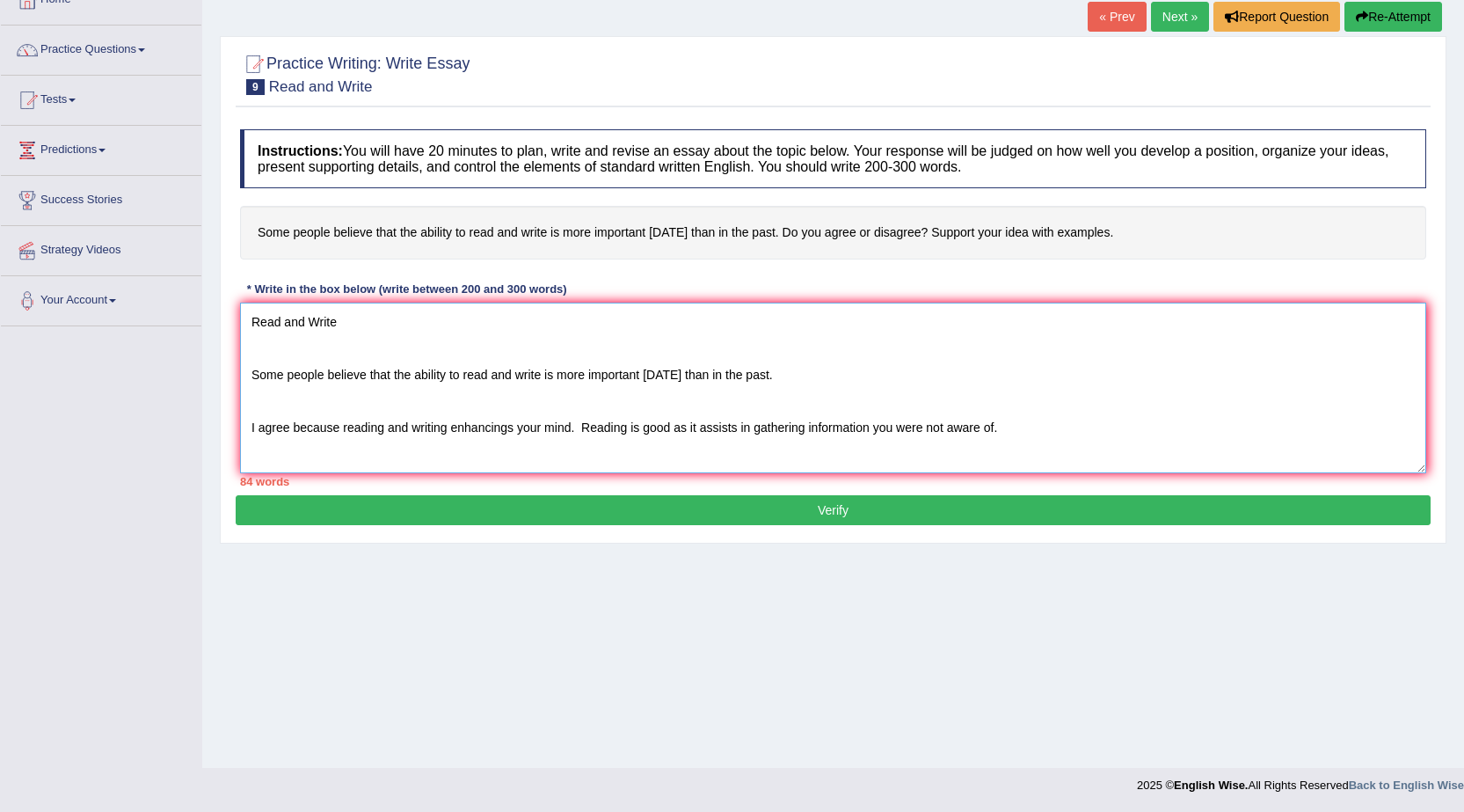
scroll to position [16, 0]
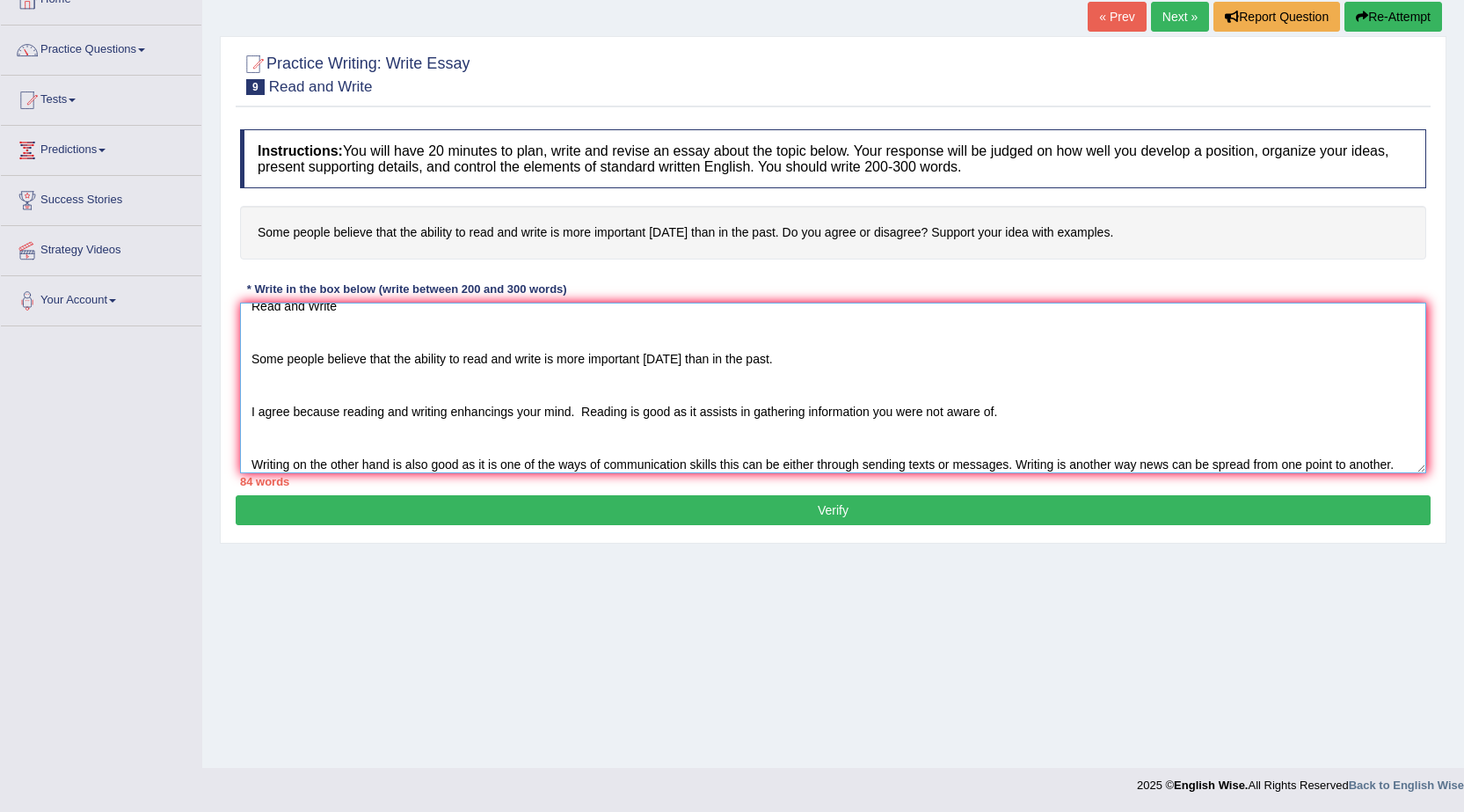
click at [1008, 412] on textarea "Read and Write Some people believe that the ability to read and write is more i…" at bounding box center [833, 387] width 1186 height 171
click at [1006, 409] on textarea "Read and Write Some people believe that the ability to read and write is more i…" at bounding box center [833, 387] width 1186 height 171
click at [1179, 412] on textarea "Read and Write Some people believe that the ability to read and write is more i…" at bounding box center [833, 387] width 1186 height 171
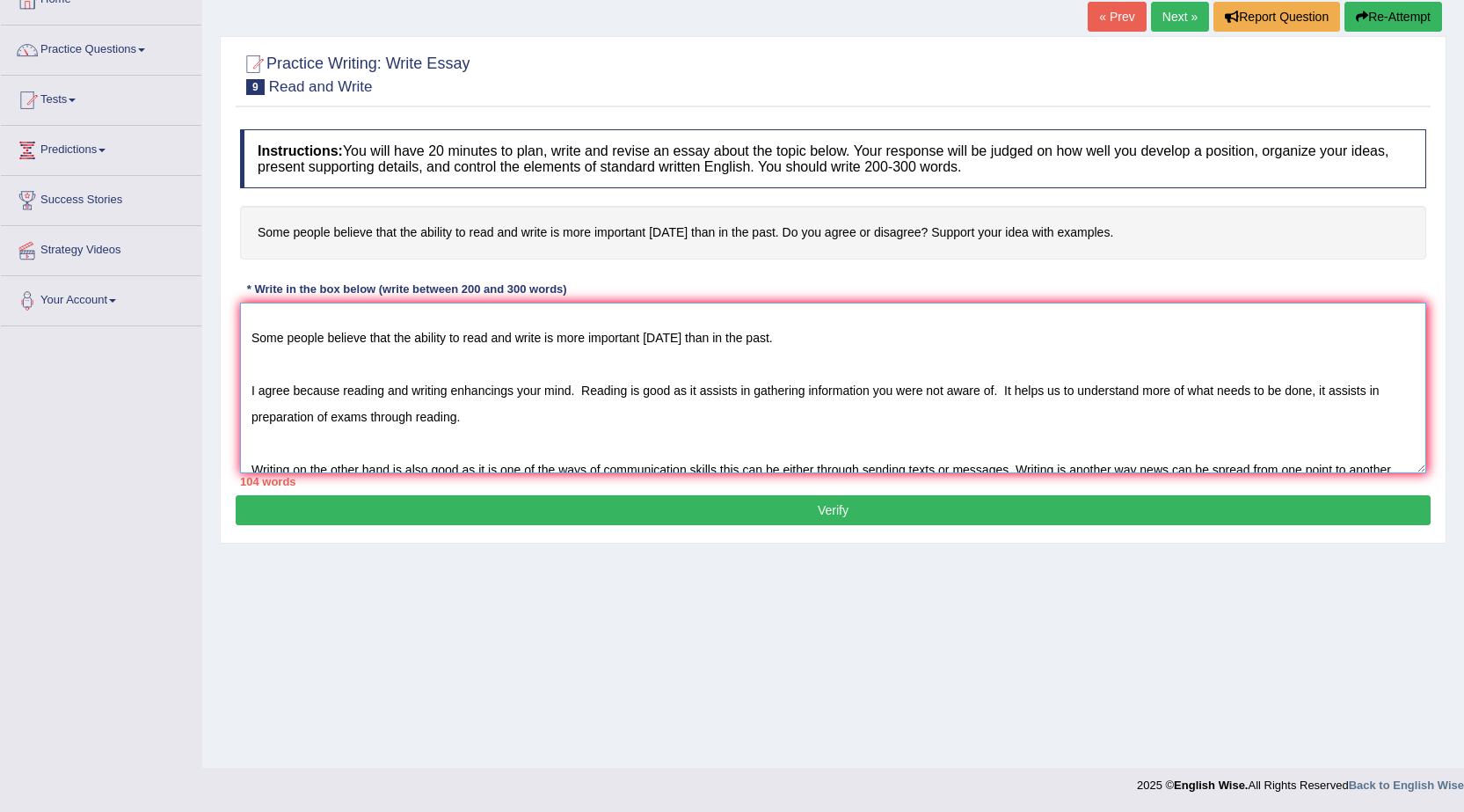
scroll to position [52, 0]
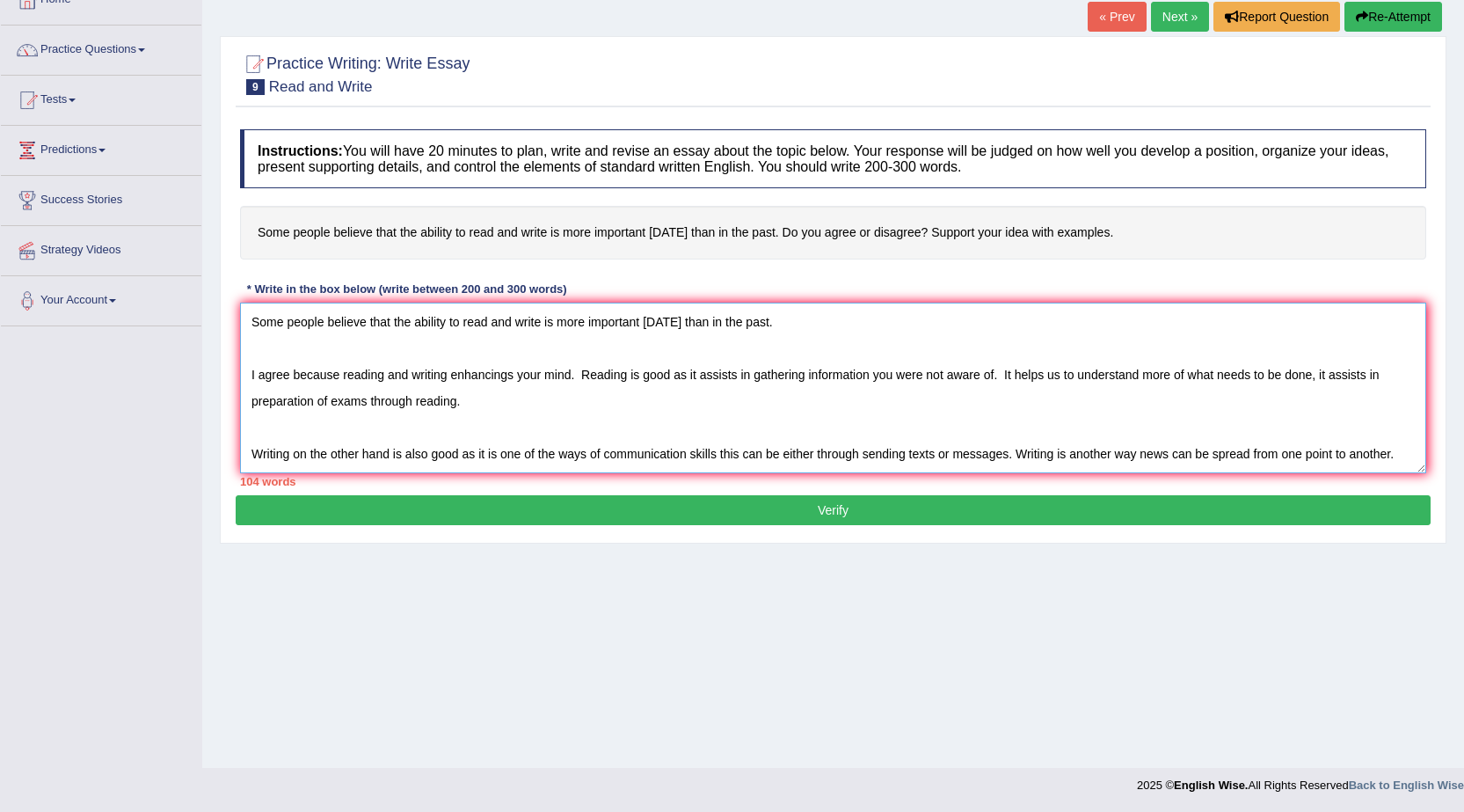
click at [1384, 380] on textarea "Read and Write Some people believe that the ability to read and write is more i…" at bounding box center [833, 387] width 1186 height 171
click at [1396, 380] on textarea "Read and Write Some people believe that the ability to read and write is more i…" at bounding box center [833, 387] width 1186 height 171
type textarea "Read and Write Some people believe that the ability to read and write is more i…"
click at [837, 506] on button "Verify" at bounding box center [834, 510] width 1195 height 30
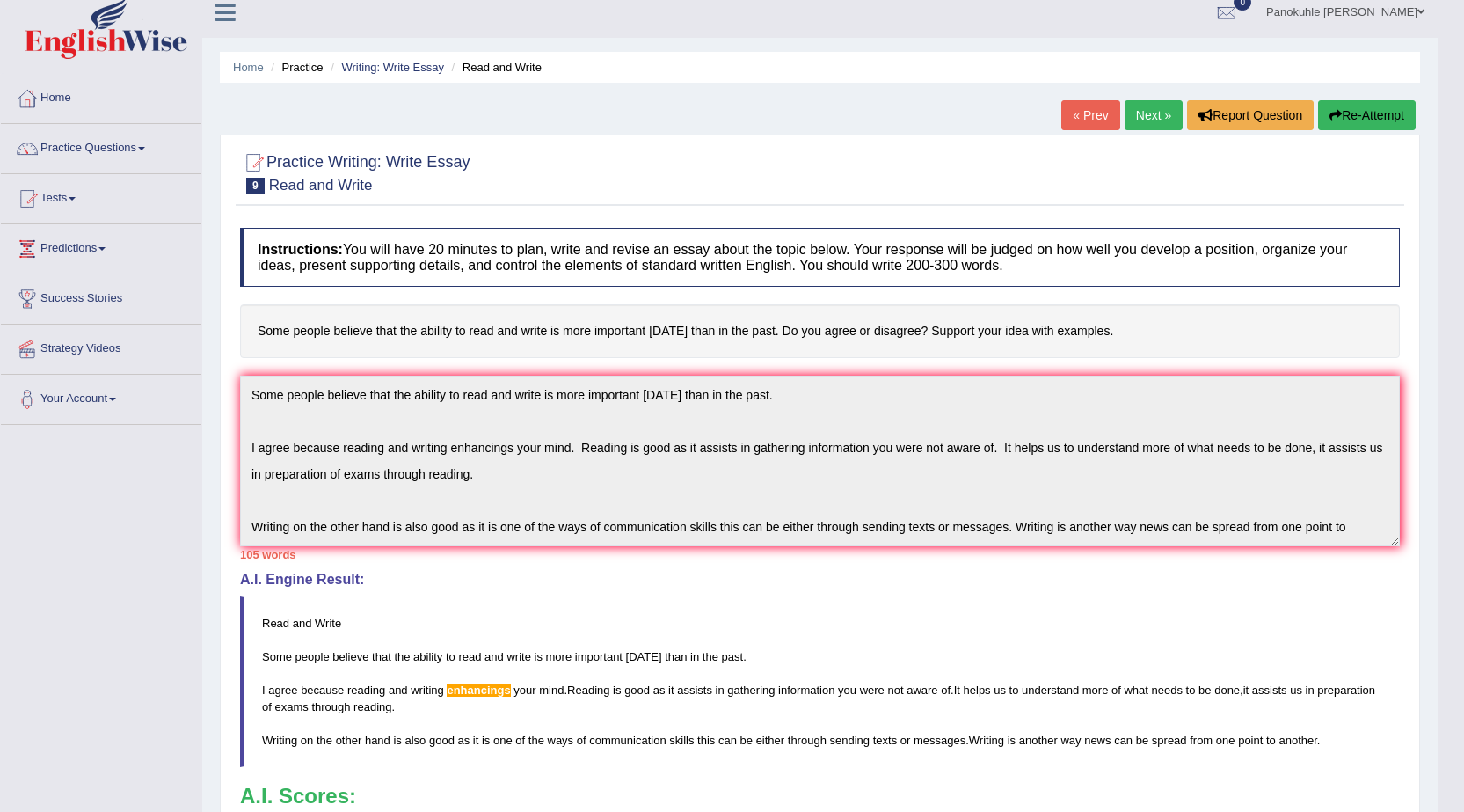
scroll to position [0, 0]
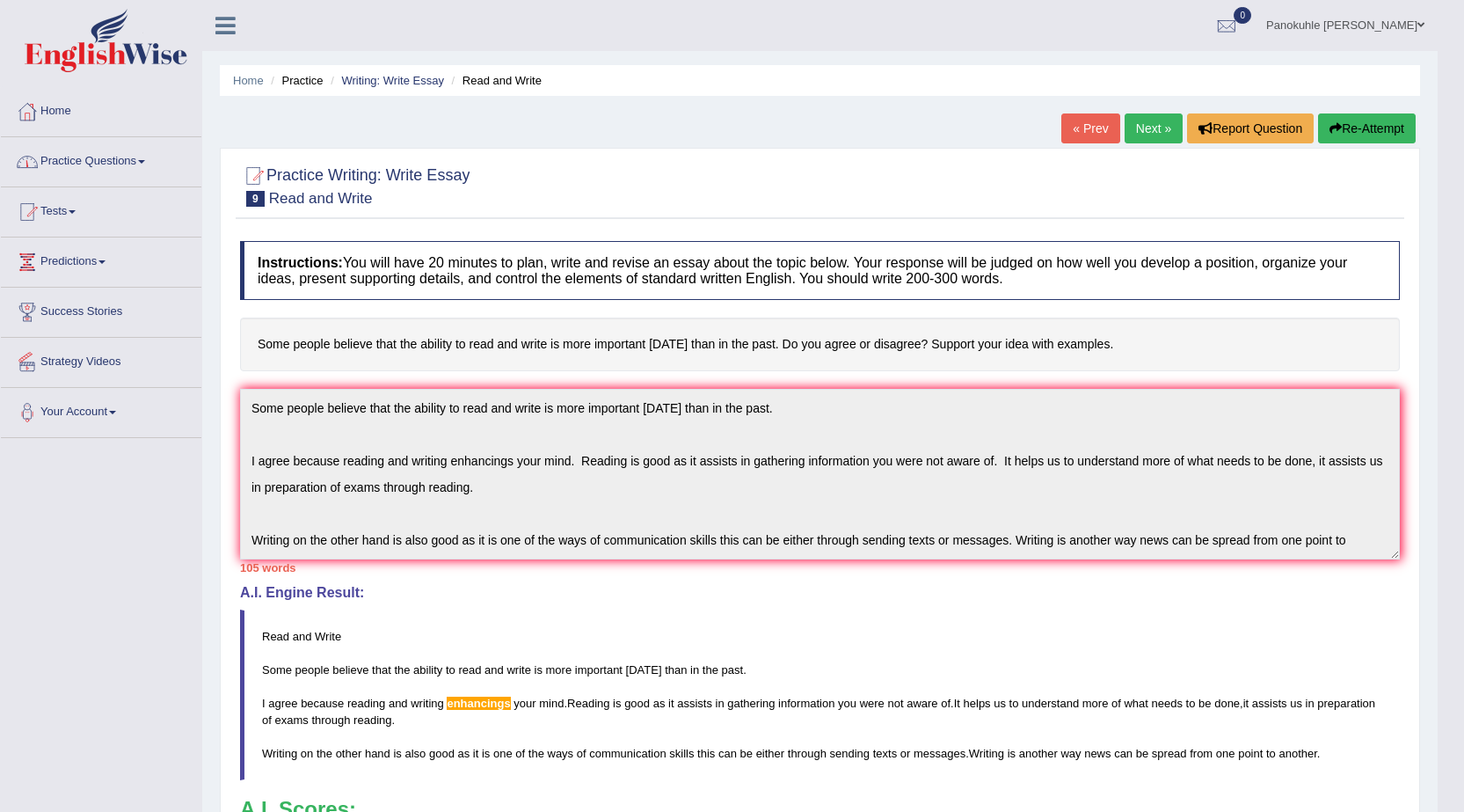
click at [143, 156] on link "Practice Questions" at bounding box center [101, 159] width 201 height 44
click at [145, 156] on link "Practice Questions" at bounding box center [101, 159] width 201 height 44
click at [141, 156] on link "Practice Questions" at bounding box center [101, 159] width 201 height 44
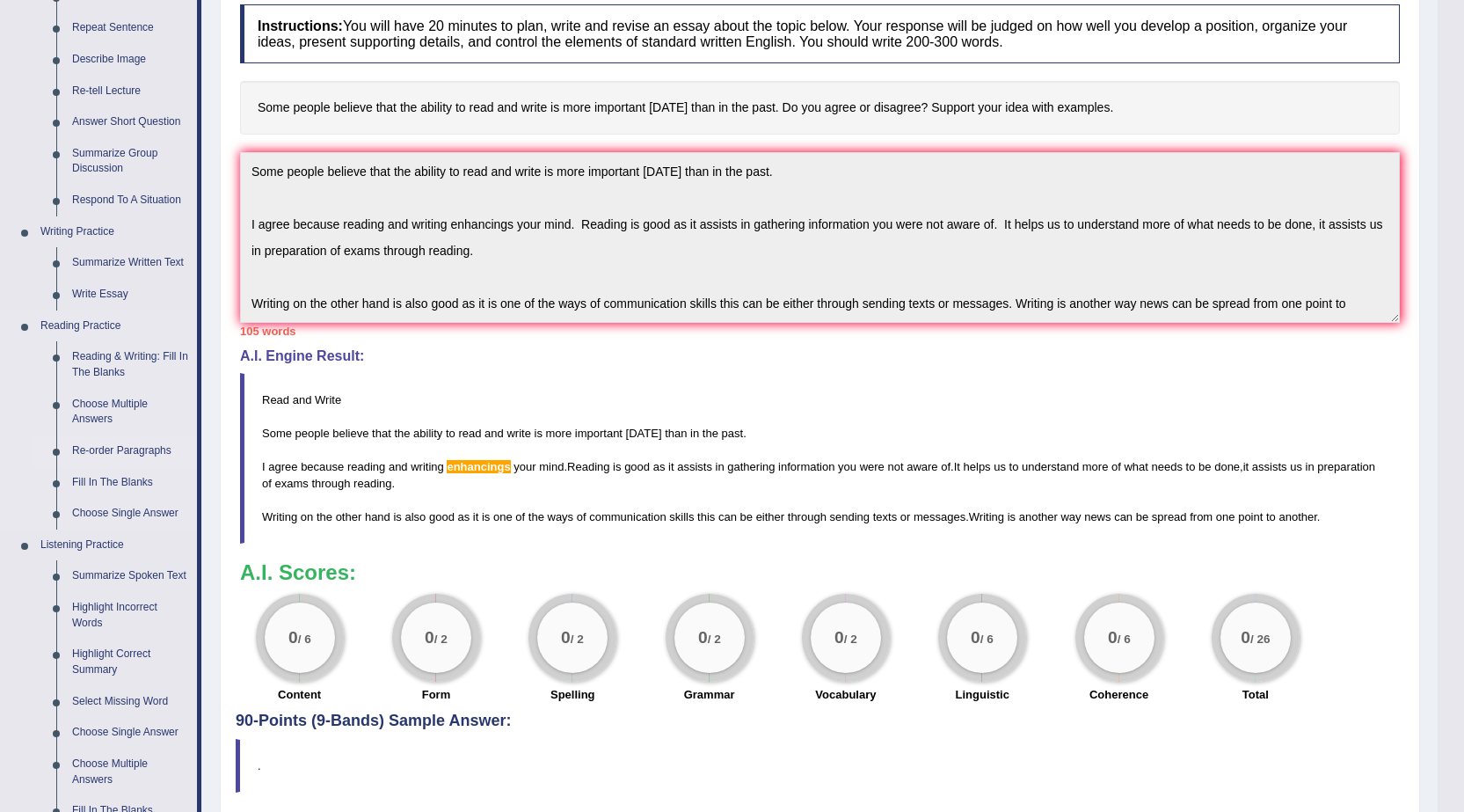
scroll to position [126, 0]
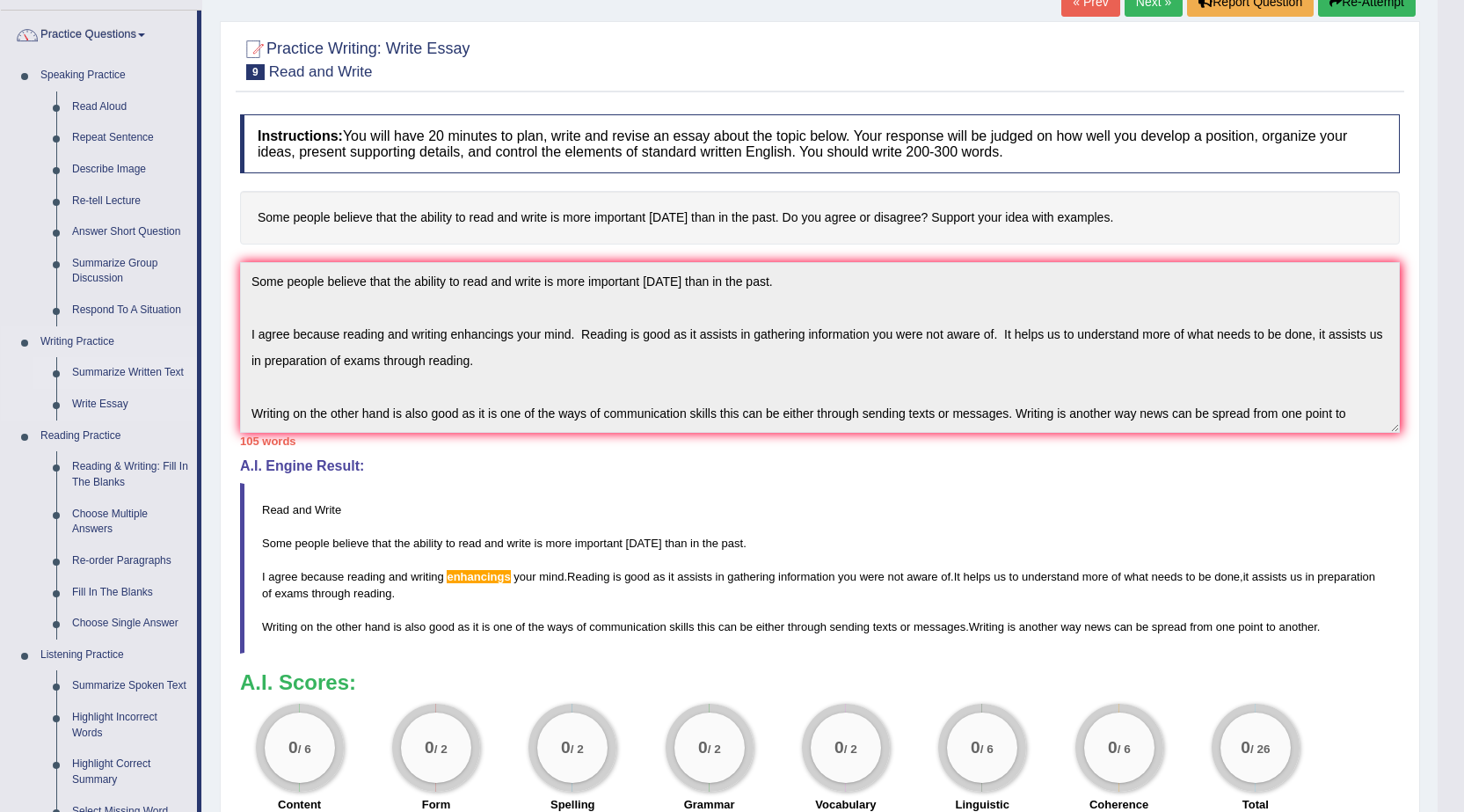
click at [156, 367] on link "Summarize Written Text" at bounding box center [130, 372] width 132 height 32
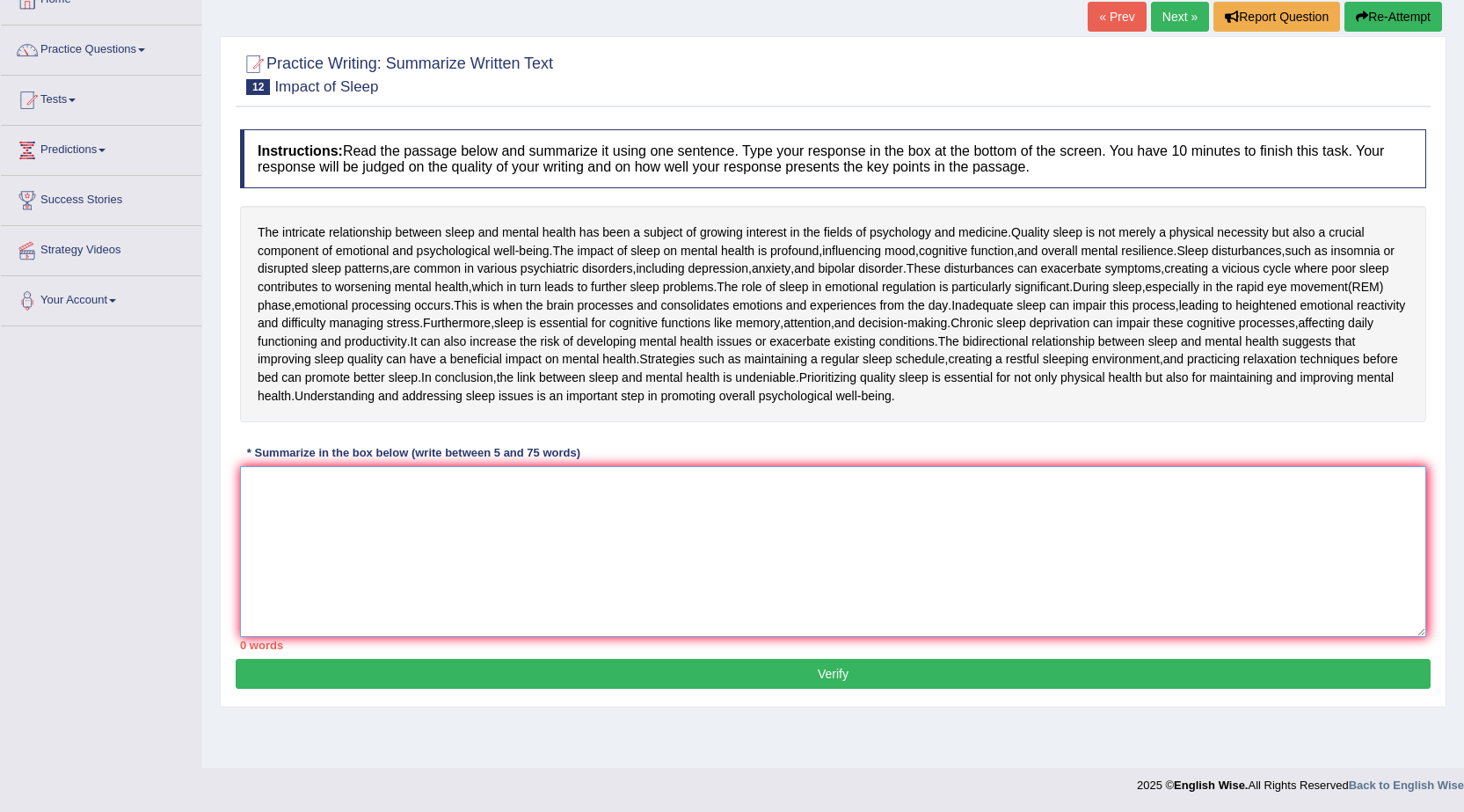
click at [267, 488] on textarea at bounding box center [833, 551] width 1186 height 171
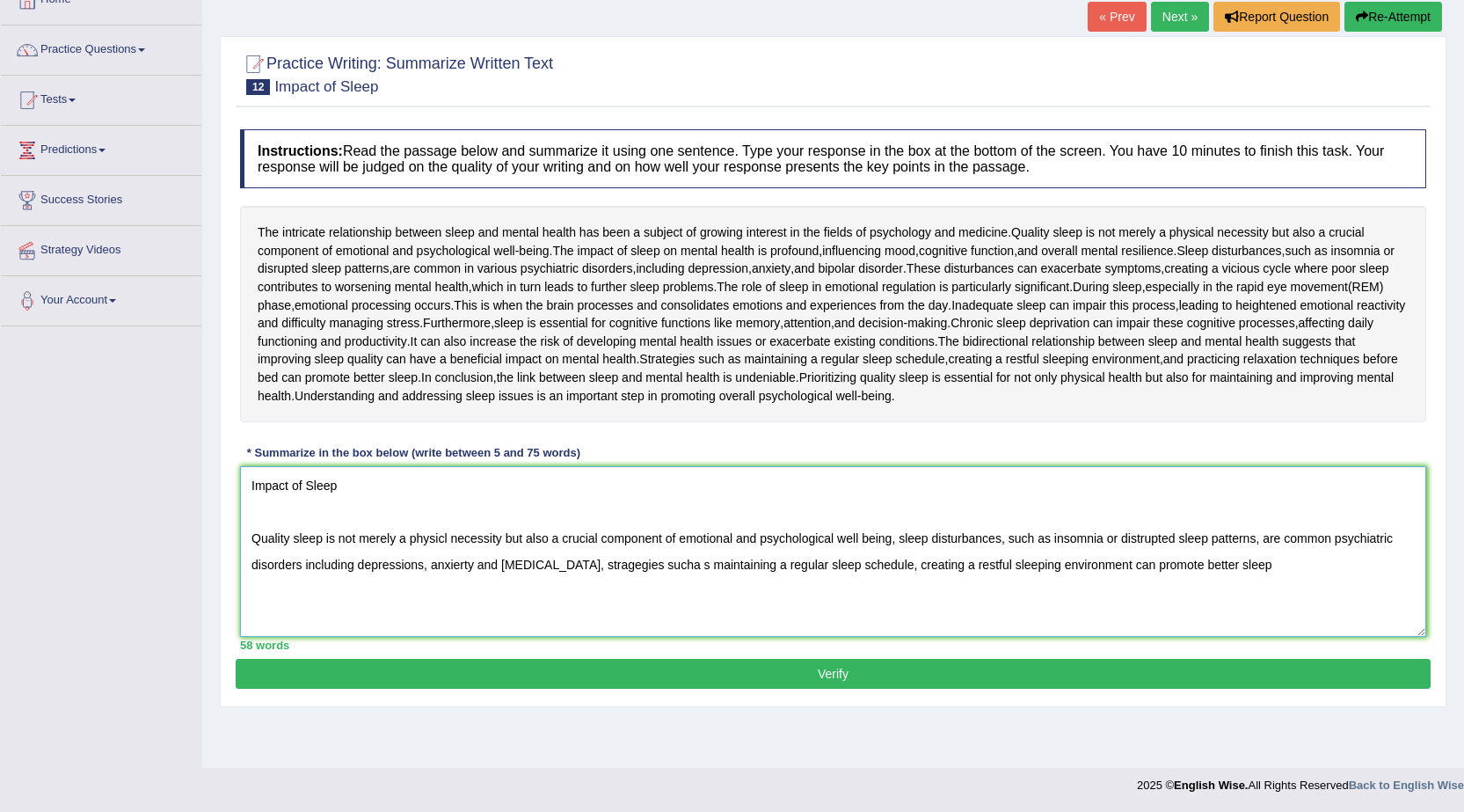
click at [677, 569] on textarea "Impact of Sleep Quality sleep is not merely a physicl necessity but also a cruc…" at bounding box center [833, 551] width 1186 height 171
click at [694, 567] on textarea "Impact of Sleep Quality sleep is not merely a physicl necessity but also a cruc…" at bounding box center [833, 551] width 1186 height 171
click at [618, 562] on textarea "Impact of Sleep Quality sleep is not merely a physicl necessity but also a cruc…" at bounding box center [833, 551] width 1186 height 171
click at [1261, 566] on textarea "Impact of Sleep Quality sleep is not merely a physicl necessity but also a cruc…" at bounding box center [833, 551] width 1186 height 171
type textarea "Impact of Sleep Quality sleep is not merely a physicl necessity but also a cruc…"
